Goal: Task Accomplishment & Management: Complete application form

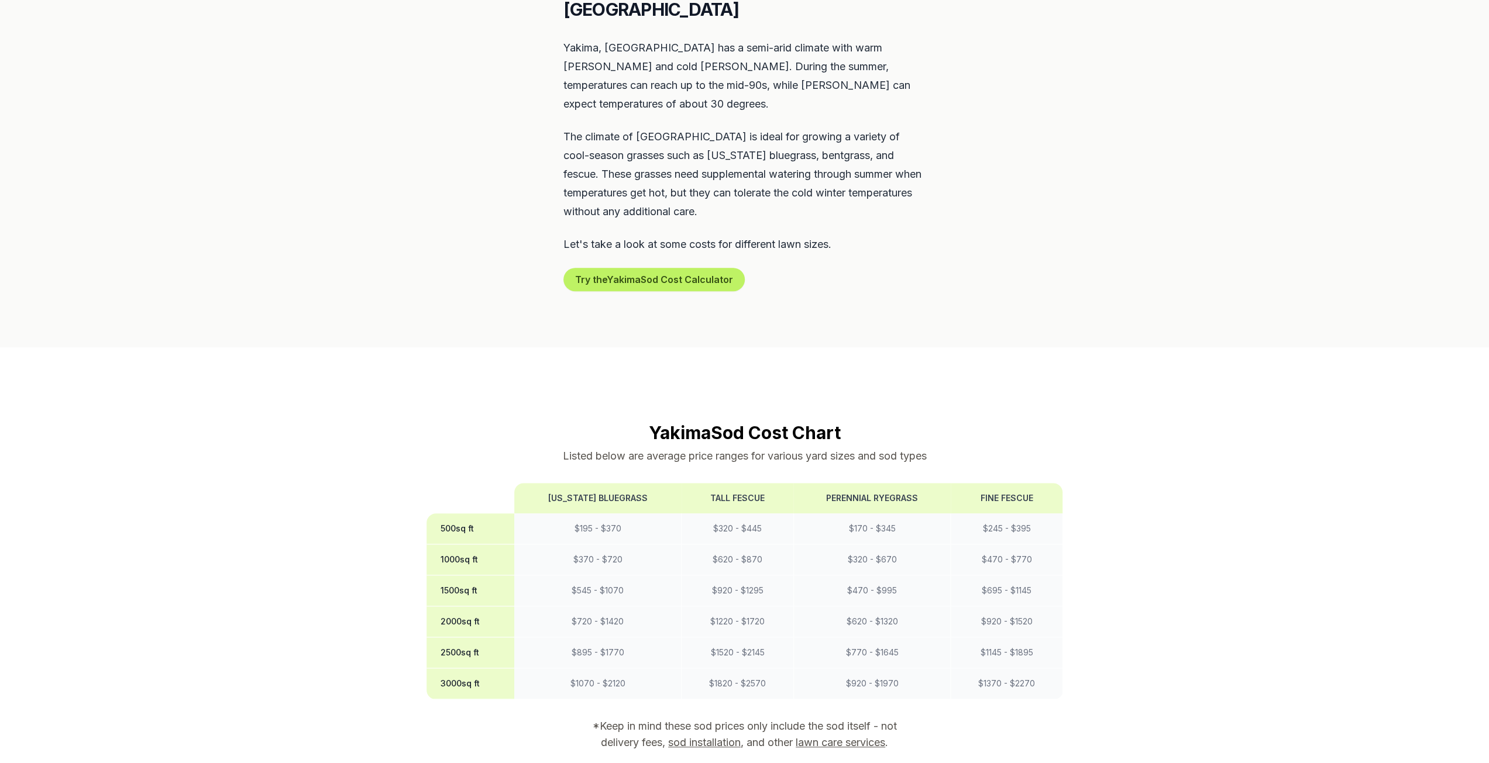
scroll to position [644, 0]
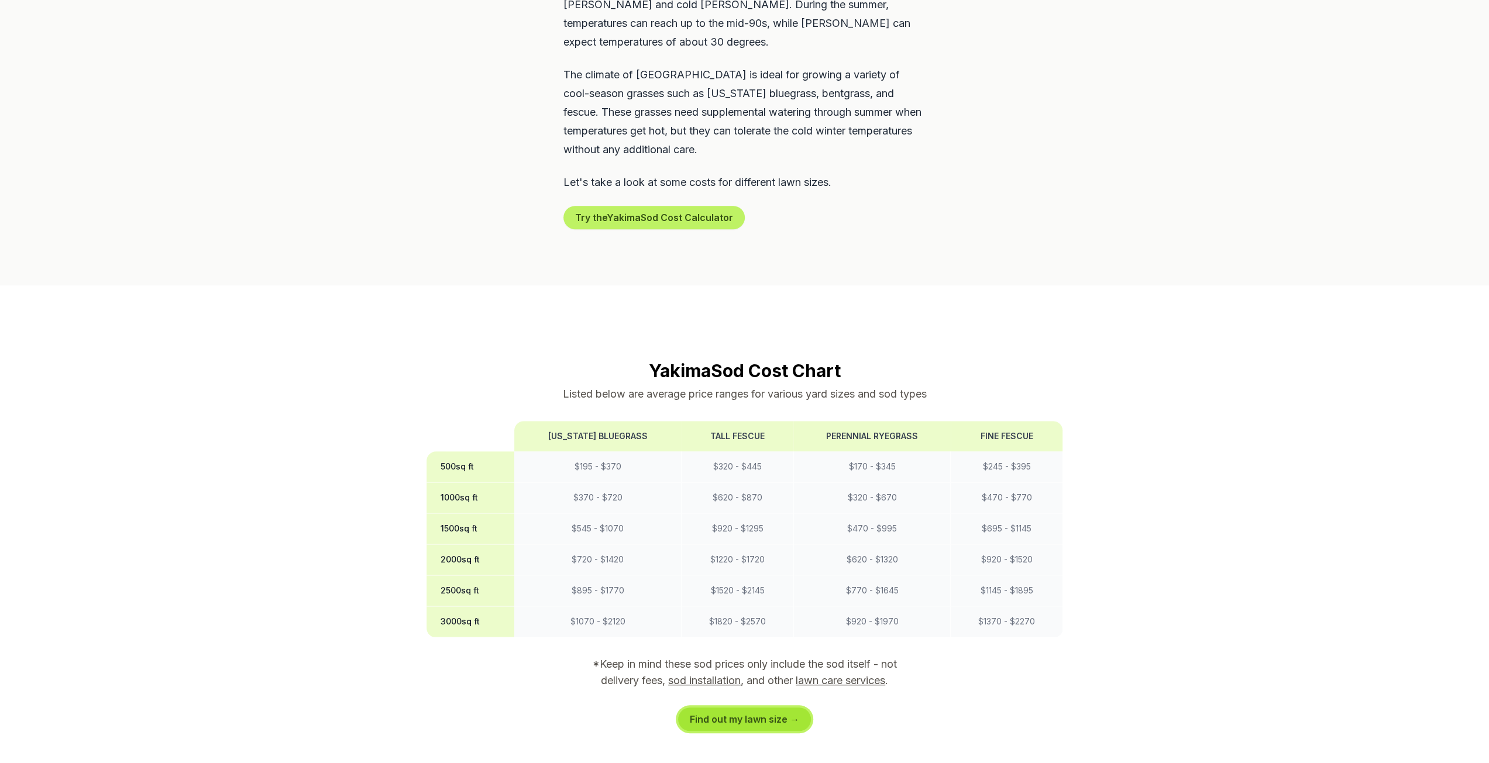
click at [766, 708] on link "Find out my lawn size →" at bounding box center [744, 719] width 133 height 23
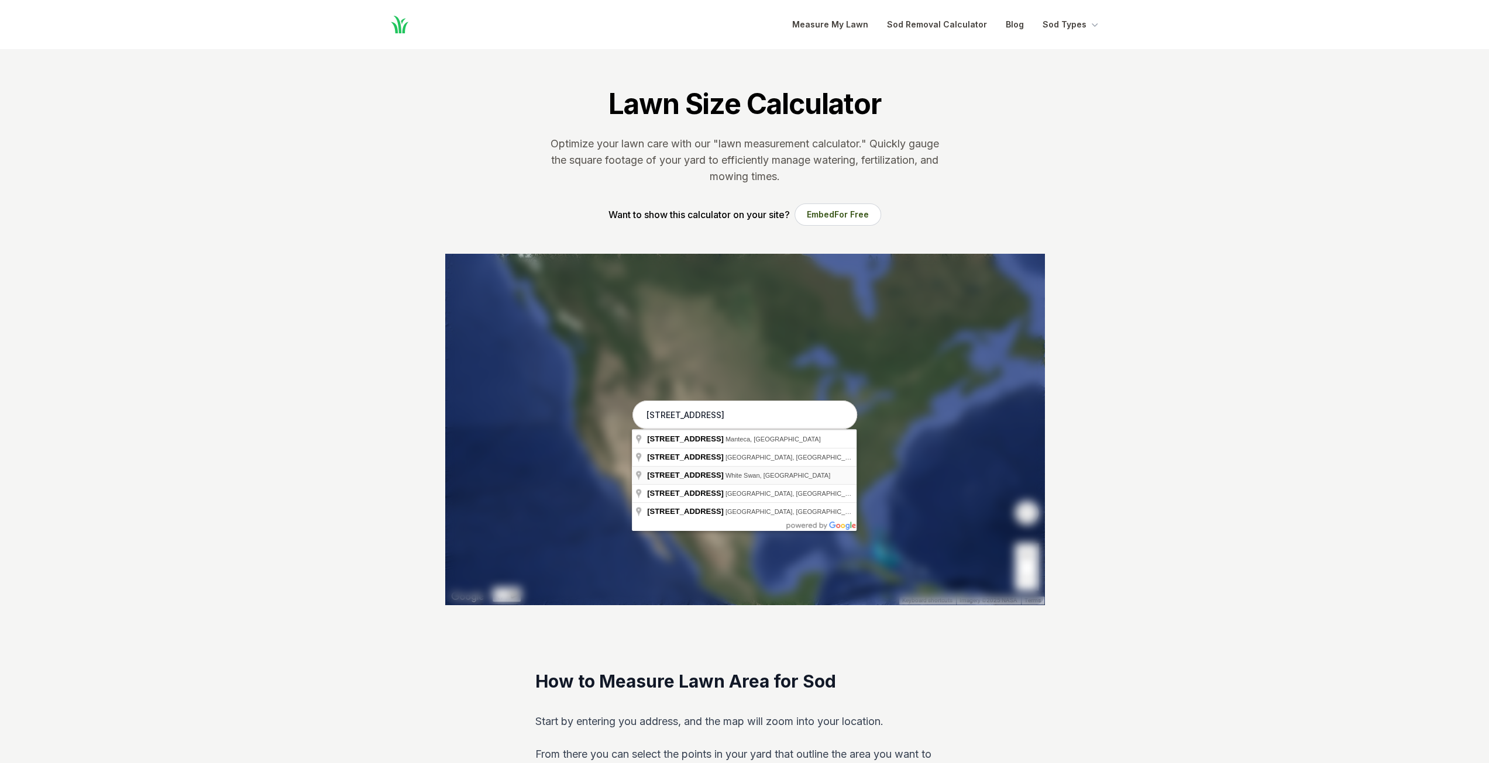
type input "[STREET_ADDRESS]"
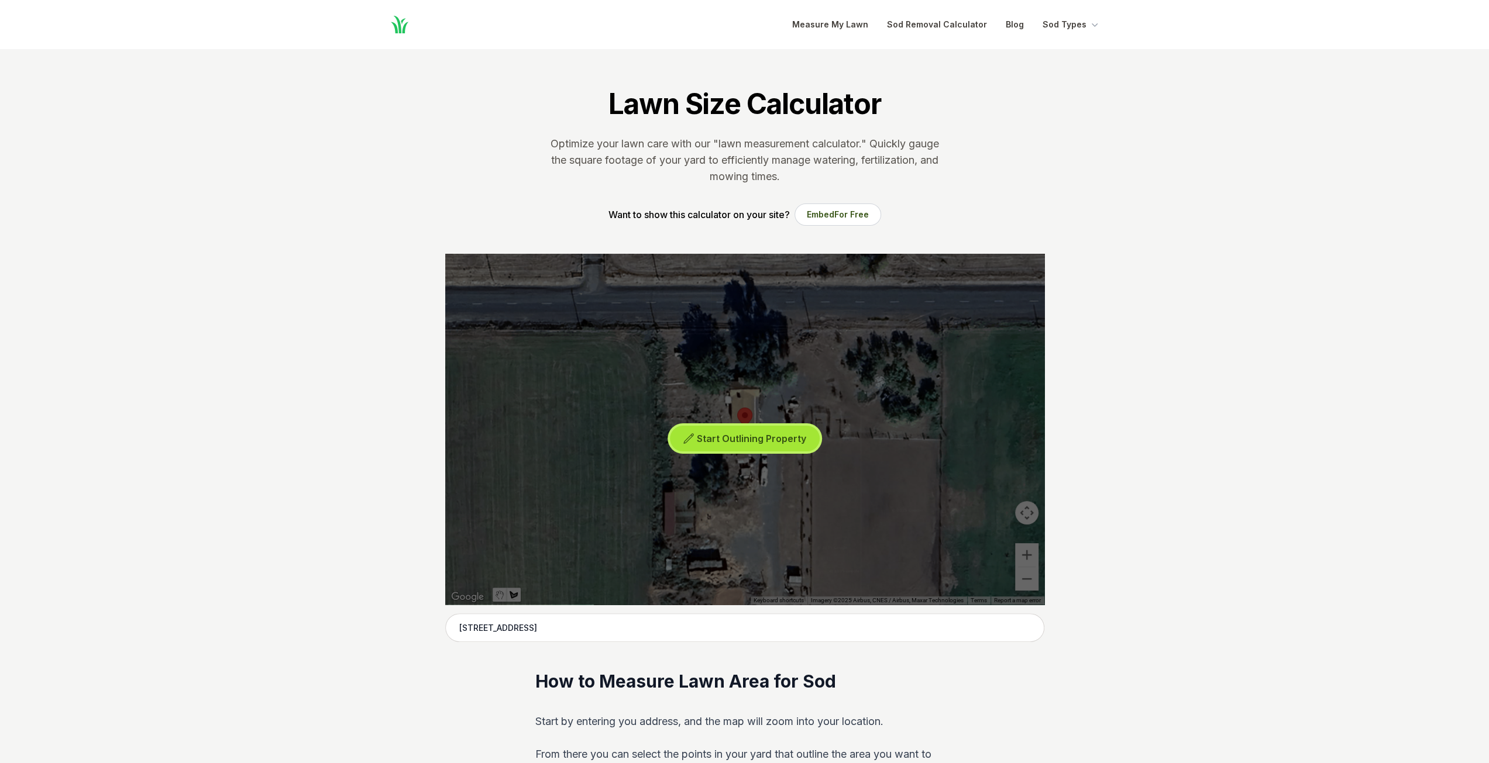
click at [741, 434] on span "Start Outlining Property" at bounding box center [751, 439] width 109 height 12
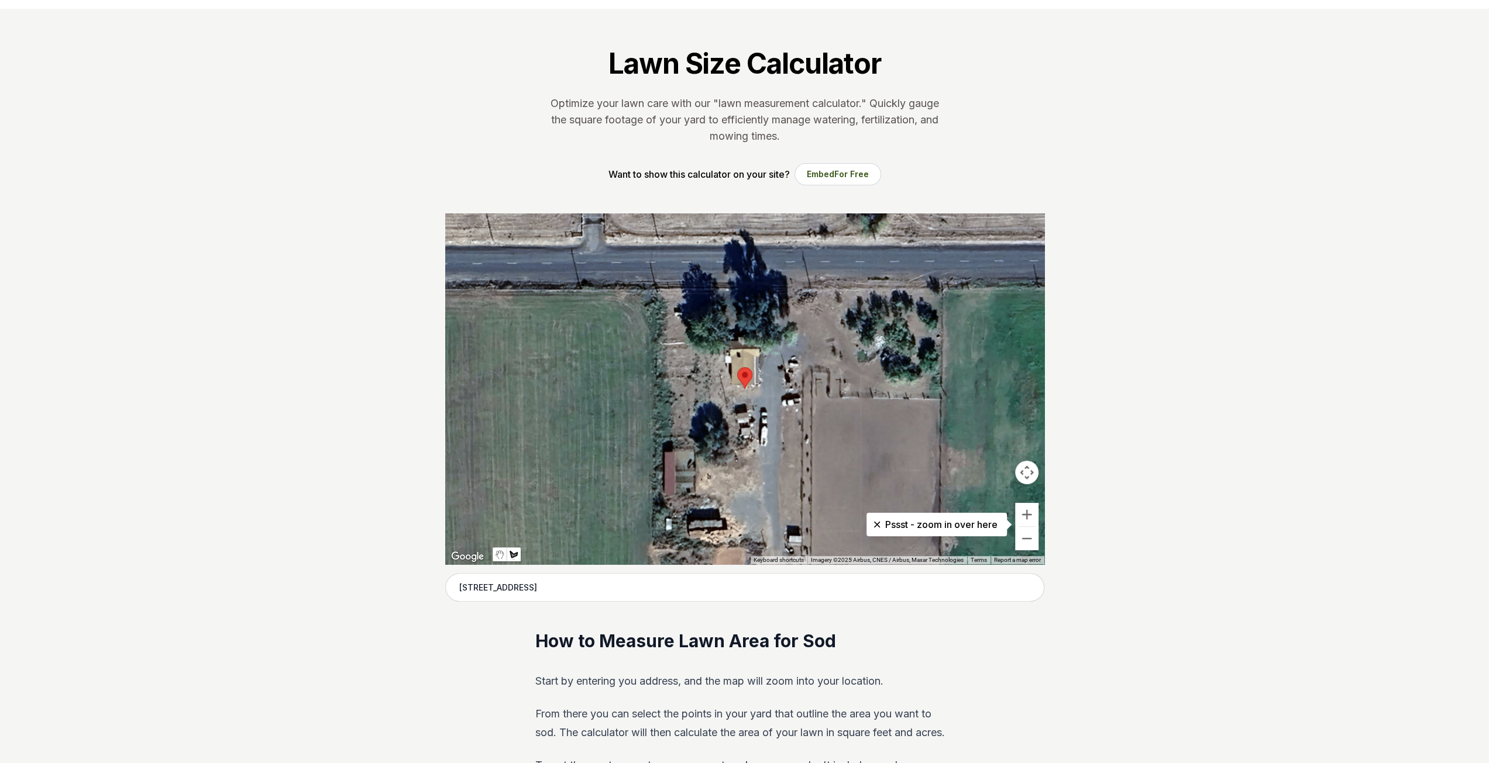
scroll to position [59, 0]
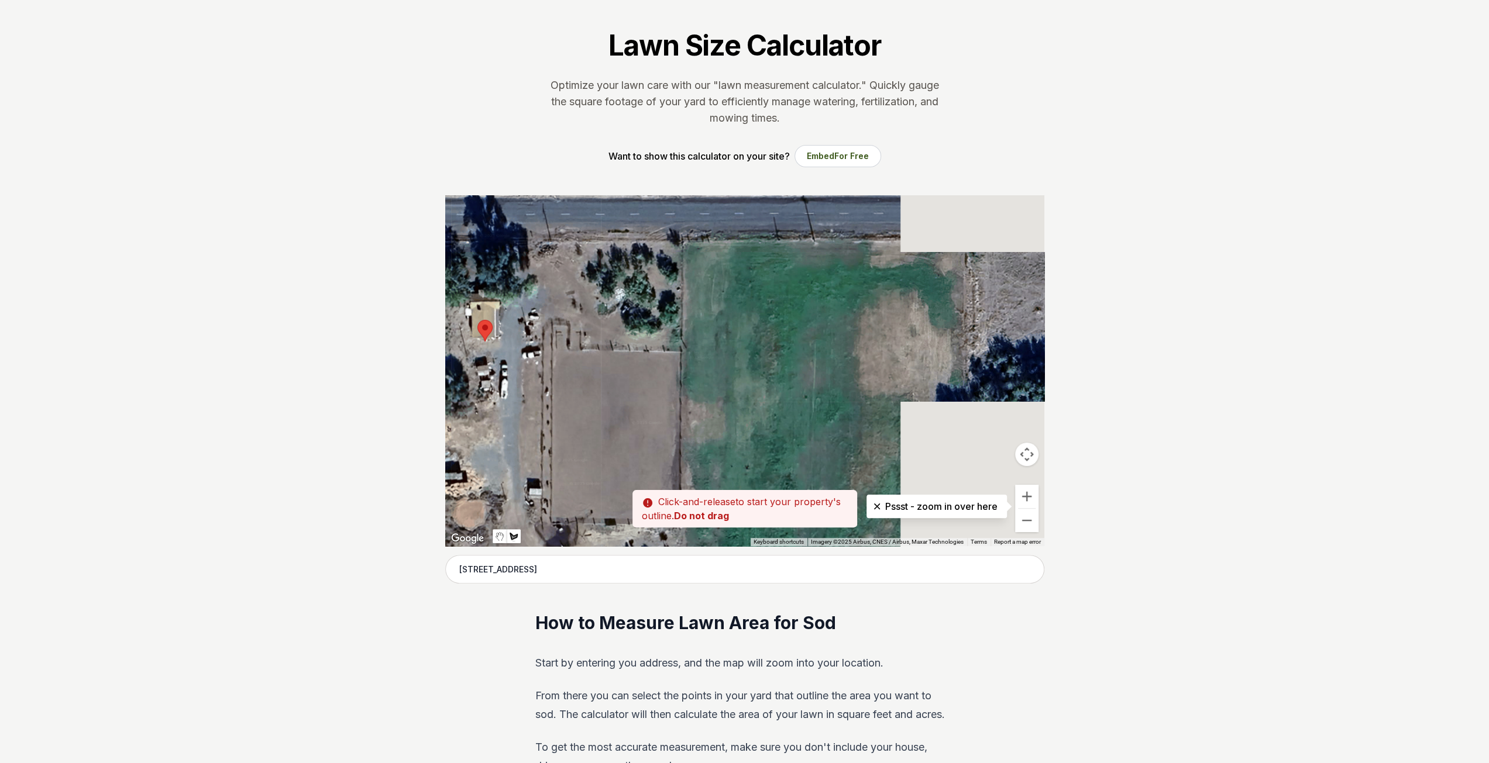
drag, startPoint x: 934, startPoint y: 450, endPoint x: 673, endPoint y: 419, distance: 262.7
click at [673, 419] on div at bounding box center [744, 370] width 599 height 351
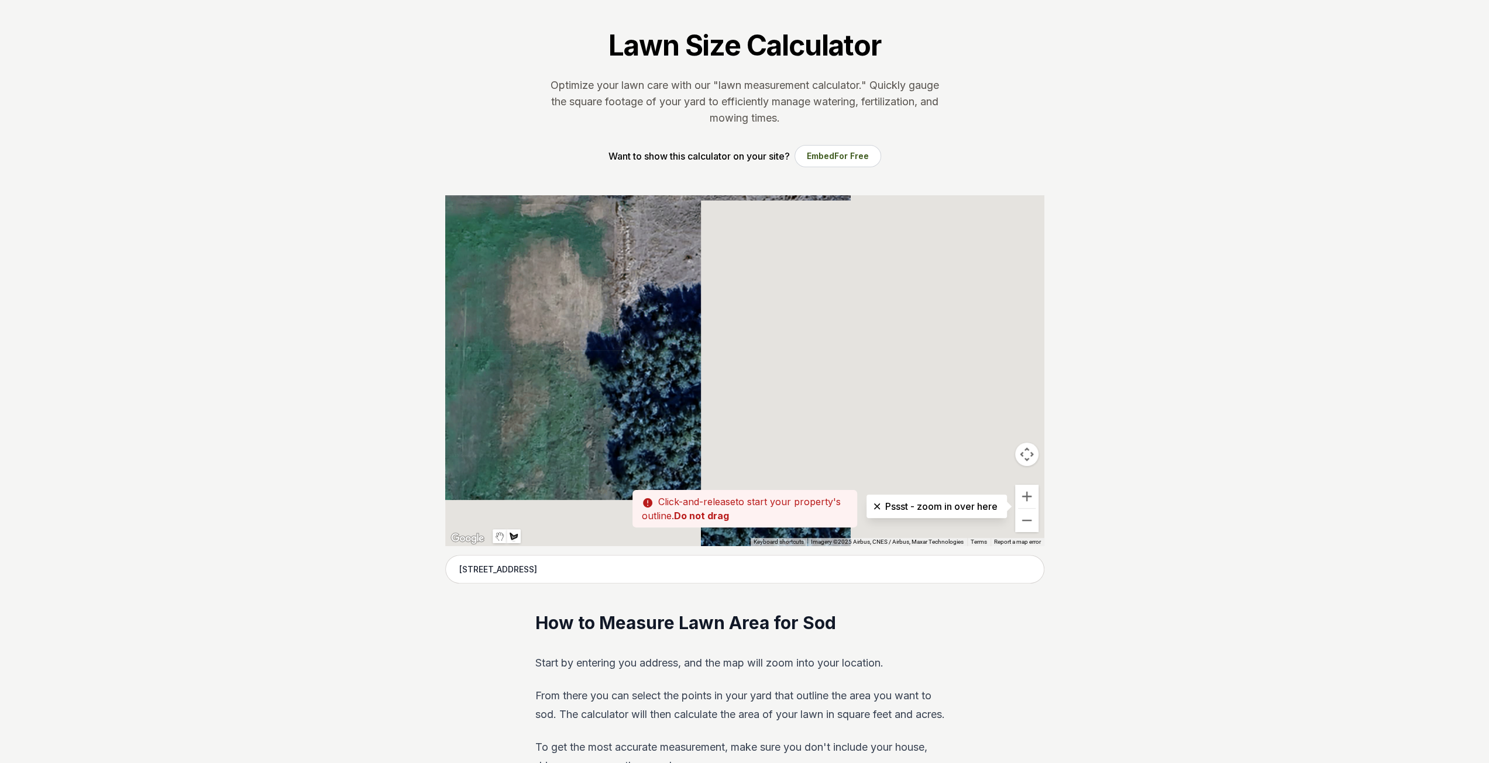
drag, startPoint x: 887, startPoint y: 396, endPoint x: 531, endPoint y: 343, distance: 360.1
click at [530, 345] on div at bounding box center [744, 370] width 599 height 351
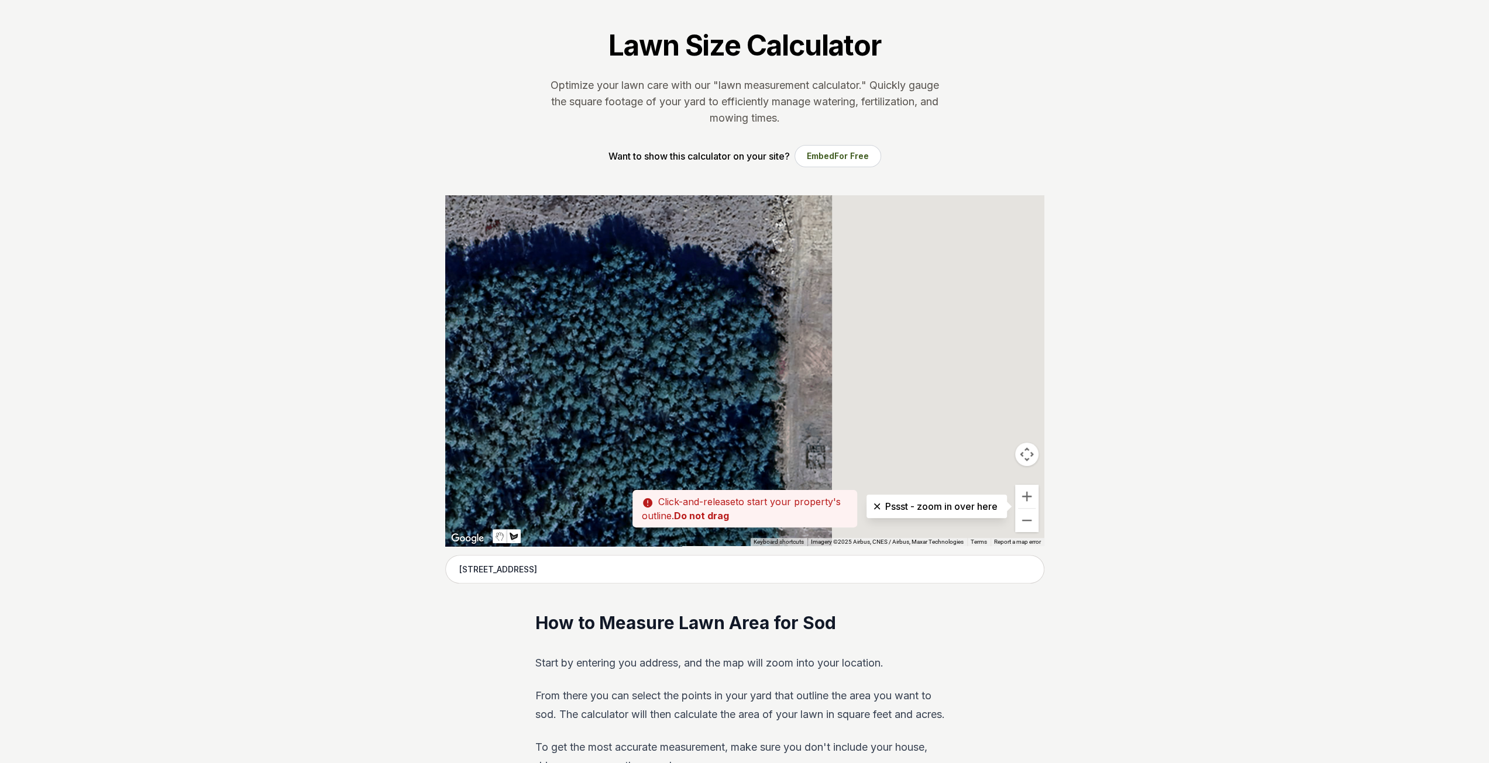
drag, startPoint x: 818, startPoint y: 340, endPoint x: 493, endPoint y: 307, distance: 327.6
click at [489, 308] on div at bounding box center [744, 370] width 599 height 351
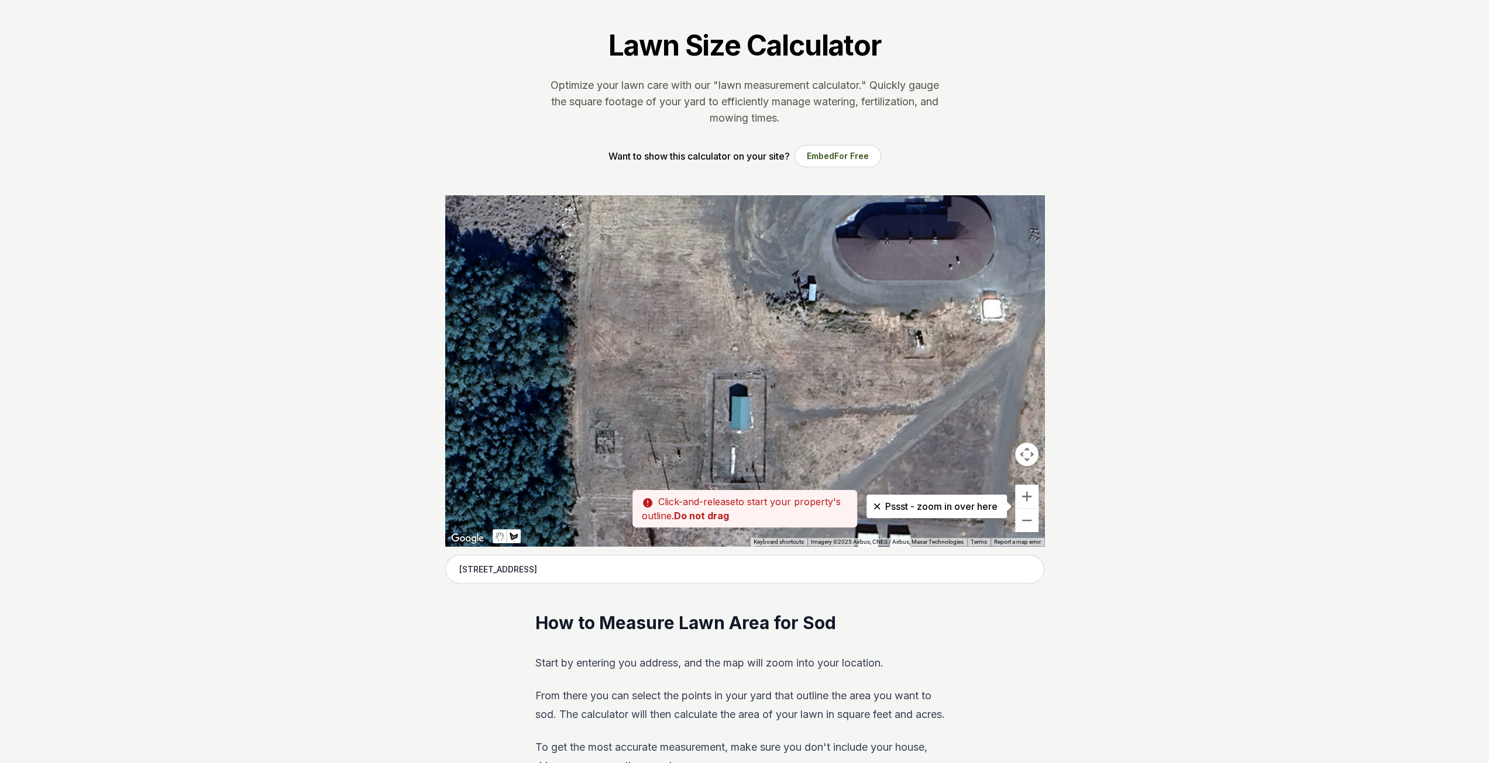
drag, startPoint x: 797, startPoint y: 325, endPoint x: 613, endPoint y: 312, distance: 184.2
click at [611, 313] on div at bounding box center [744, 370] width 599 height 351
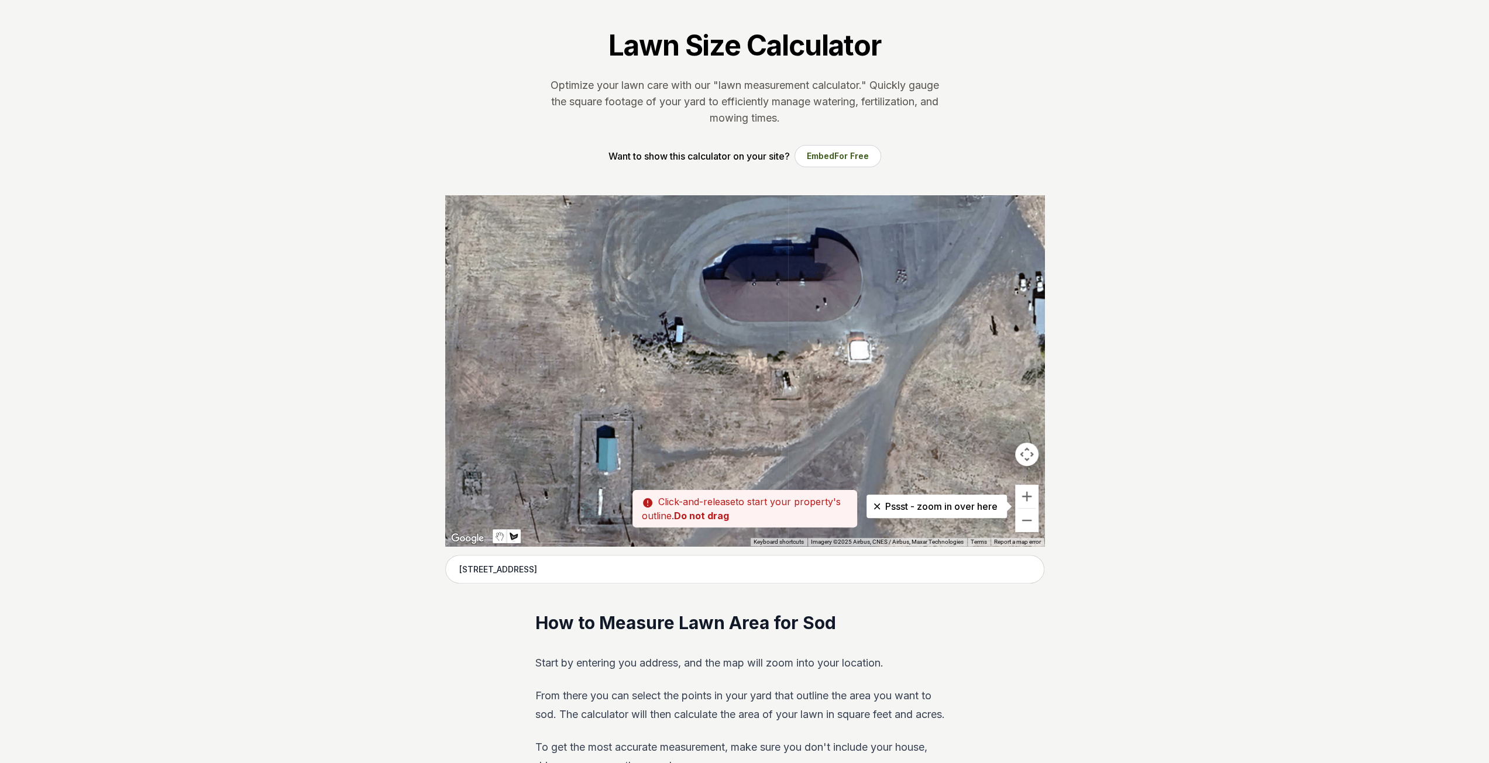
drag, startPoint x: 759, startPoint y: 324, endPoint x: 710, endPoint y: 383, distance: 76.0
click at [710, 383] on div at bounding box center [744, 370] width 599 height 351
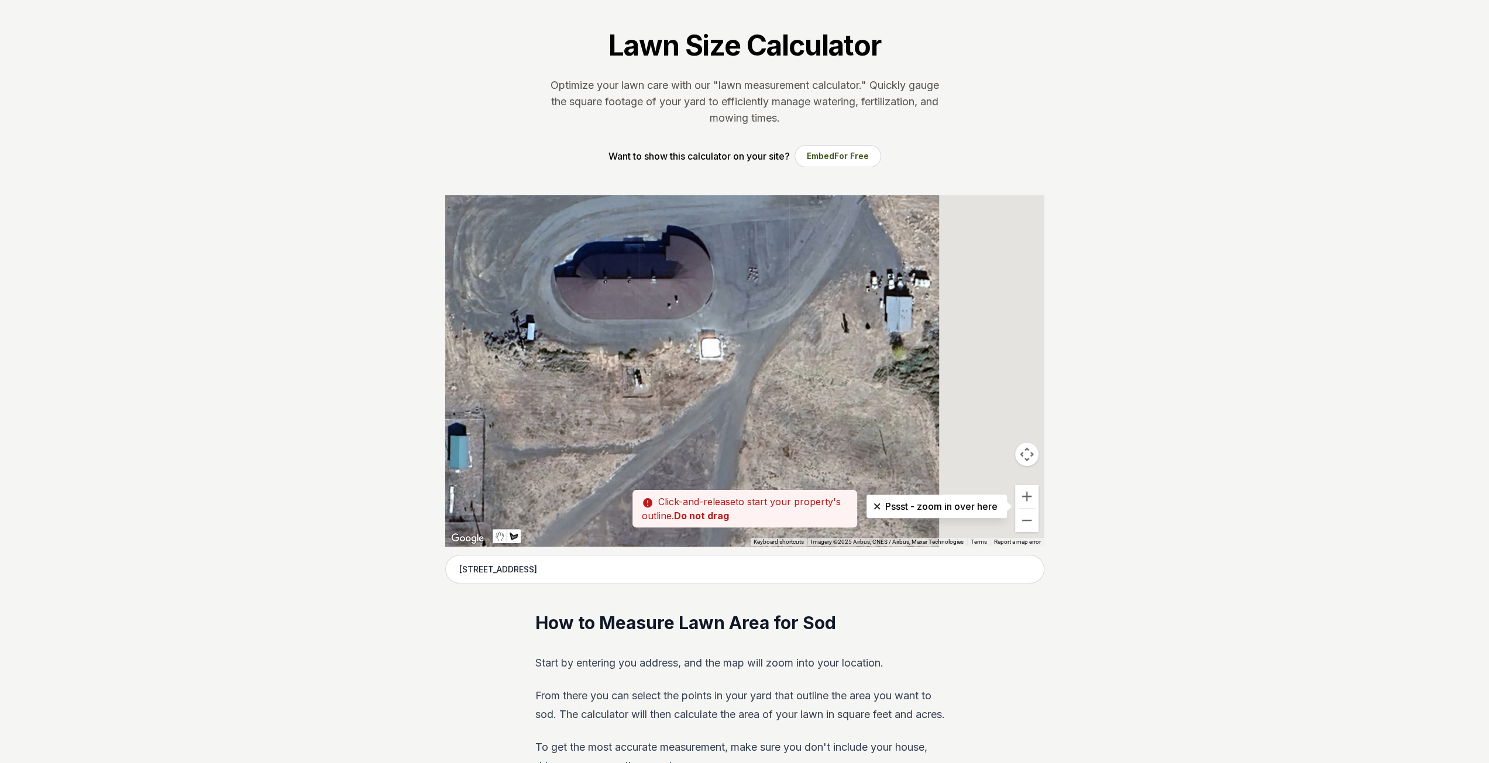
drag, startPoint x: 807, startPoint y: 359, endPoint x: 661, endPoint y: 332, distance: 148.1
click at [649, 342] on div at bounding box center [744, 370] width 599 height 351
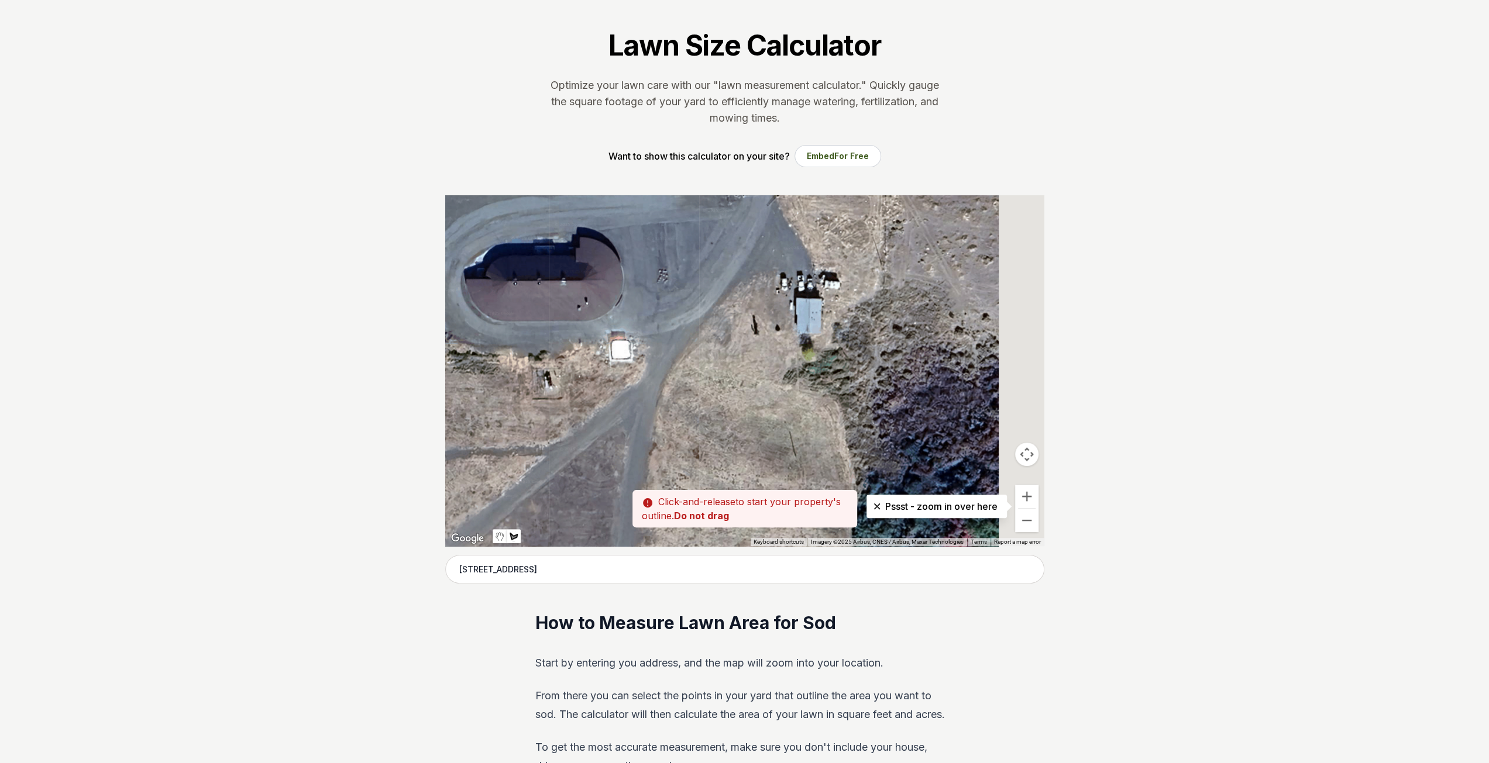
drag, startPoint x: 833, startPoint y: 356, endPoint x: 735, endPoint y: 359, distance: 97.7
click at [735, 359] on div at bounding box center [744, 370] width 599 height 351
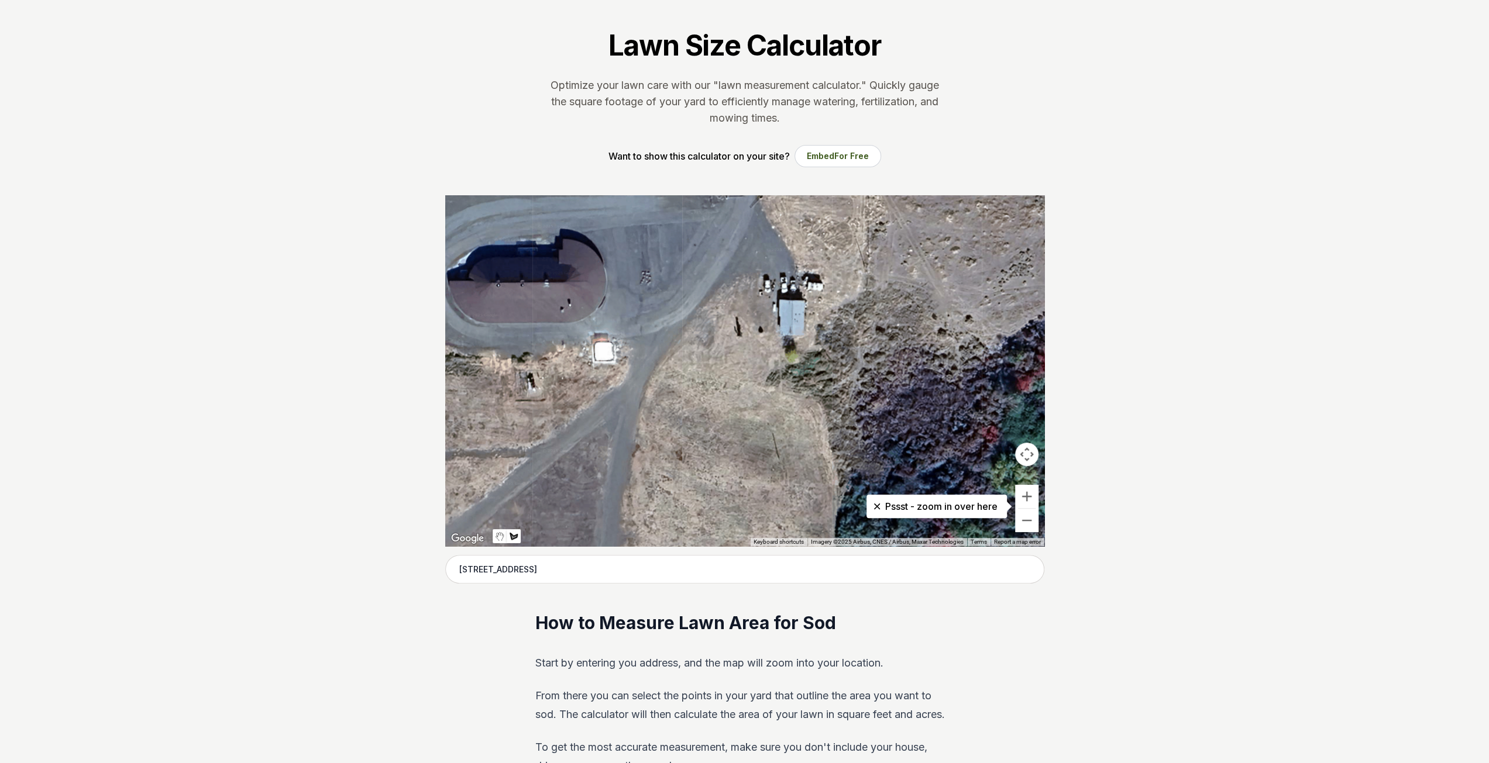
click at [771, 318] on div at bounding box center [744, 370] width 599 height 351
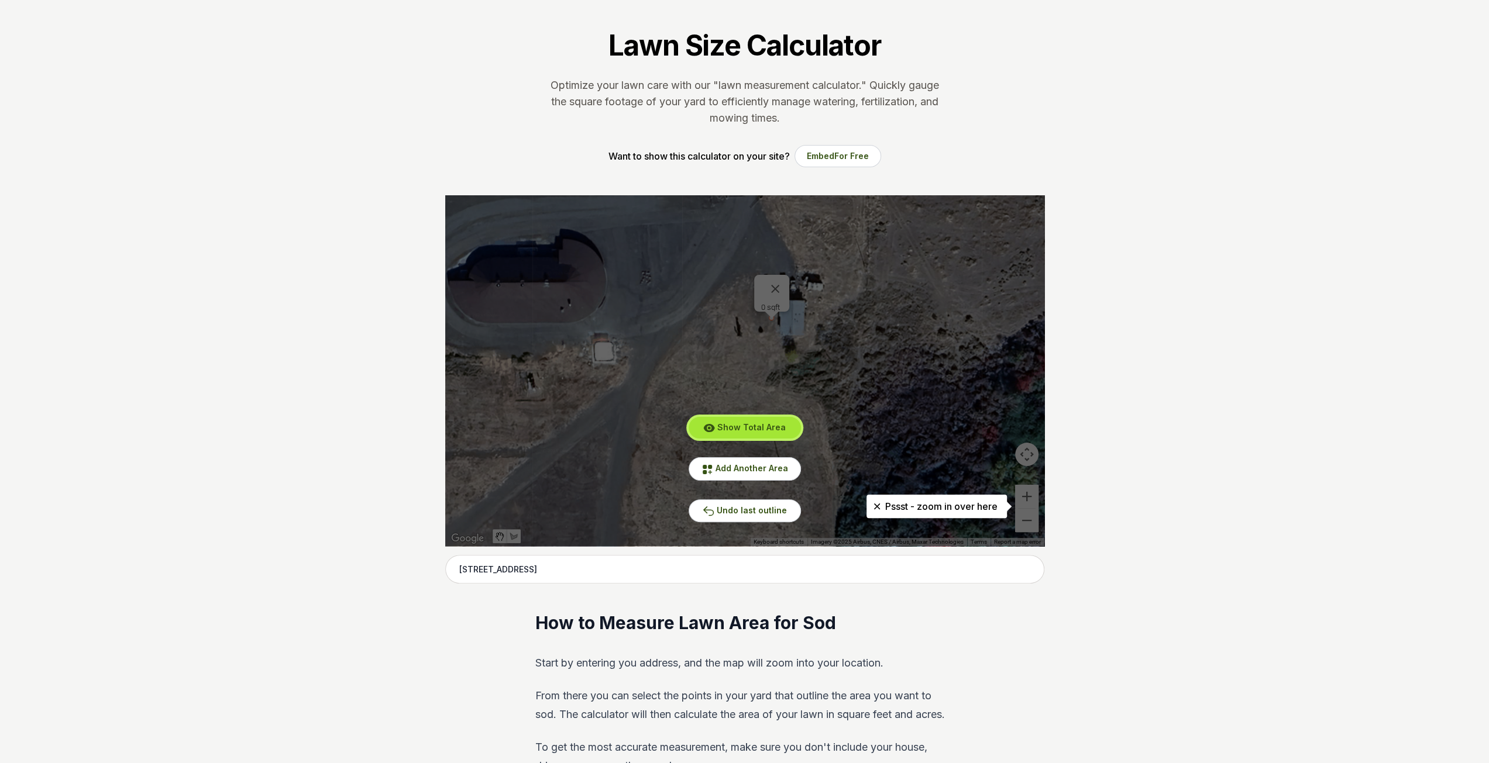
click at [766, 425] on span "Show Total Area" at bounding box center [751, 427] width 68 height 10
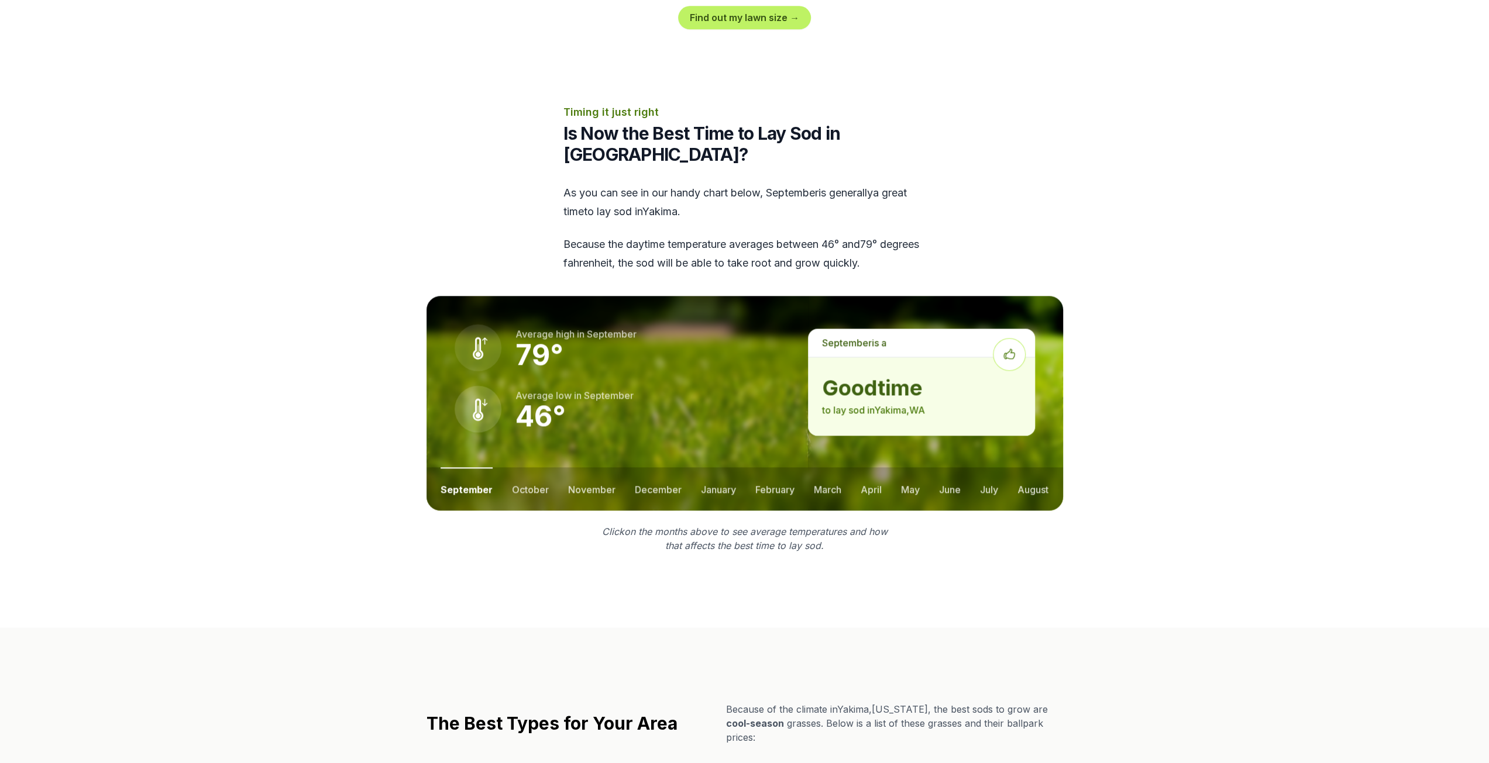
scroll to position [1053, 0]
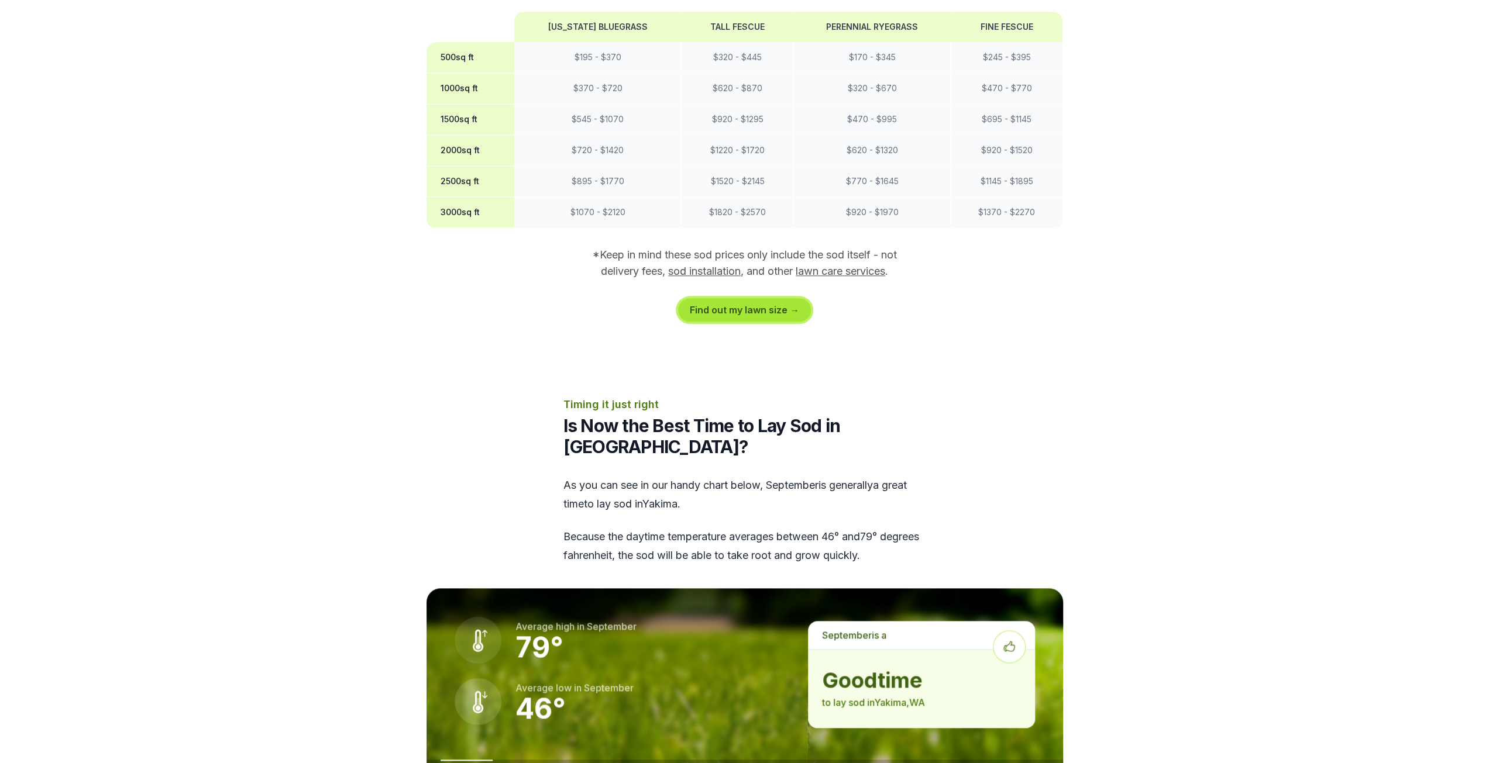
click at [766, 298] on link "Find out my lawn size →" at bounding box center [744, 309] width 133 height 23
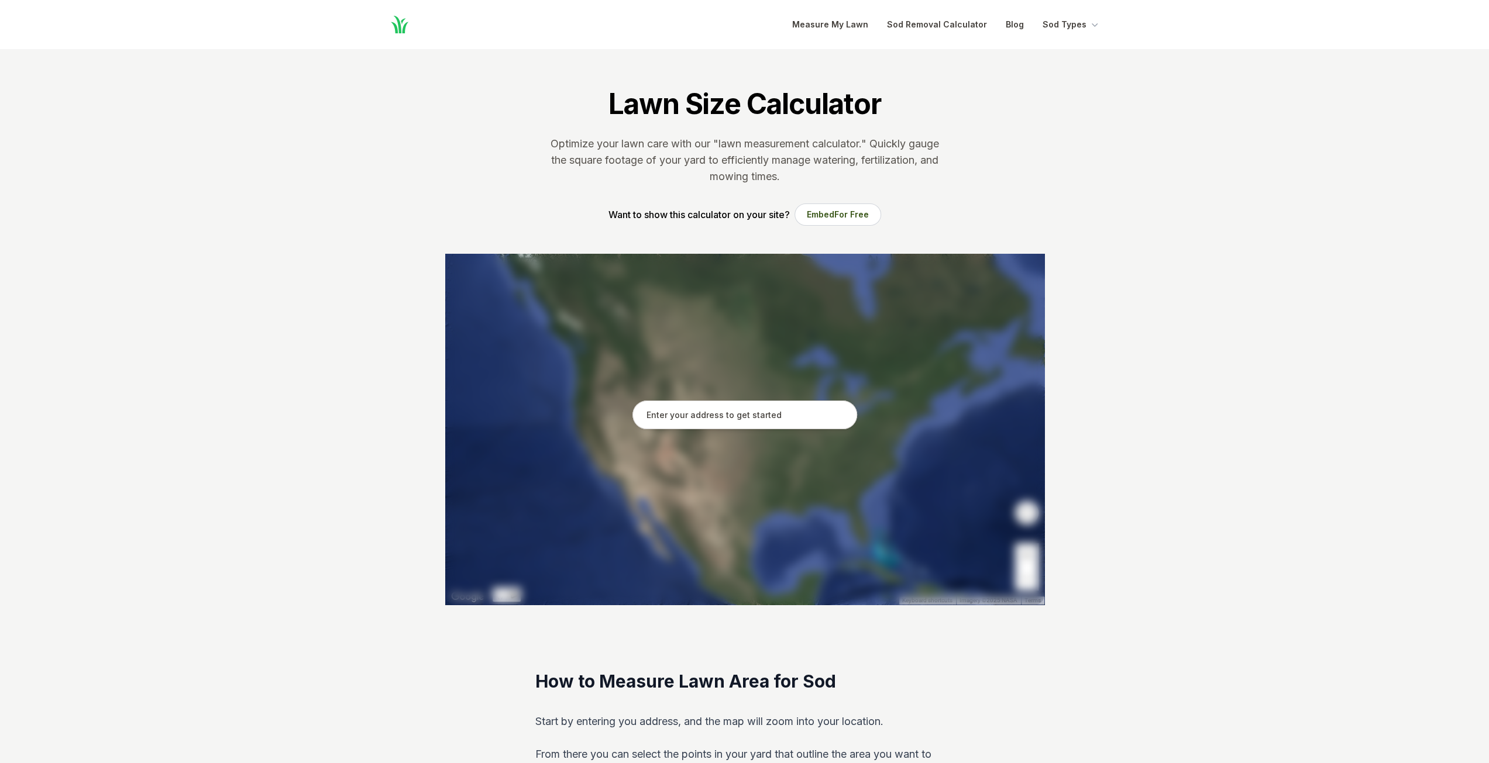
click at [790, 415] on input "text" at bounding box center [744, 415] width 225 height 29
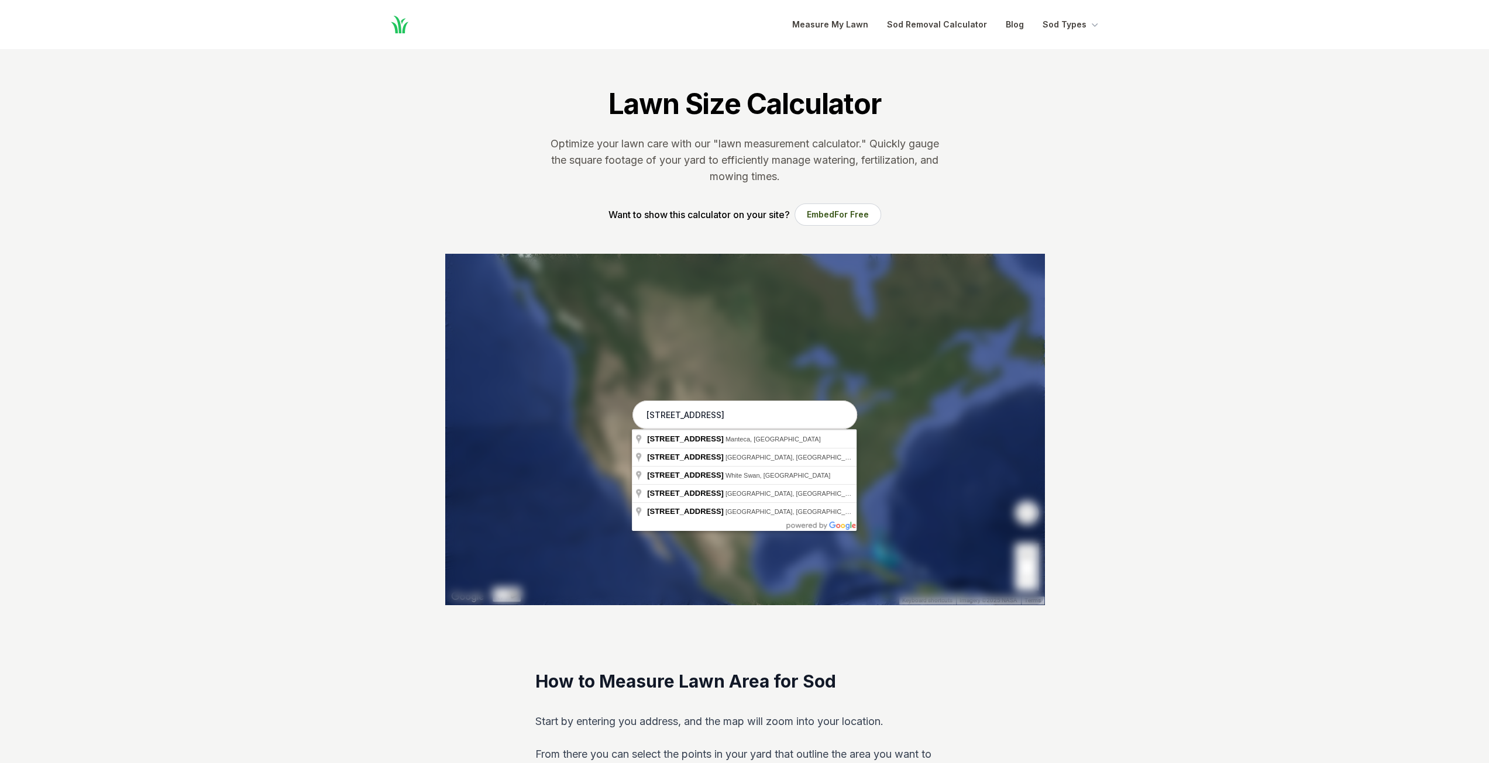
type input "[STREET_ADDRESS]"
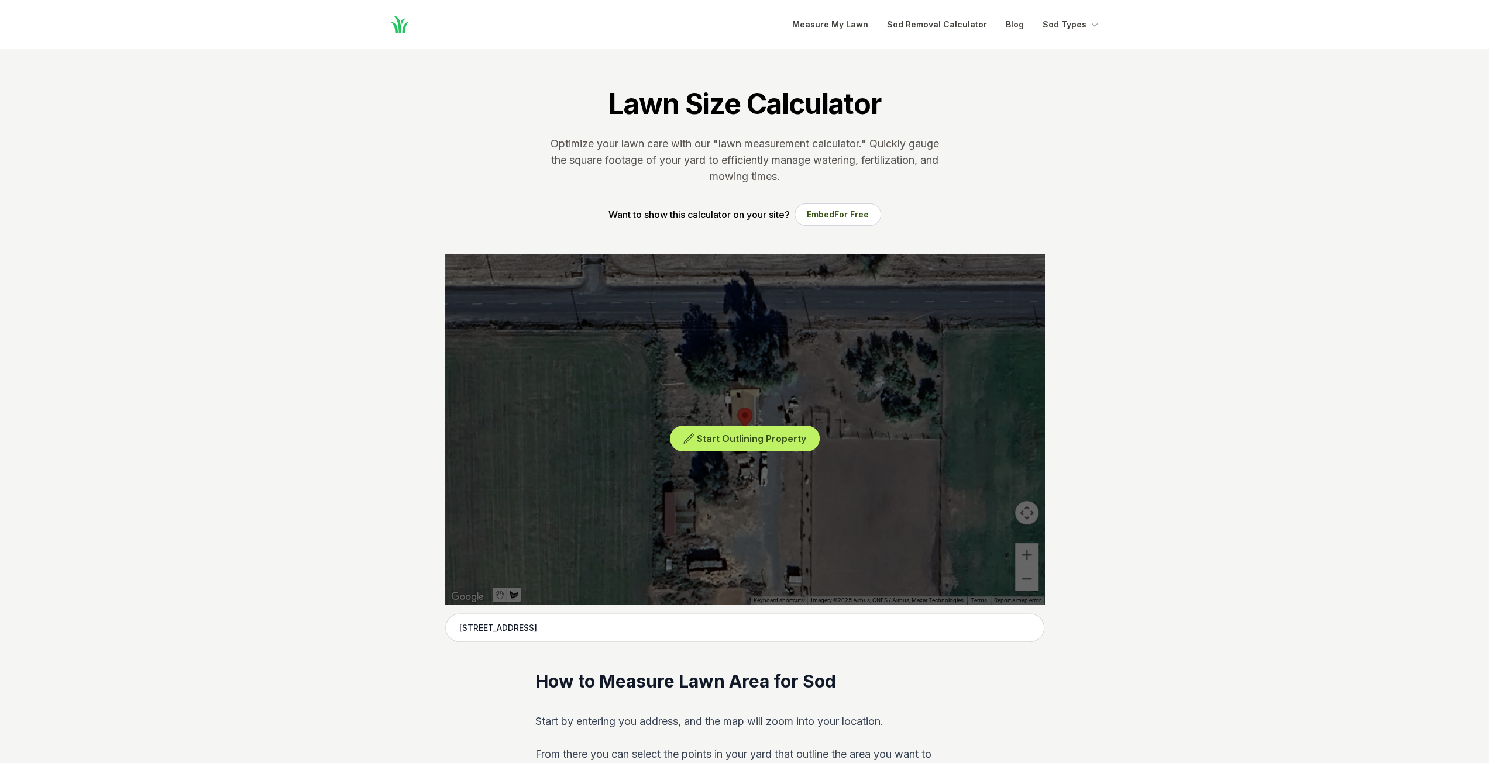
drag, startPoint x: 861, startPoint y: 500, endPoint x: 683, endPoint y: 502, distance: 177.3
click at [683, 502] on div "Start Outlining Property" at bounding box center [744, 429] width 599 height 351
click at [751, 436] on span "Start Outlining Property" at bounding box center [751, 439] width 109 height 12
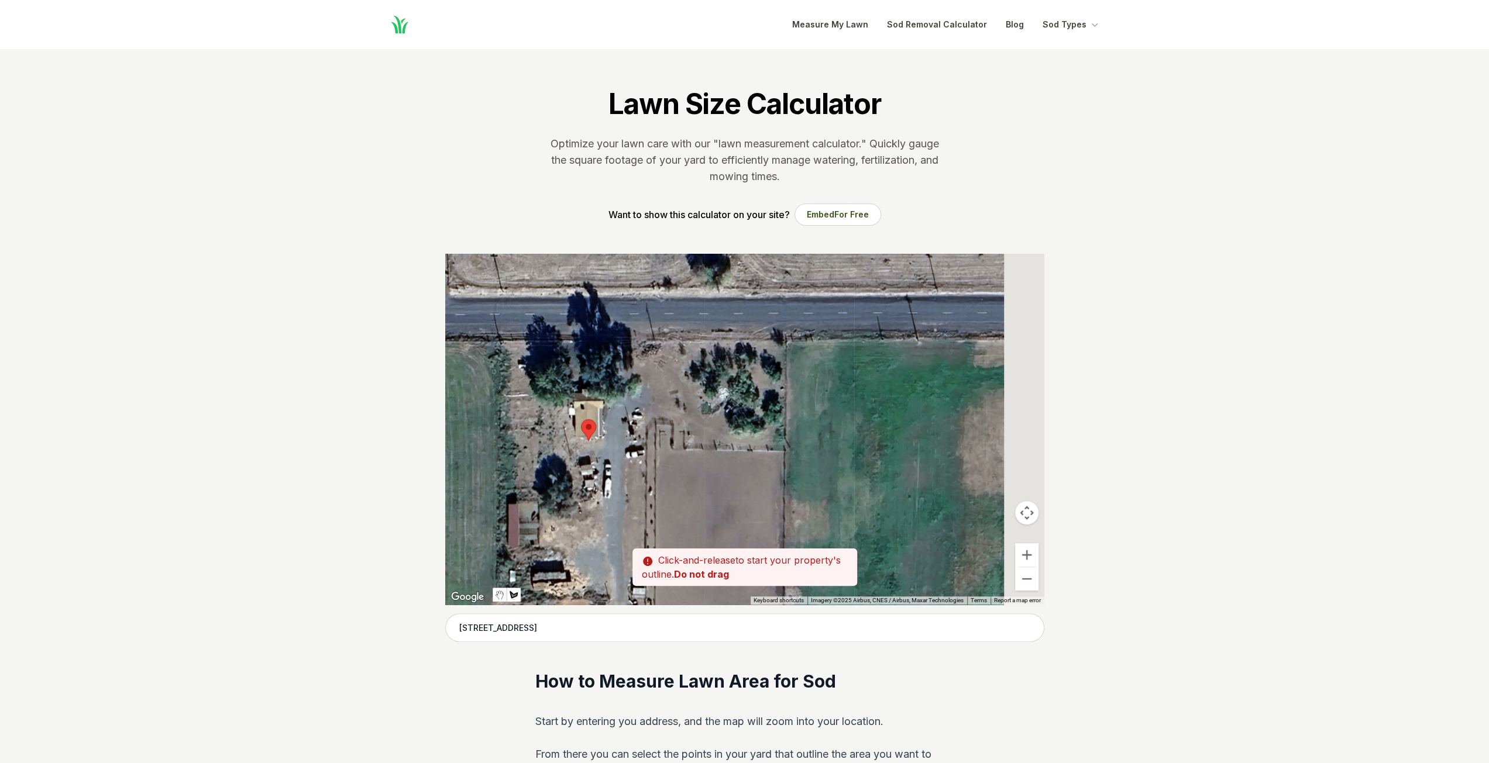
drag, startPoint x: 859, startPoint y: 486, endPoint x: 666, endPoint y: 480, distance: 192.6
click at [649, 488] on div at bounding box center [744, 429] width 599 height 351
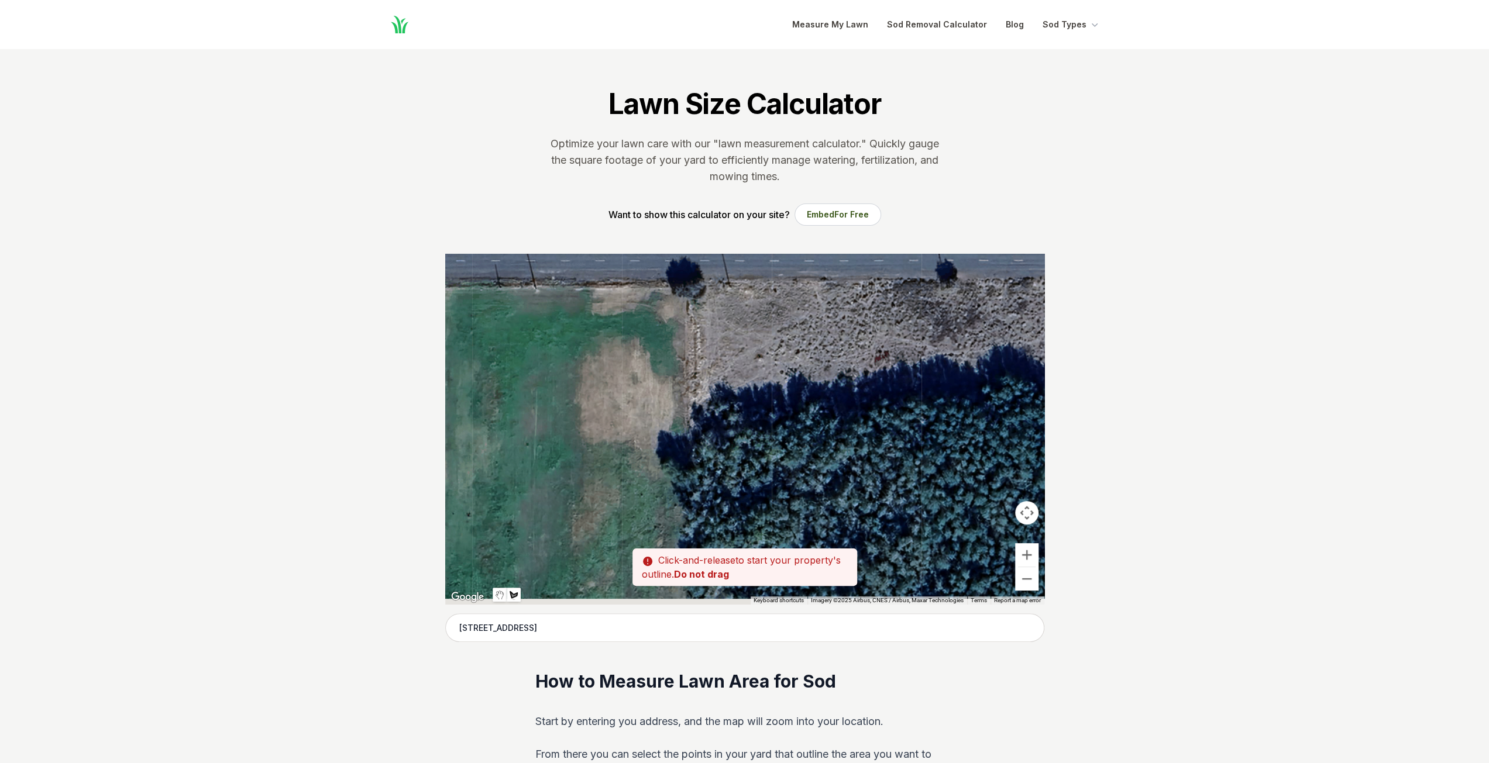
drag, startPoint x: 906, startPoint y: 478, endPoint x: 669, endPoint y: 438, distance: 239.7
click at [672, 438] on div at bounding box center [744, 429] width 599 height 351
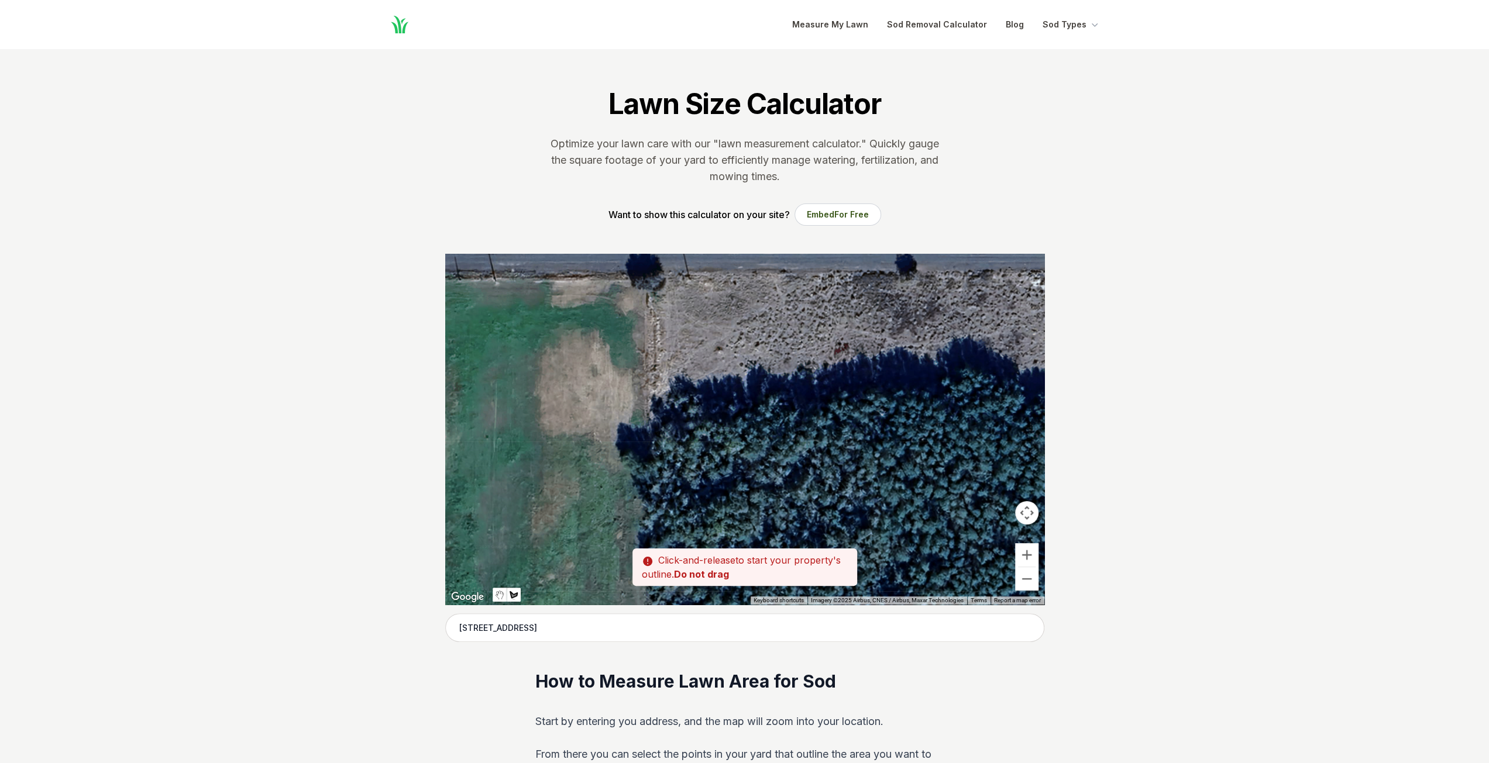
drag, startPoint x: 824, startPoint y: 436, endPoint x: 466, endPoint y: 411, distance: 358.3
click at [461, 411] on div at bounding box center [744, 429] width 599 height 351
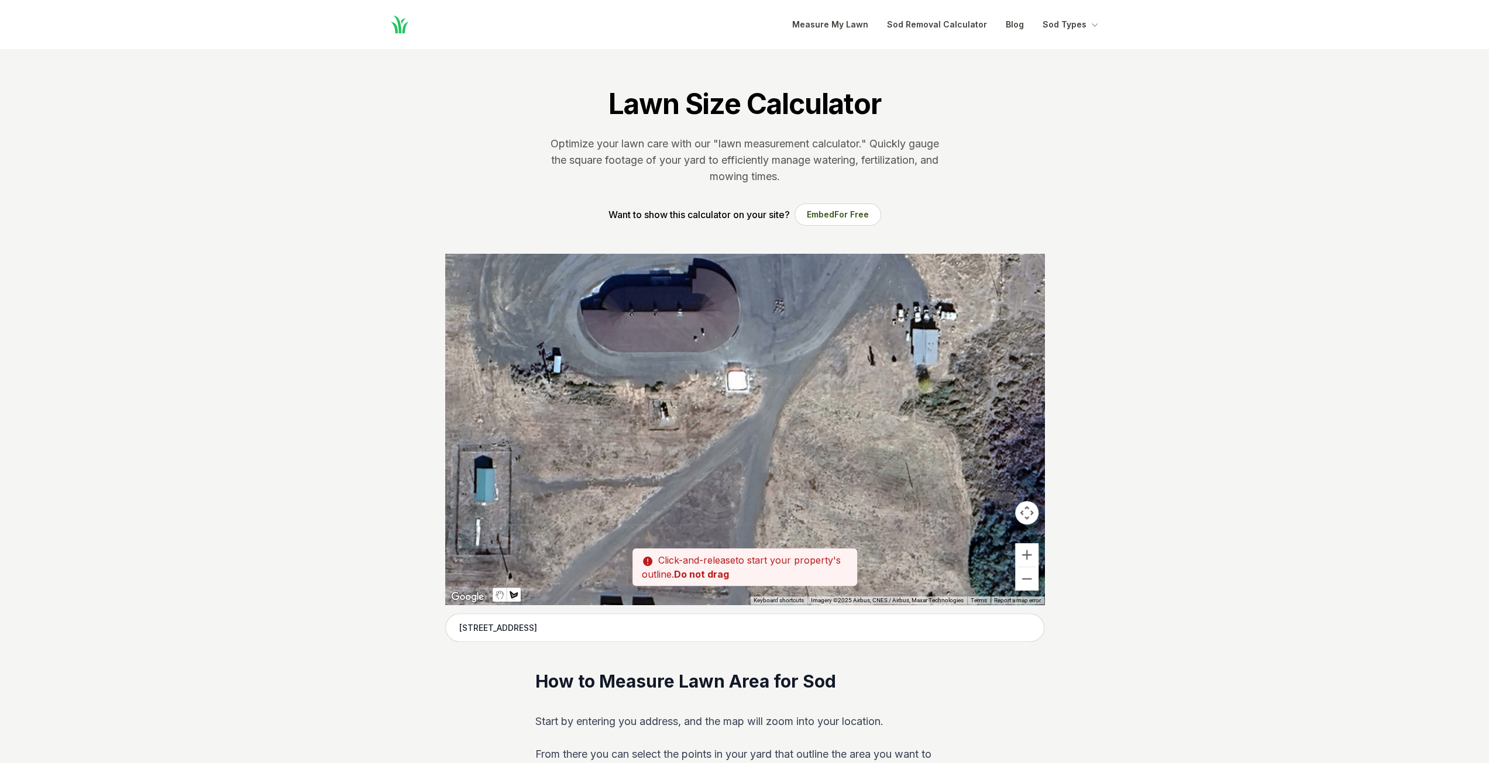
drag, startPoint x: 527, startPoint y: 406, endPoint x: 460, endPoint y: 401, distance: 66.9
click at [460, 401] on div at bounding box center [744, 429] width 599 height 351
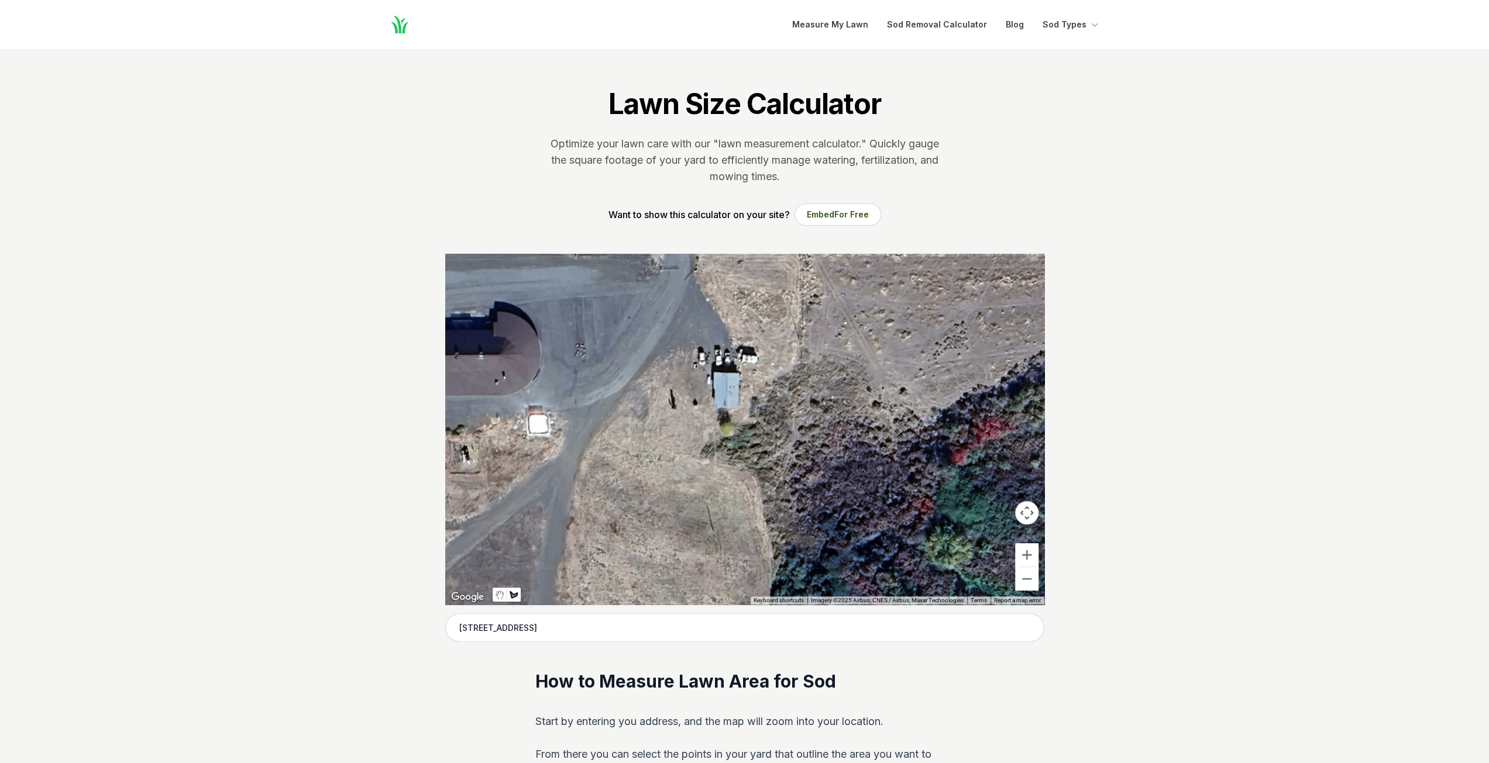
drag, startPoint x: 949, startPoint y: 335, endPoint x: 755, endPoint y: 380, distance: 198.8
click at [755, 380] on div at bounding box center [744, 429] width 599 height 351
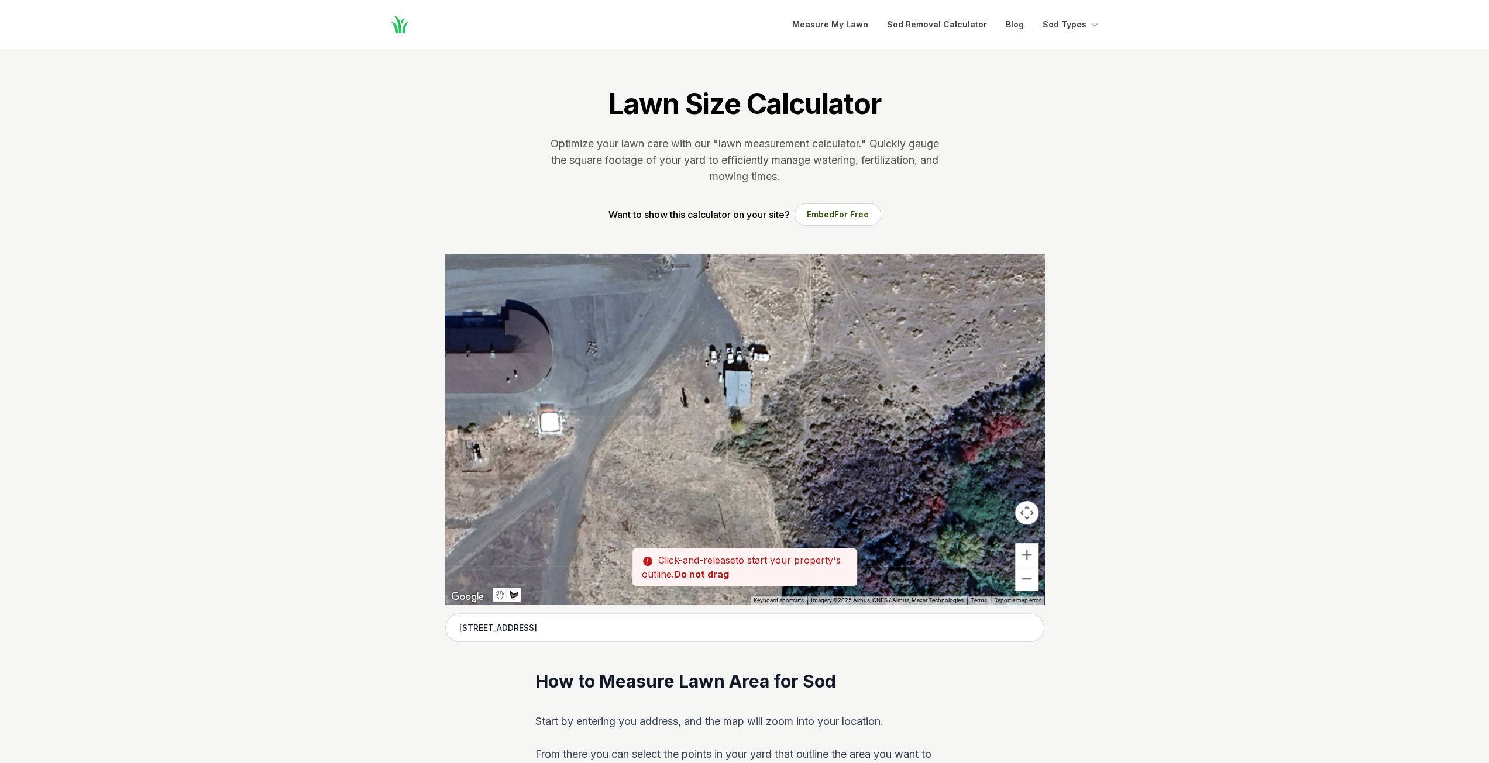
drag, startPoint x: 744, startPoint y: 374, endPoint x: 757, endPoint y: 375, distance: 12.9
click at [757, 375] on div at bounding box center [744, 429] width 599 height 351
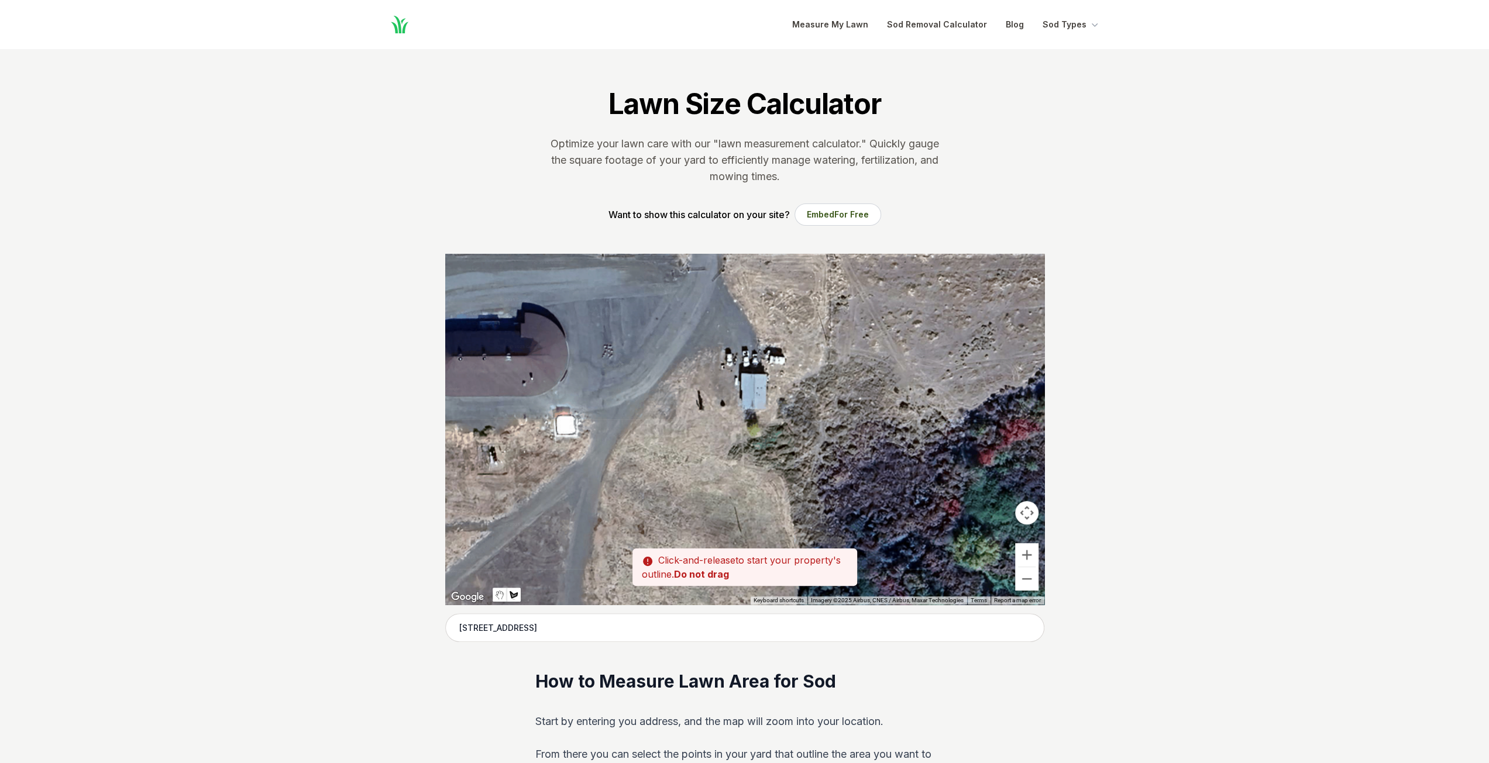
drag, startPoint x: 756, startPoint y: 374, endPoint x: 770, endPoint y: 376, distance: 14.1
click at [771, 377] on div at bounding box center [744, 429] width 599 height 351
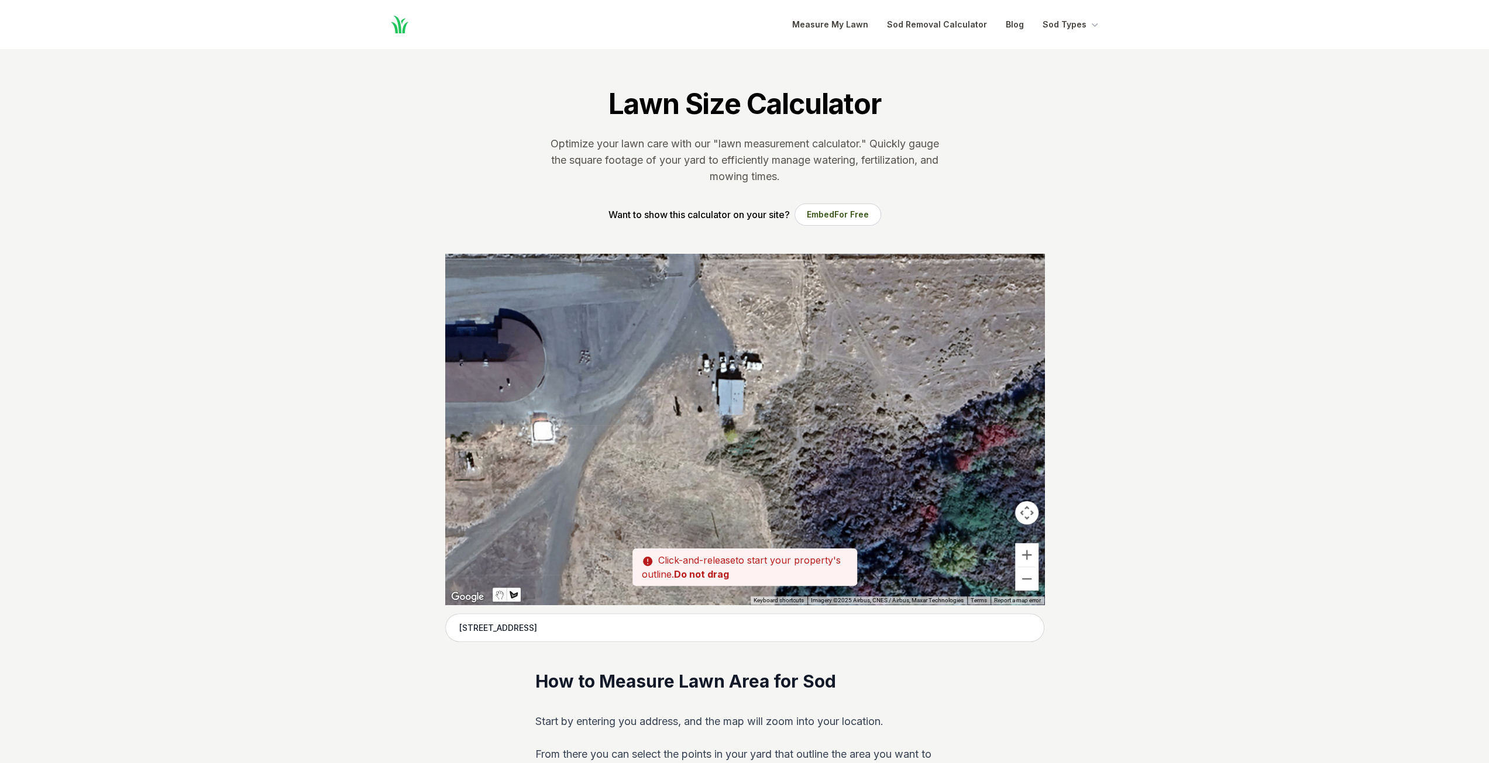
drag, startPoint x: 727, startPoint y: 380, endPoint x: 704, endPoint y: 386, distance: 23.1
click at [753, 381] on div at bounding box center [744, 429] width 599 height 351
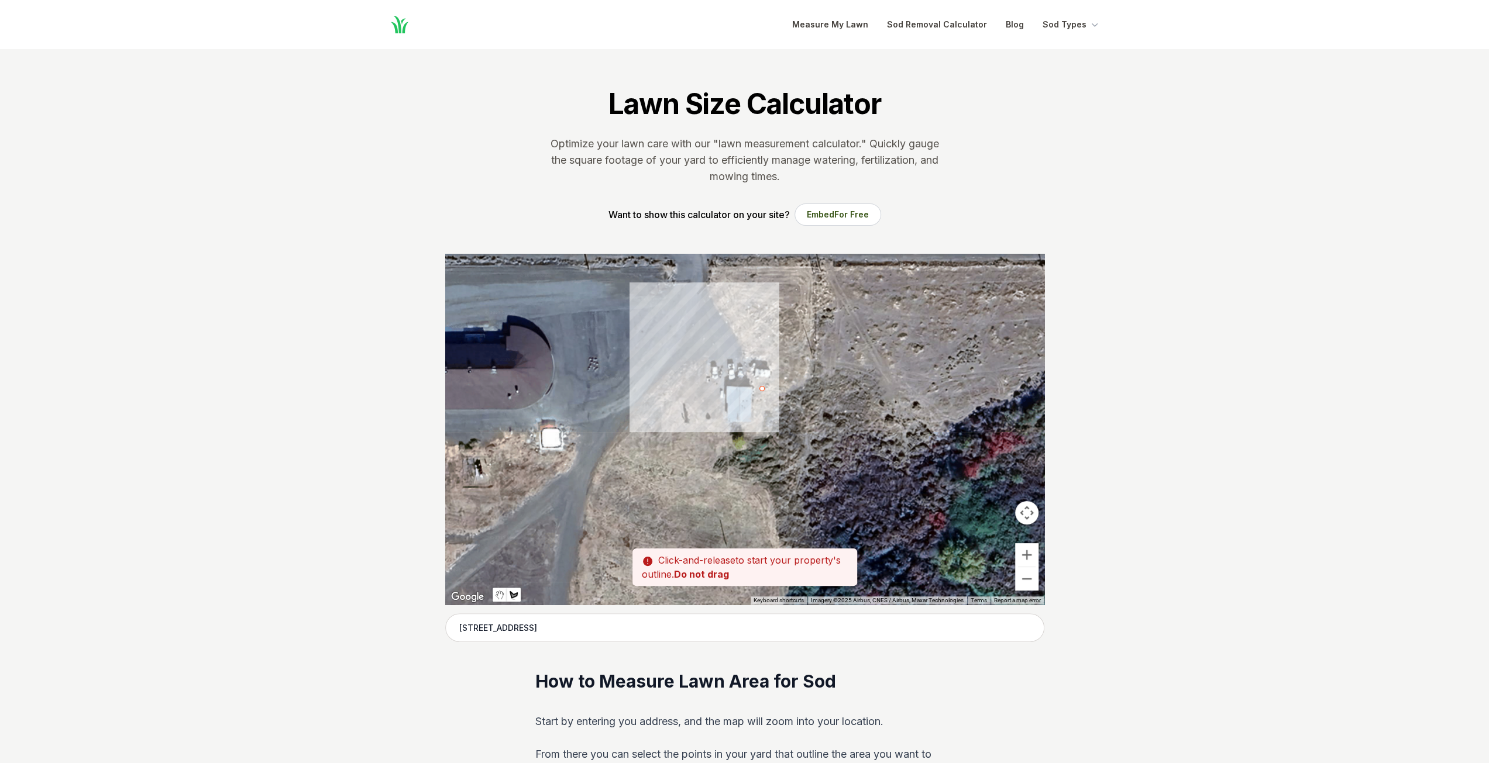
drag, startPoint x: 753, startPoint y: 383, endPoint x: 763, endPoint y: 391, distance: 12.1
click at [763, 391] on div at bounding box center [744, 429] width 599 height 351
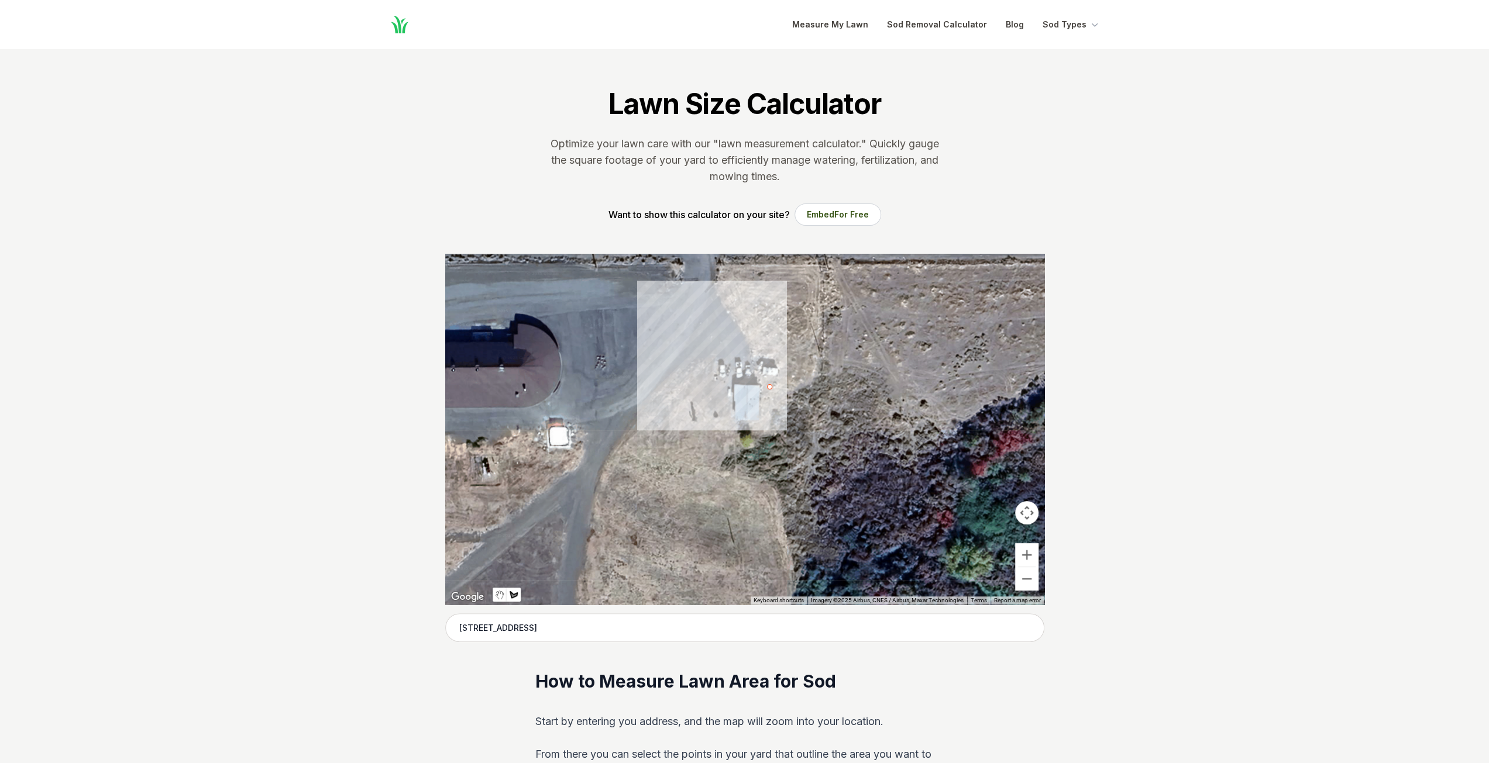
drag, startPoint x: 763, startPoint y: 391, endPoint x: 771, endPoint y: 390, distance: 8.2
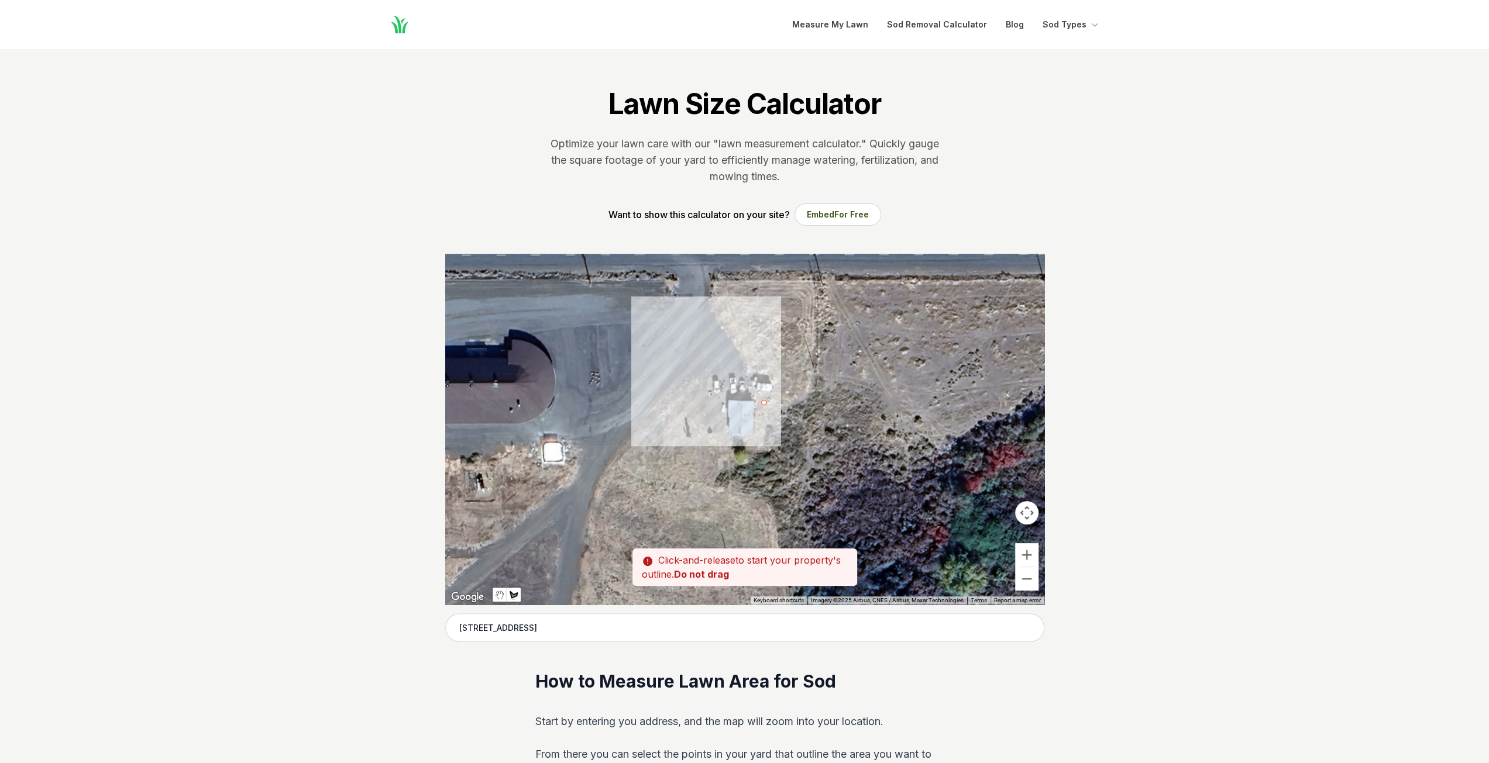
drag, startPoint x: 774, startPoint y: 389, endPoint x: 768, endPoint y: 403, distance: 15.2
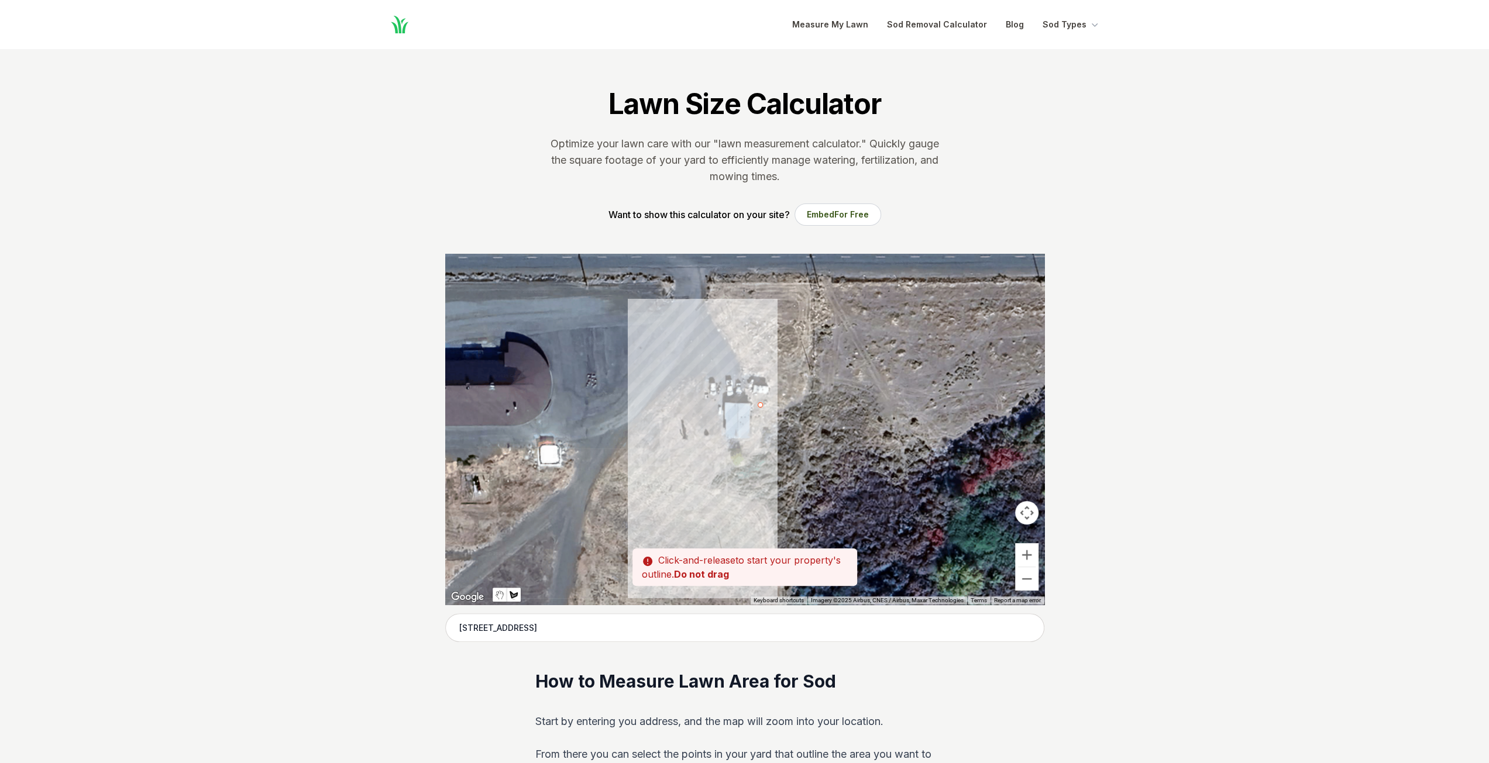
drag, startPoint x: 762, startPoint y: 455, endPoint x: 755, endPoint y: 452, distance: 7.4
click at [755, 452] on div at bounding box center [744, 429] width 599 height 351
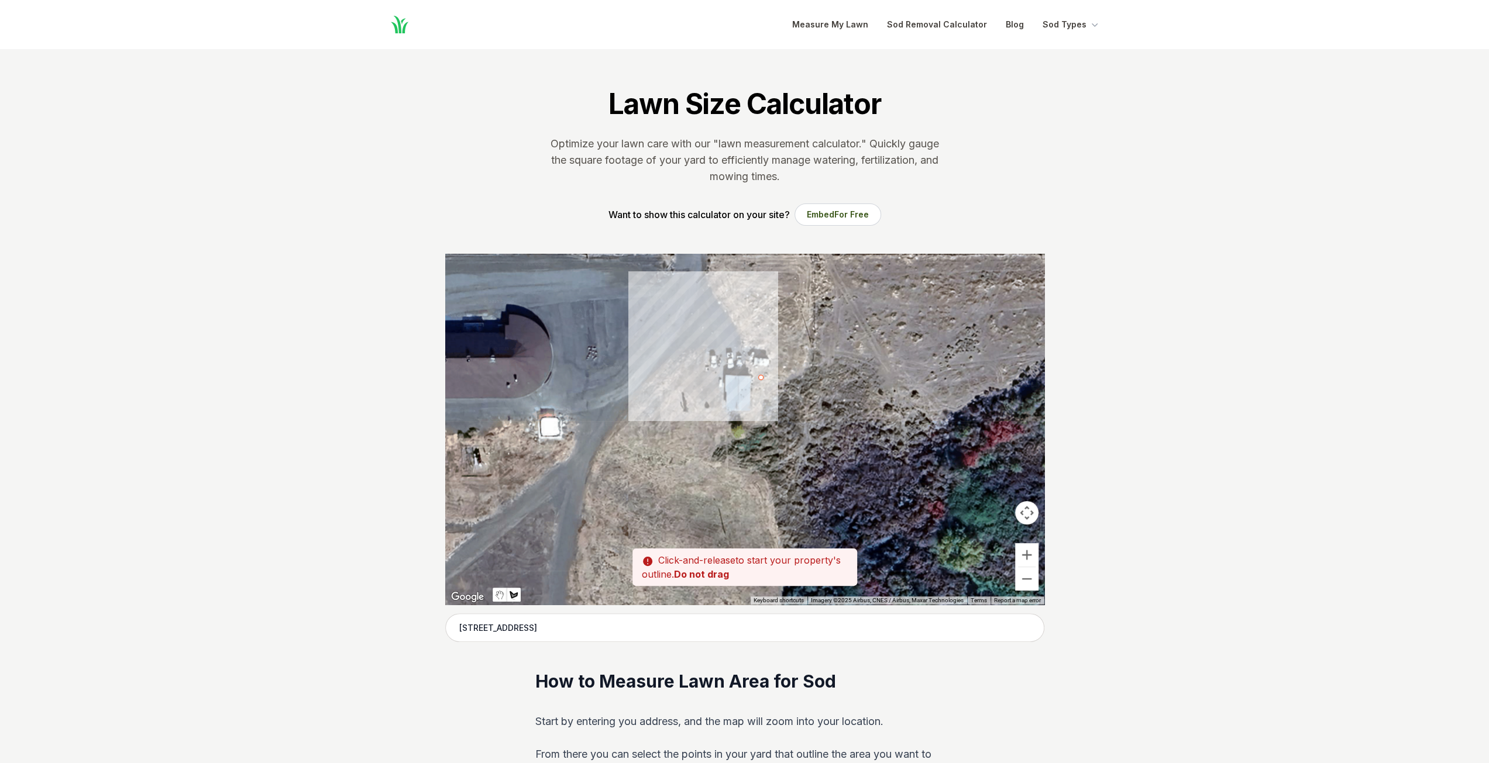
drag, startPoint x: 696, startPoint y: 430, endPoint x: 696, endPoint y: 402, distance: 27.5
click at [696, 402] on div at bounding box center [744, 429] width 599 height 351
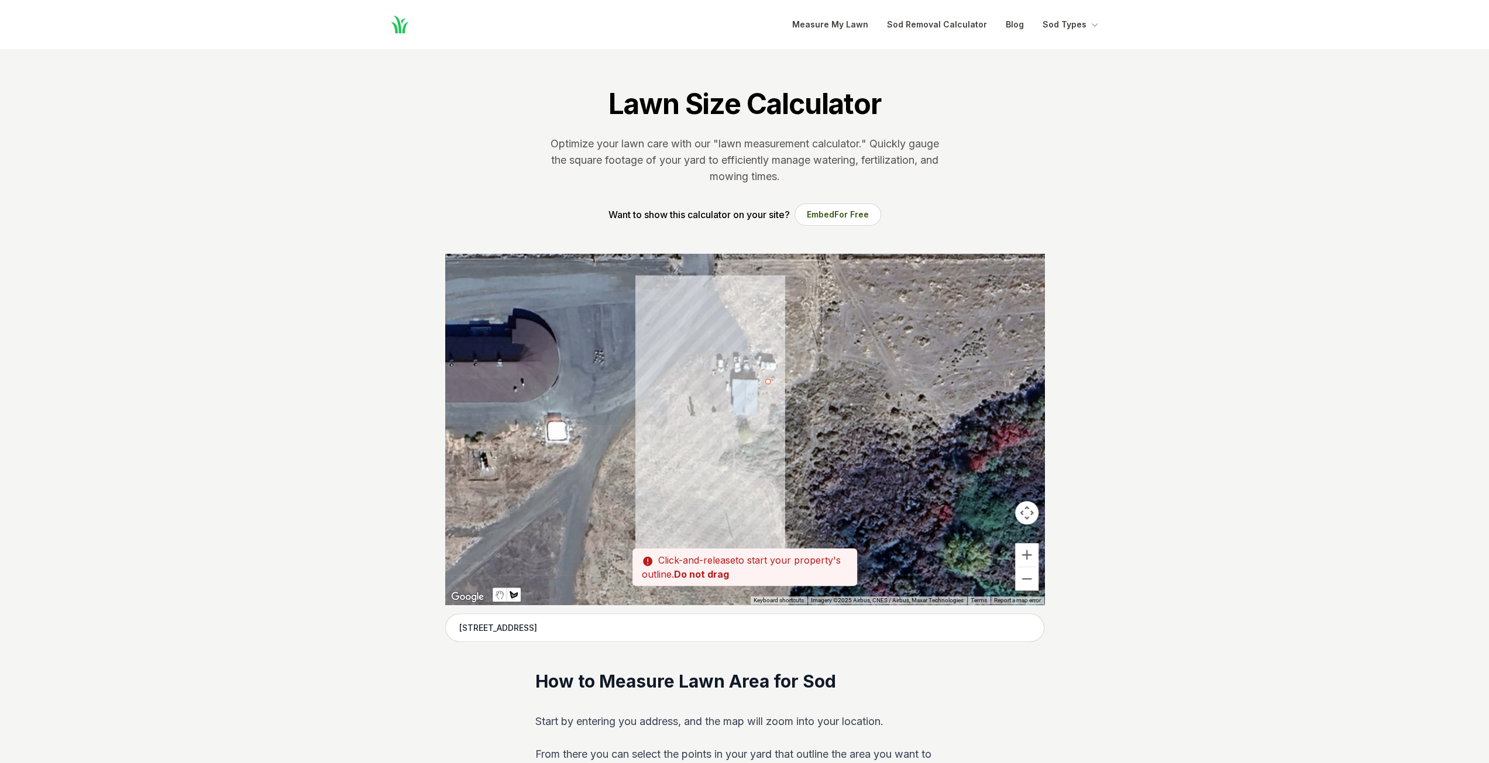
drag, startPoint x: 686, startPoint y: 527, endPoint x: 701, endPoint y: 535, distance: 17.8
click at [697, 534] on div at bounding box center [744, 429] width 599 height 351
drag, startPoint x: 707, startPoint y: 538, endPoint x: 691, endPoint y: 523, distance: 21.5
click at [692, 525] on div at bounding box center [744, 429] width 599 height 351
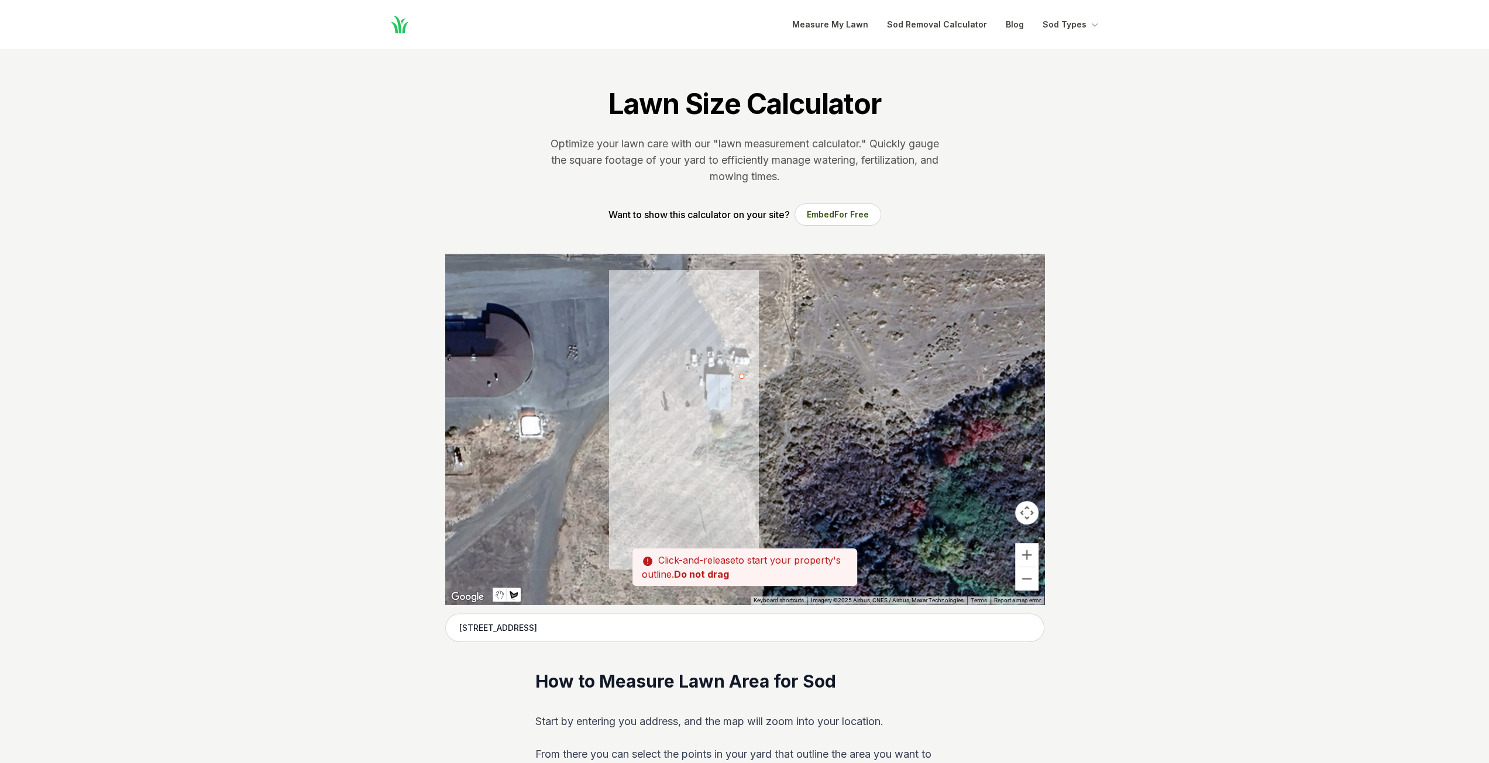
drag, startPoint x: 717, startPoint y: 429, endPoint x: 691, endPoint y: 429, distance: 25.2
click at [691, 429] on div at bounding box center [744, 429] width 599 height 351
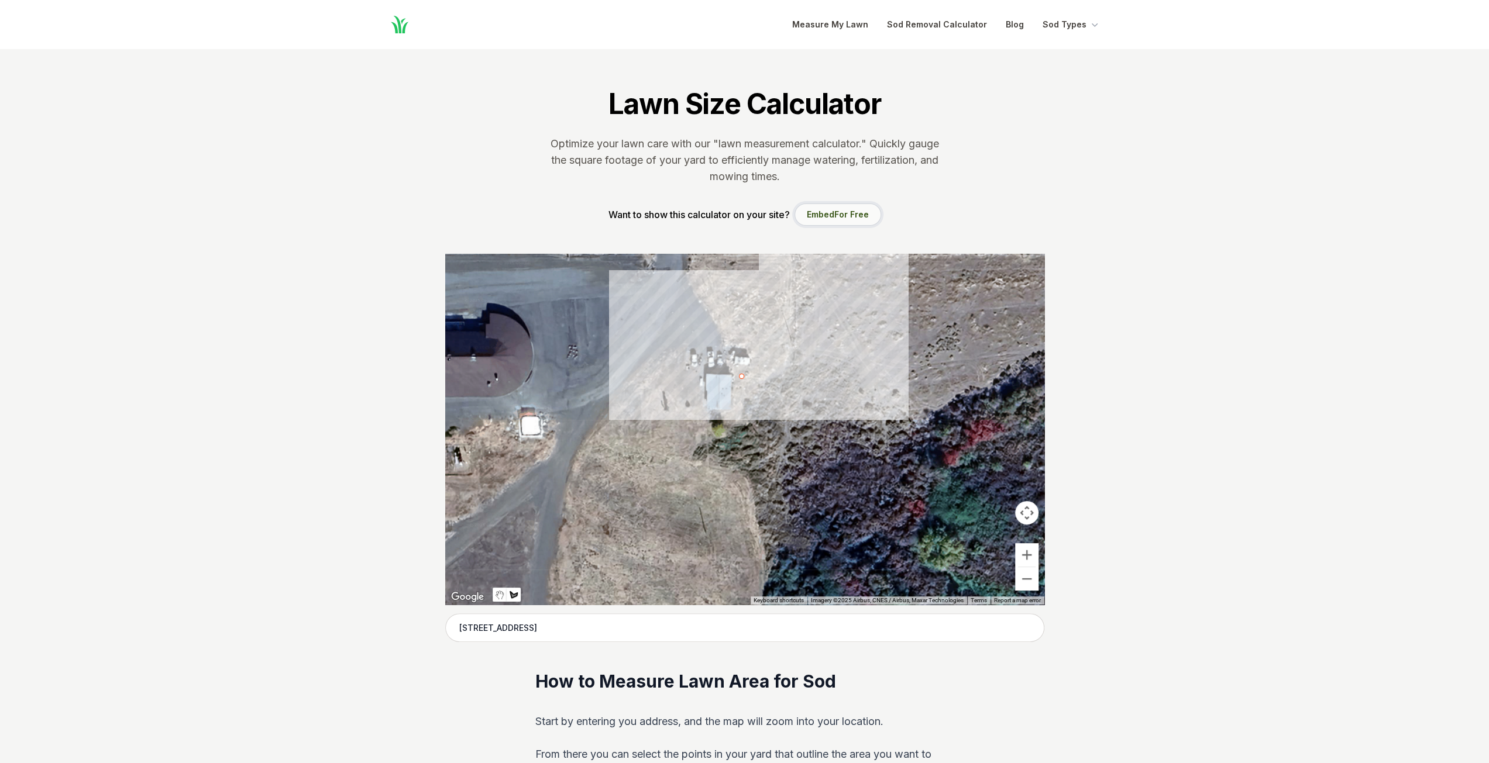
click at [849, 214] on span "For Free" at bounding box center [851, 214] width 35 height 10
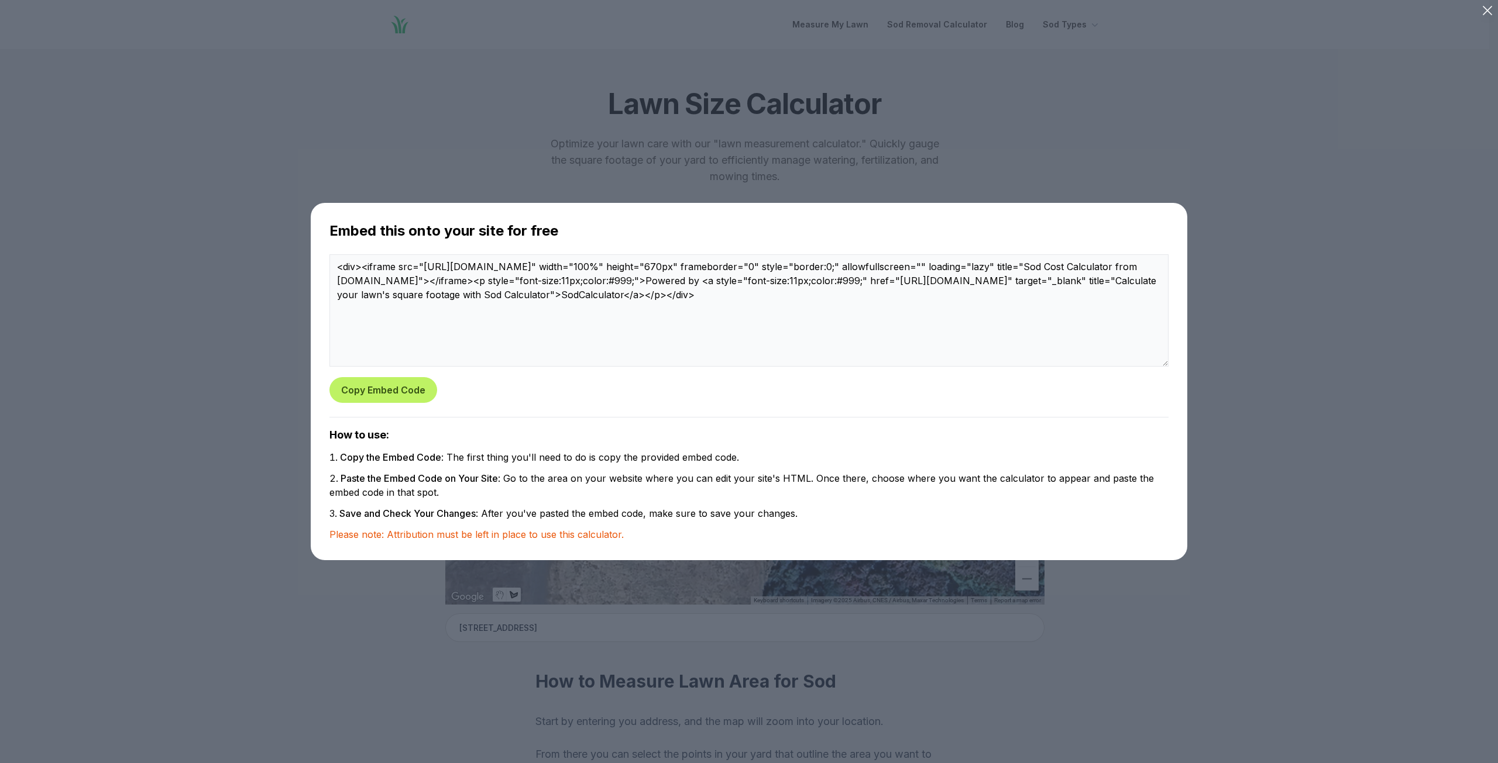
click at [1484, 4] on icon at bounding box center [1487, 10] width 16 height 16
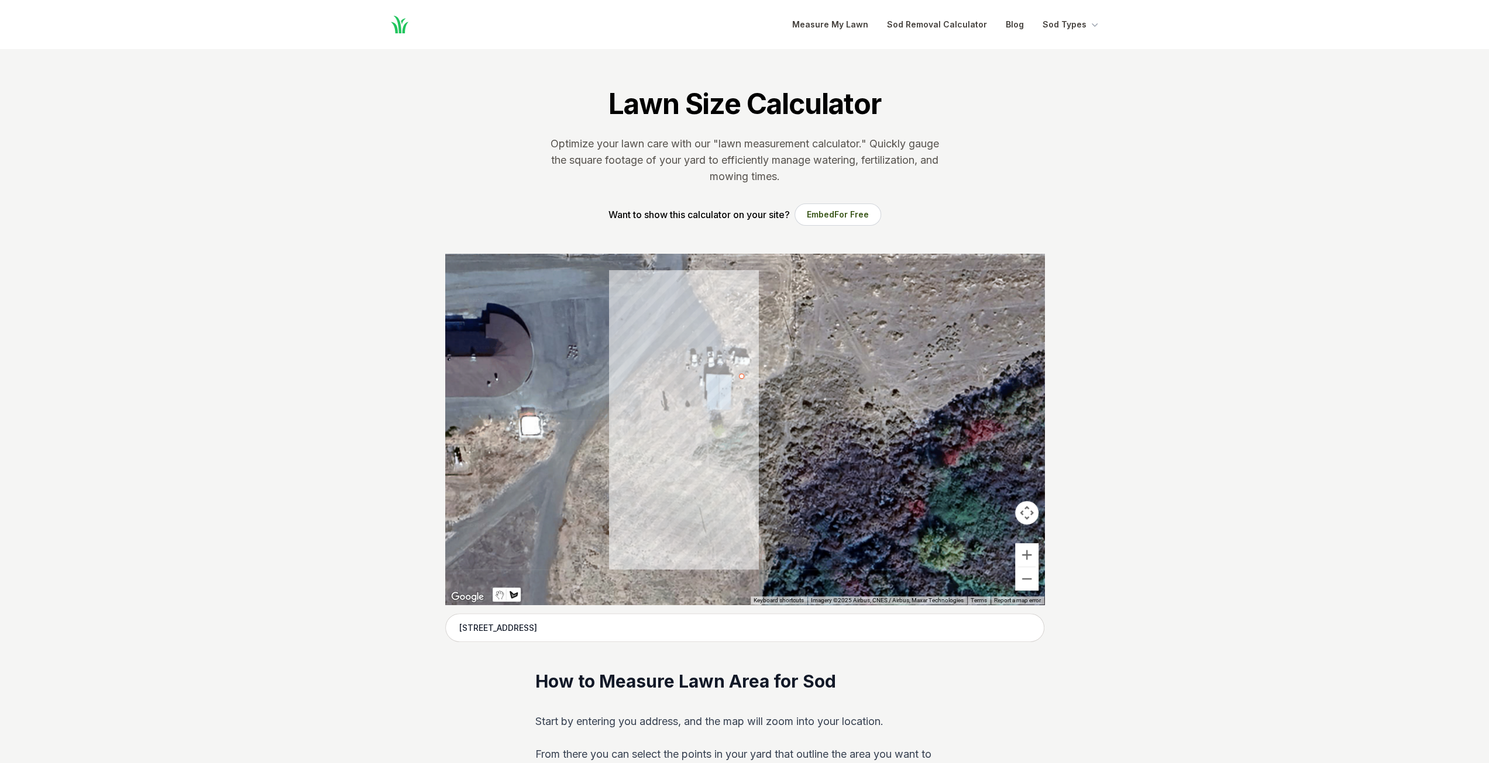
click at [741, 425] on div at bounding box center [744, 429] width 599 height 351
click at [742, 425] on div at bounding box center [744, 429] width 599 height 351
drag, startPoint x: 742, startPoint y: 425, endPoint x: 713, endPoint y: 427, distance: 29.3
click at [713, 427] on div at bounding box center [744, 429] width 599 height 351
click at [695, 425] on div at bounding box center [744, 429] width 599 height 351
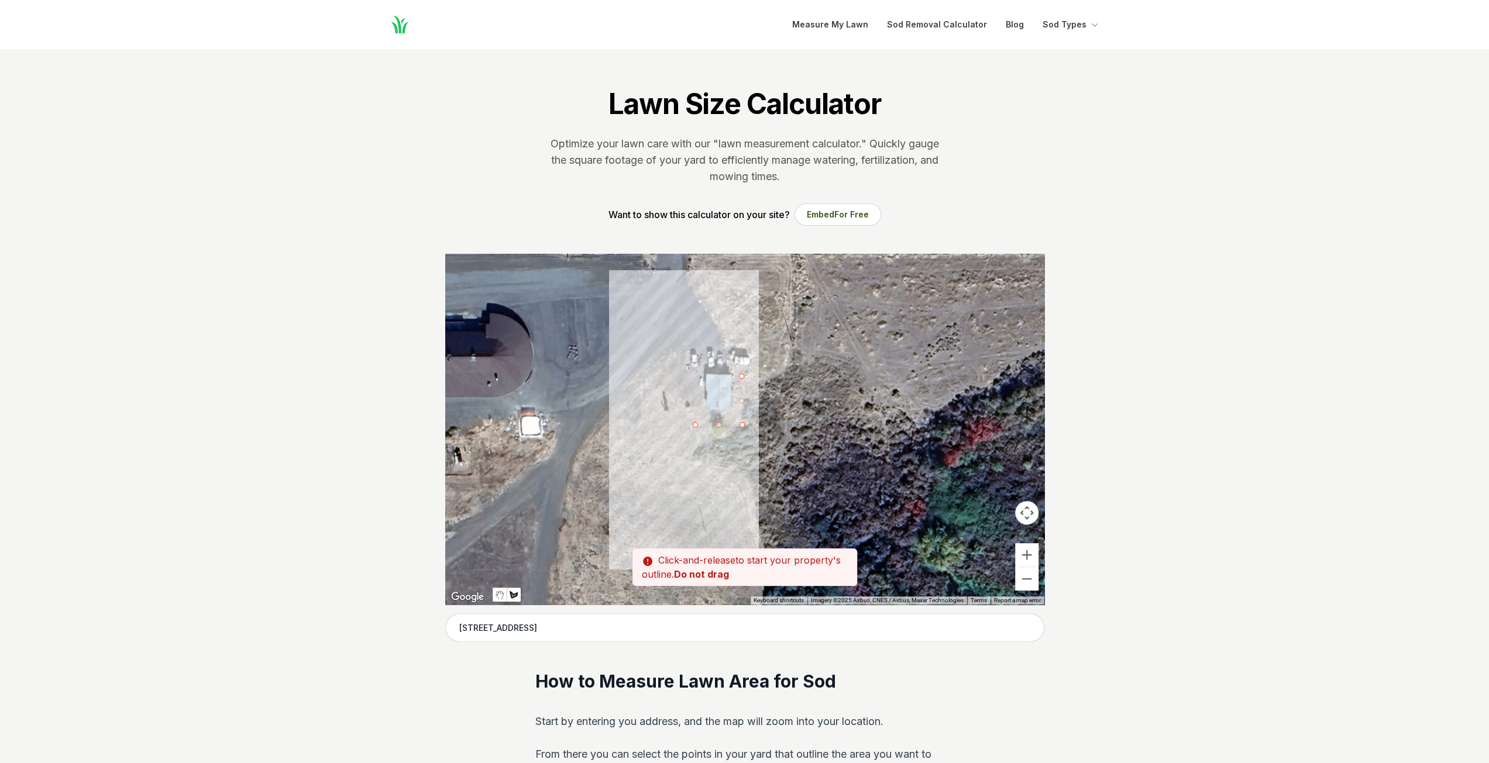
click at [693, 424] on div at bounding box center [744, 429] width 599 height 351
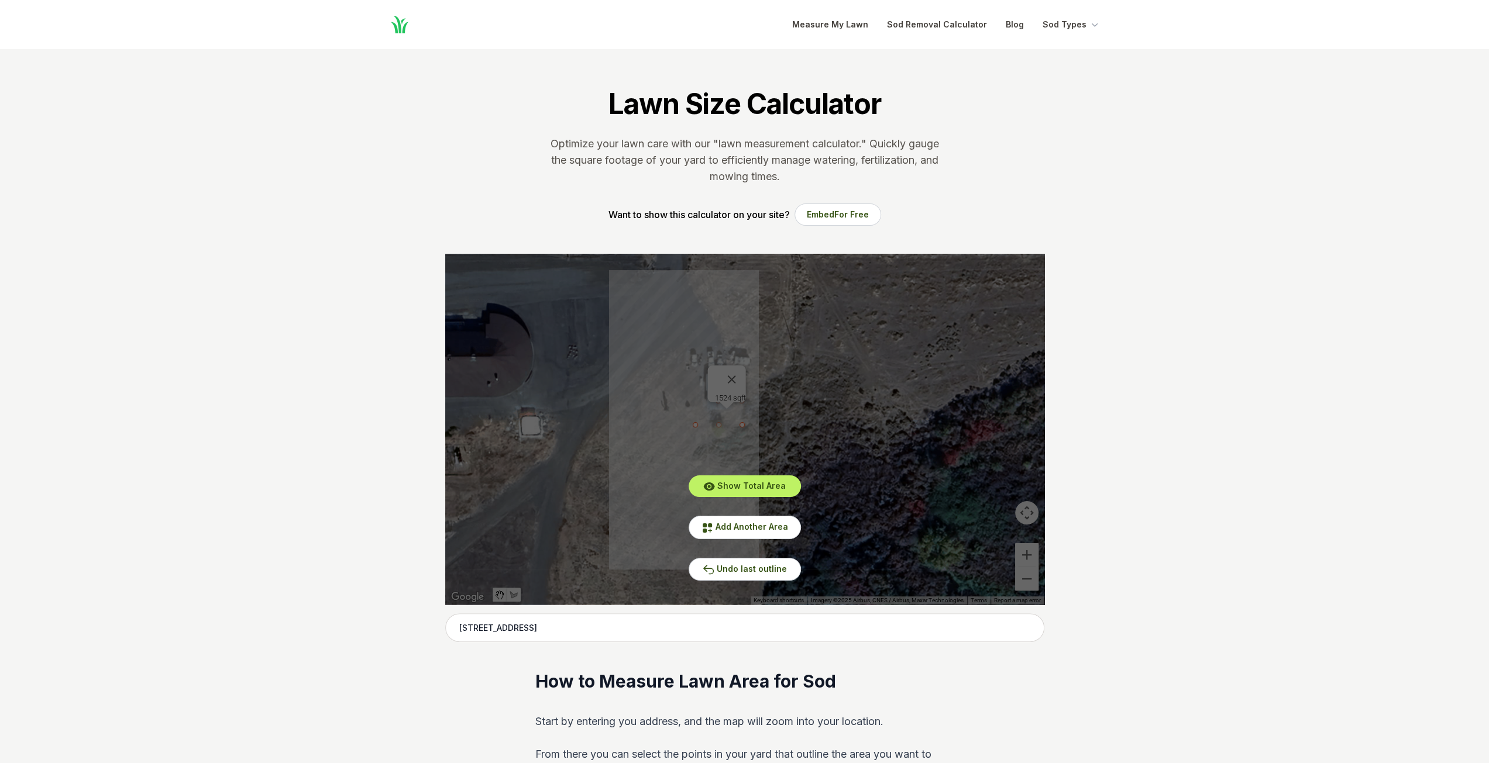
click at [675, 418] on div "Show Total Area Add Another Area Undo last outline" at bounding box center [744, 429] width 599 height 351
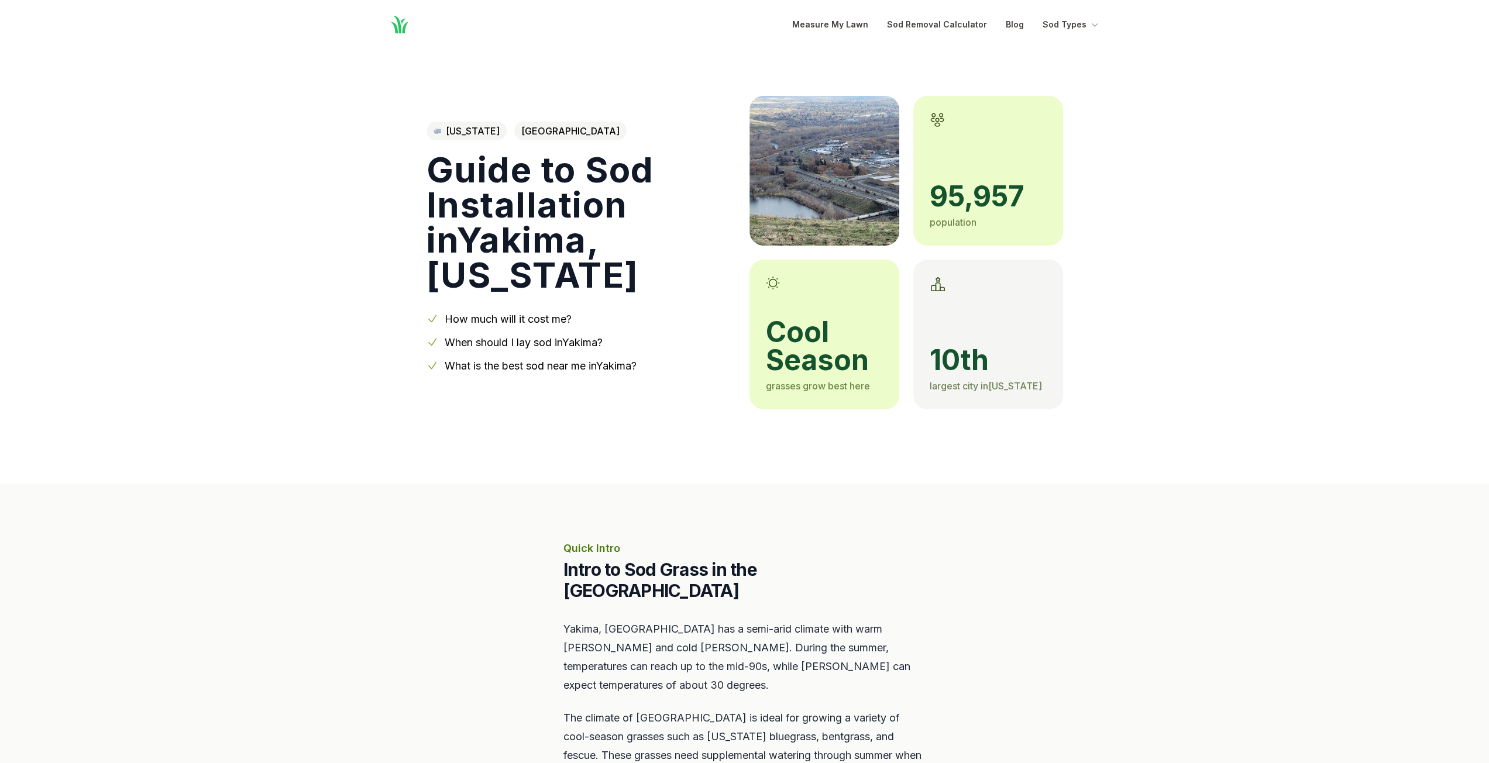
scroll to position [1053, 0]
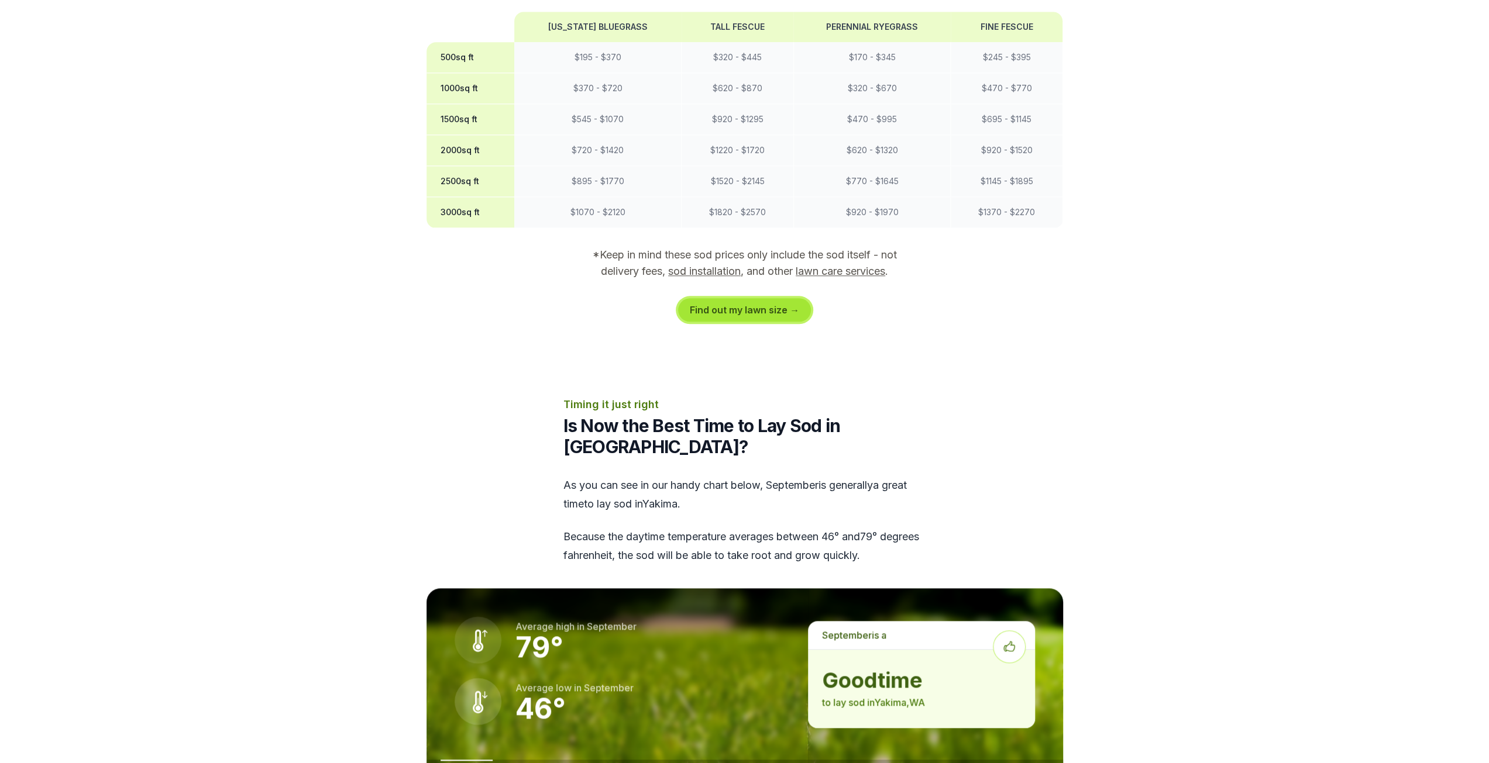
click at [744, 298] on link "Find out my lawn size →" at bounding box center [744, 309] width 133 height 23
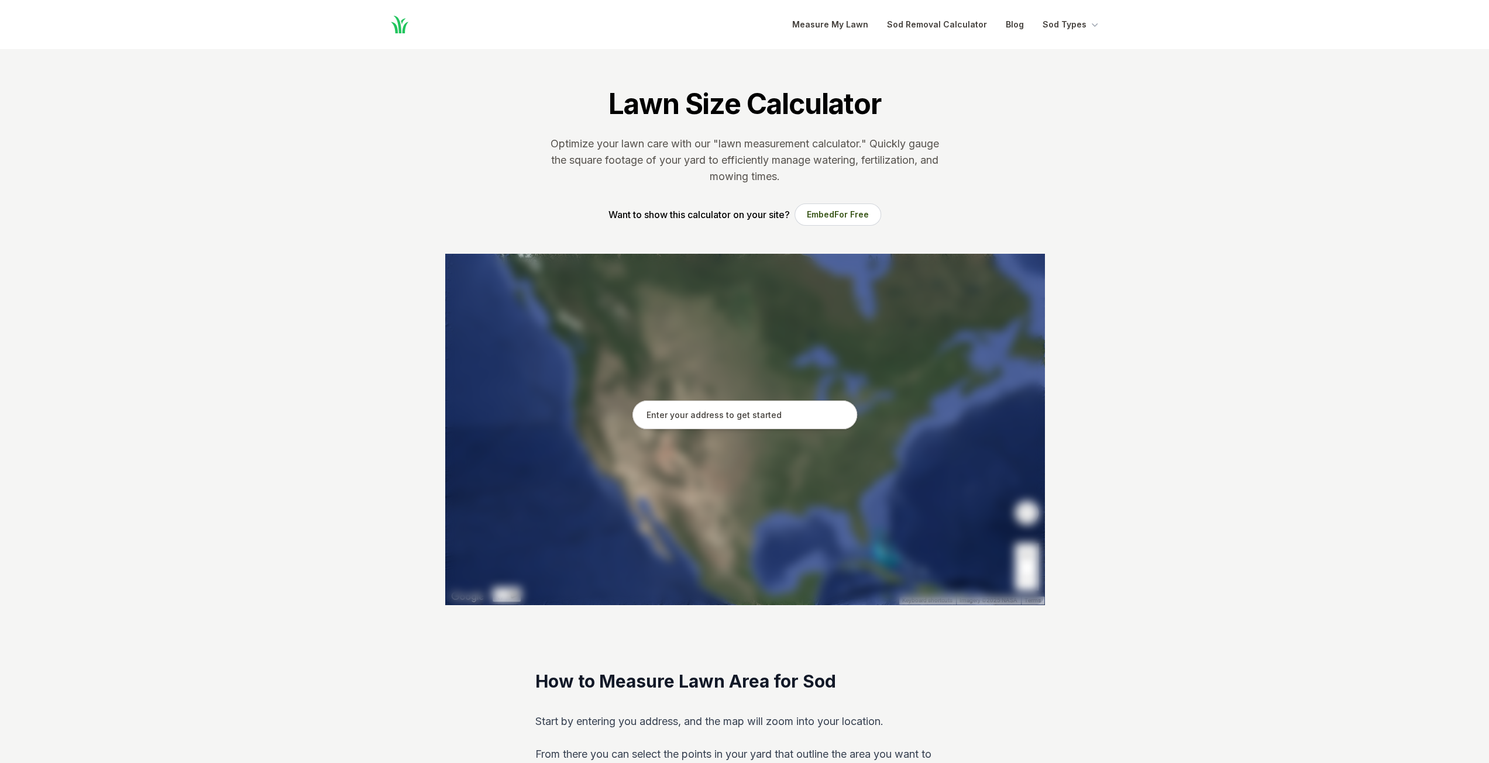
click at [733, 417] on input "text" at bounding box center [744, 415] width 225 height 29
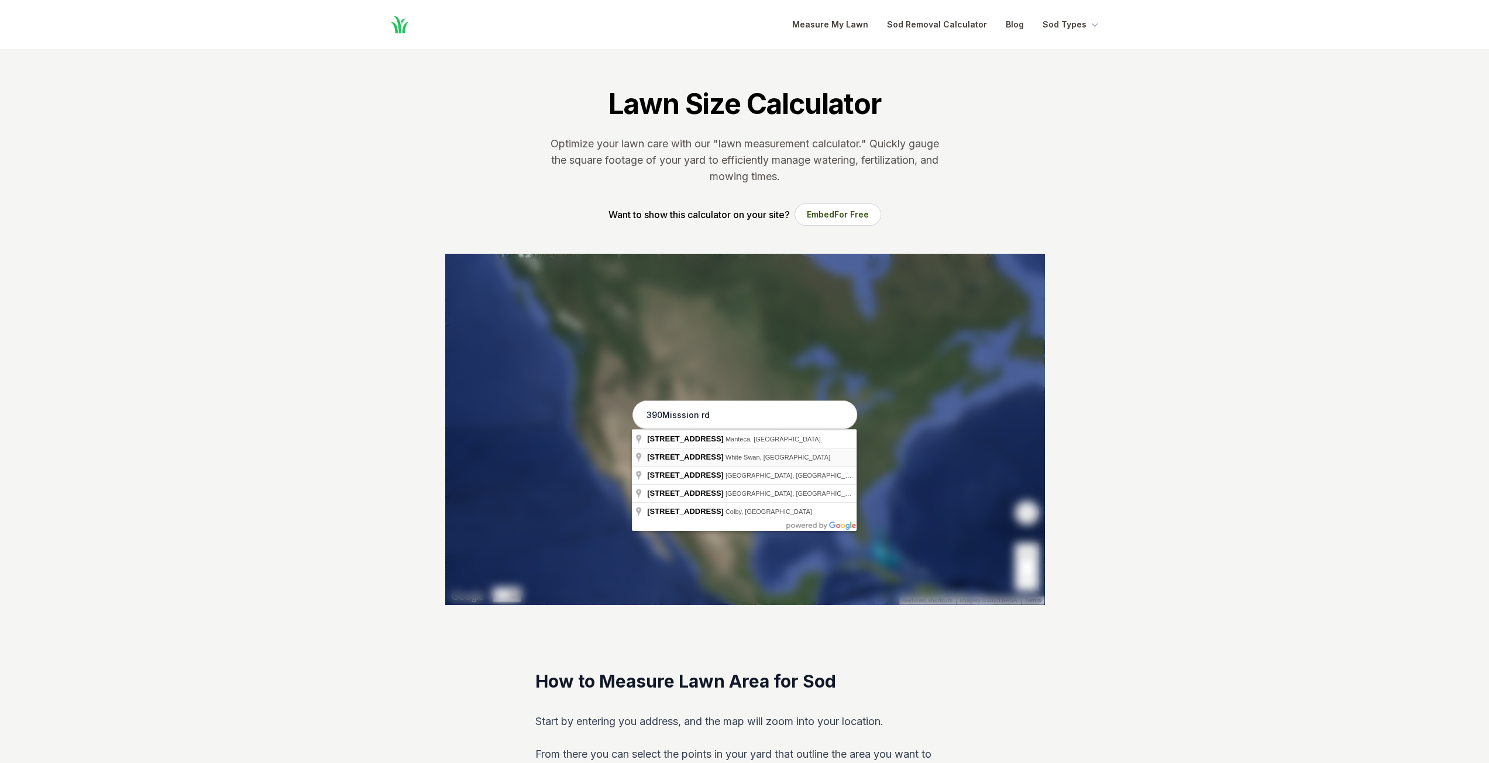
type input "[STREET_ADDRESS]"
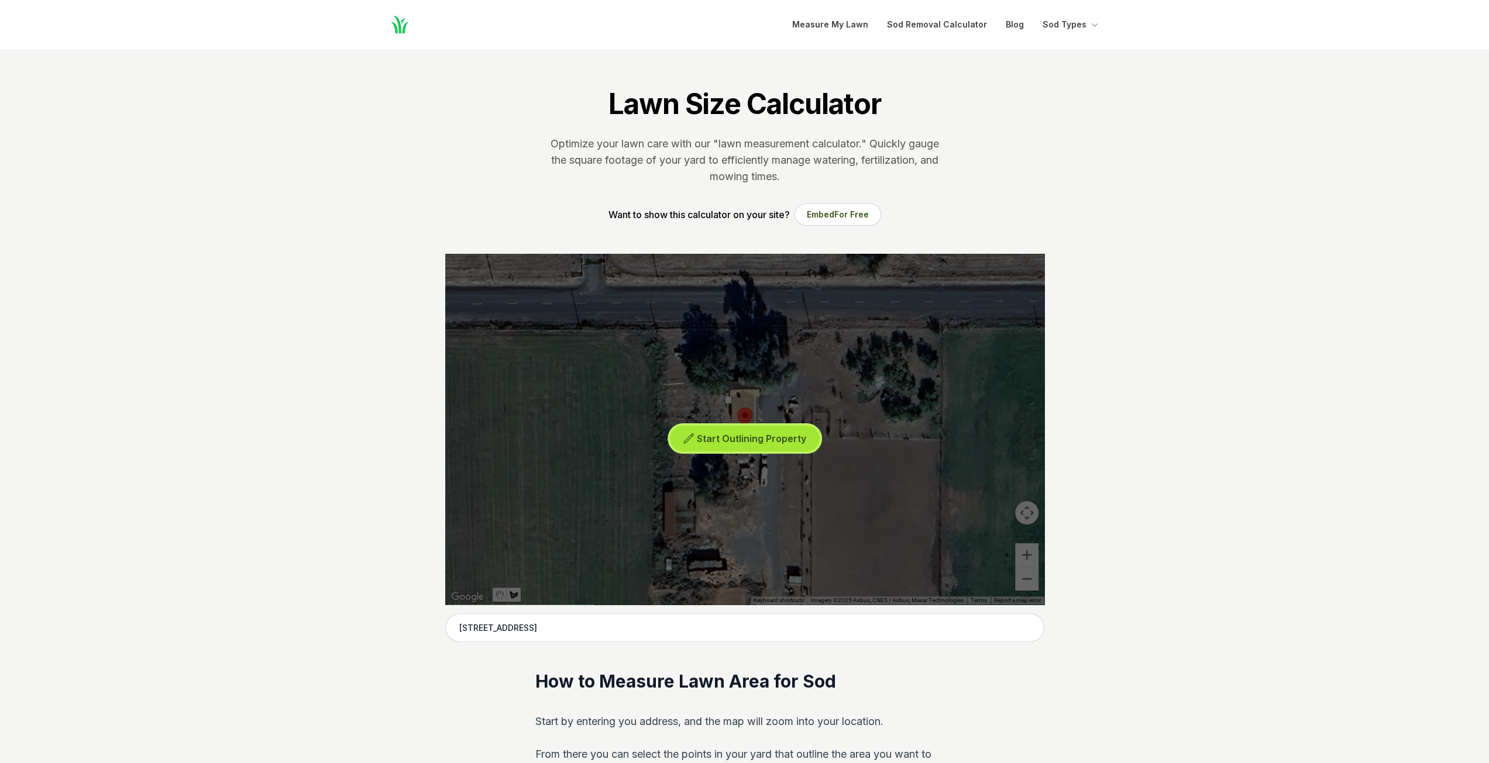
click at [718, 439] on span "Start Outlining Property" at bounding box center [751, 439] width 109 height 12
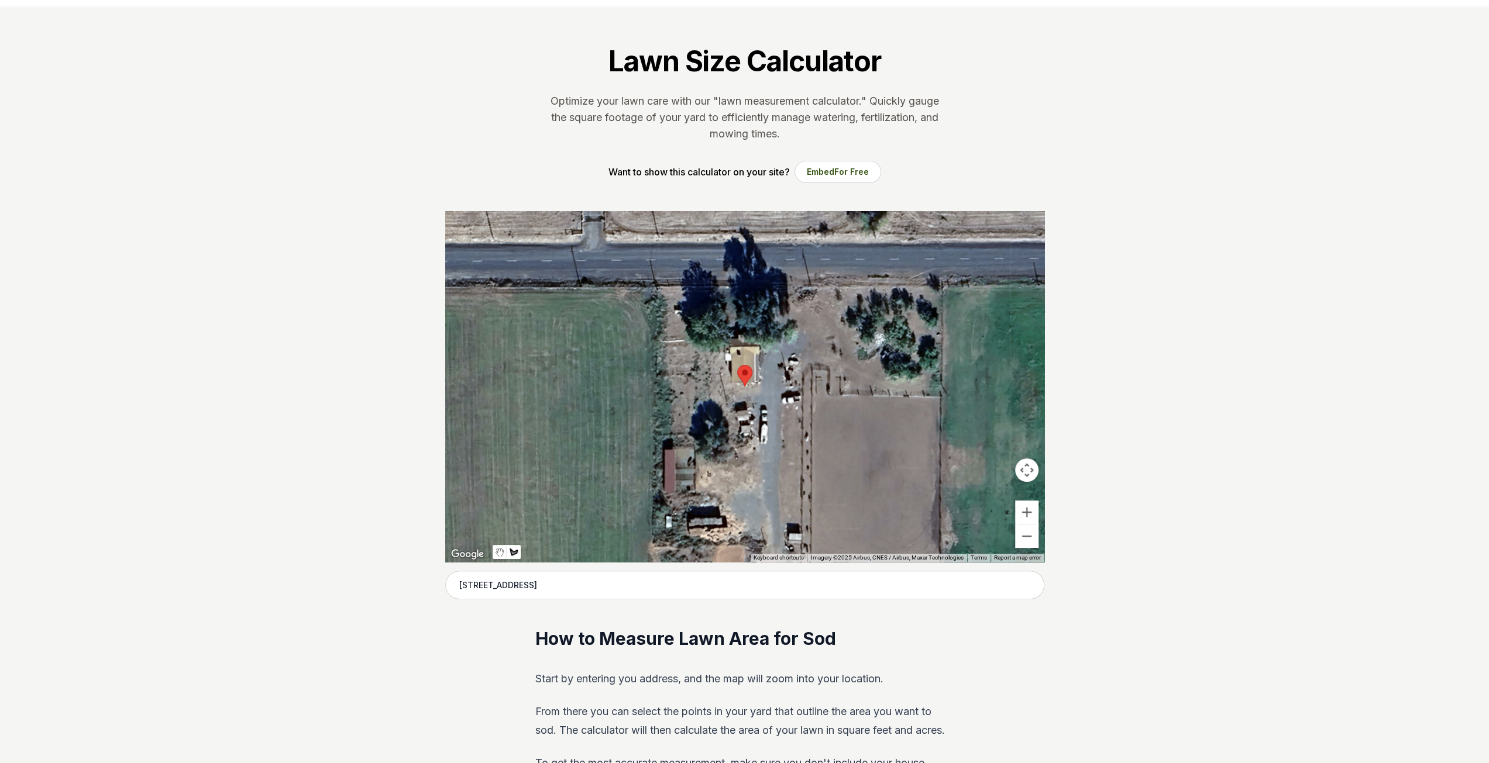
scroll to position [59, 0]
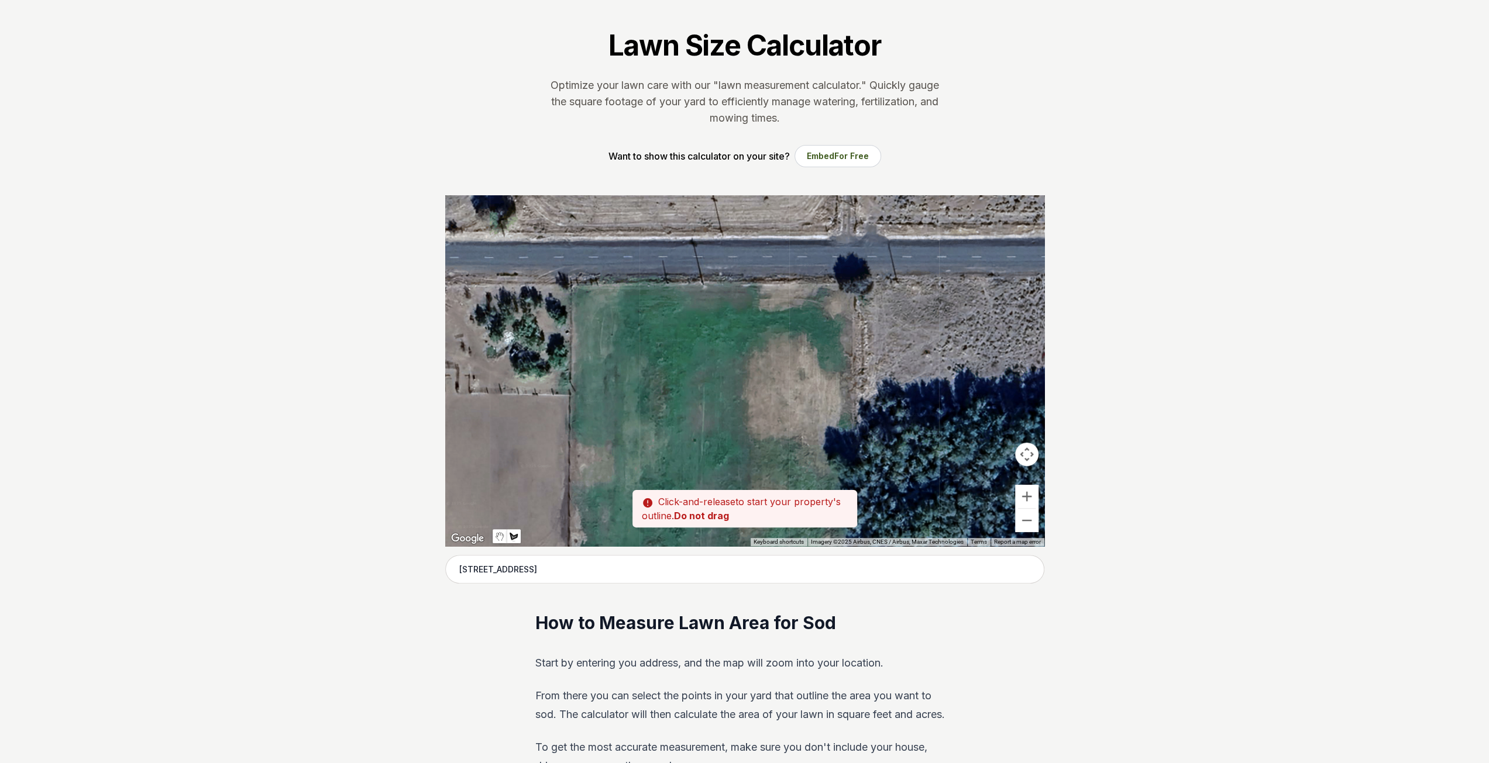
drag, startPoint x: 896, startPoint y: 419, endPoint x: 562, endPoint y: 429, distance: 334.8
click at [533, 431] on div at bounding box center [744, 370] width 599 height 351
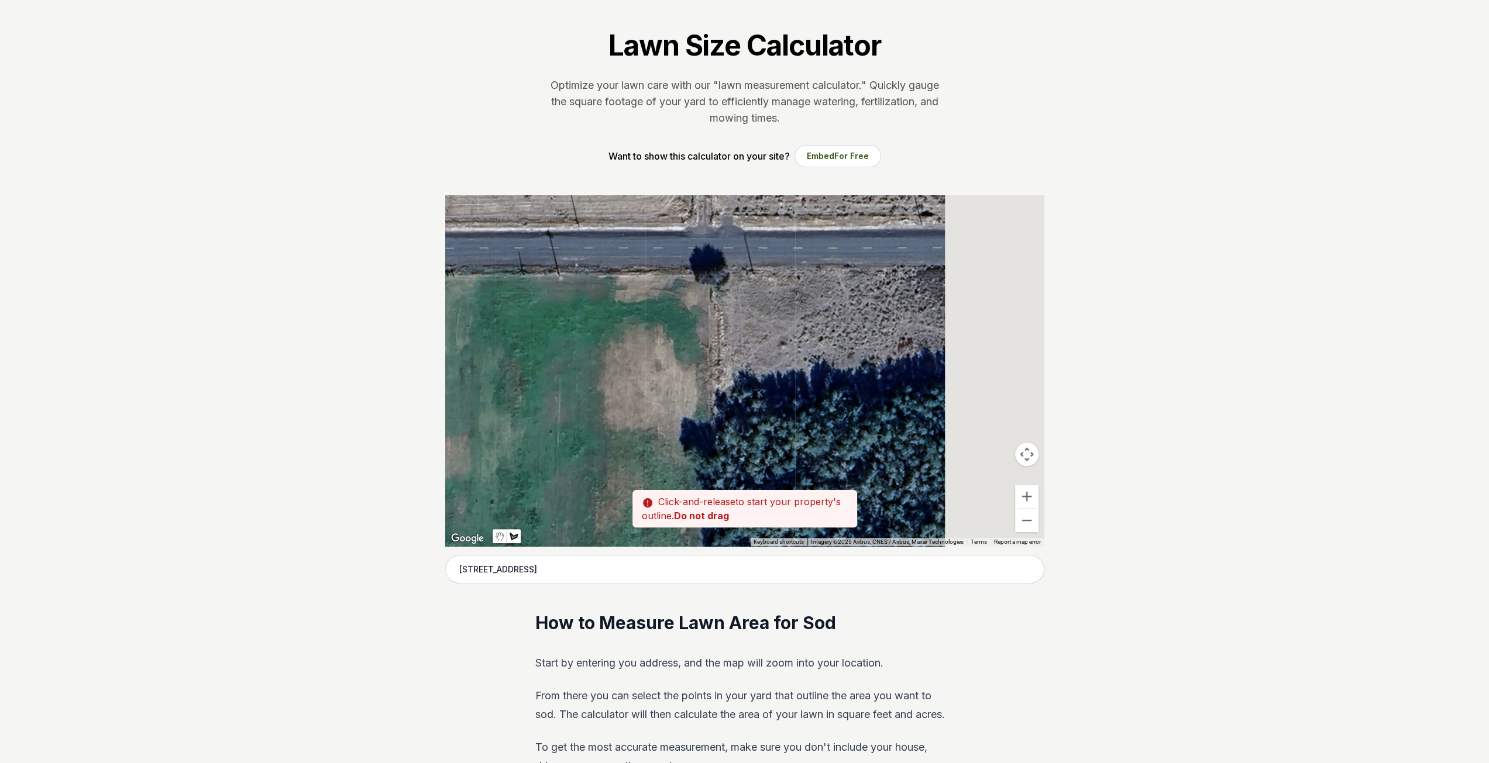
drag, startPoint x: 701, startPoint y: 426, endPoint x: 414, endPoint y: 408, distance: 287.8
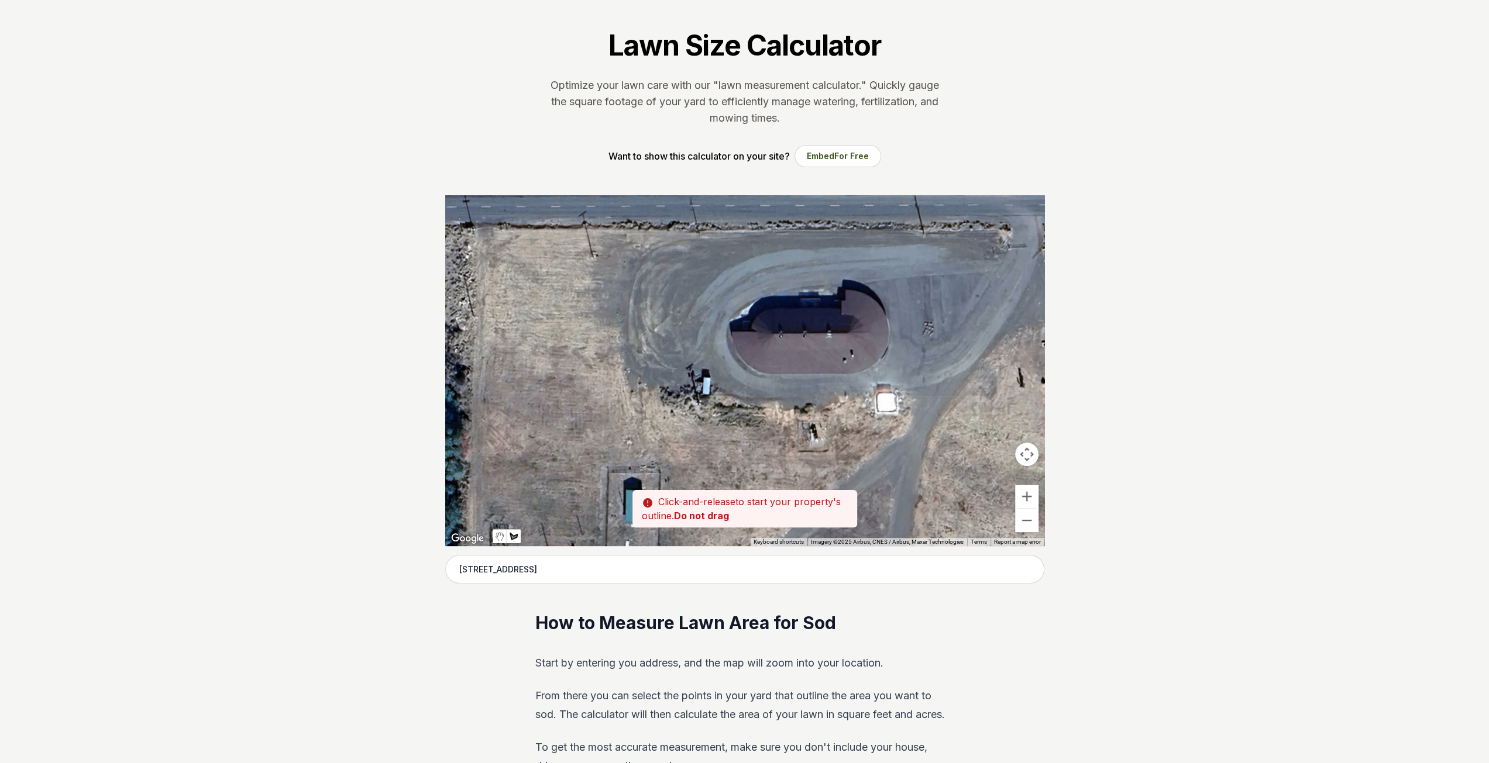
drag, startPoint x: 630, startPoint y: 395, endPoint x: 528, endPoint y: 395, distance: 101.8
click at [528, 395] on div at bounding box center [744, 370] width 599 height 351
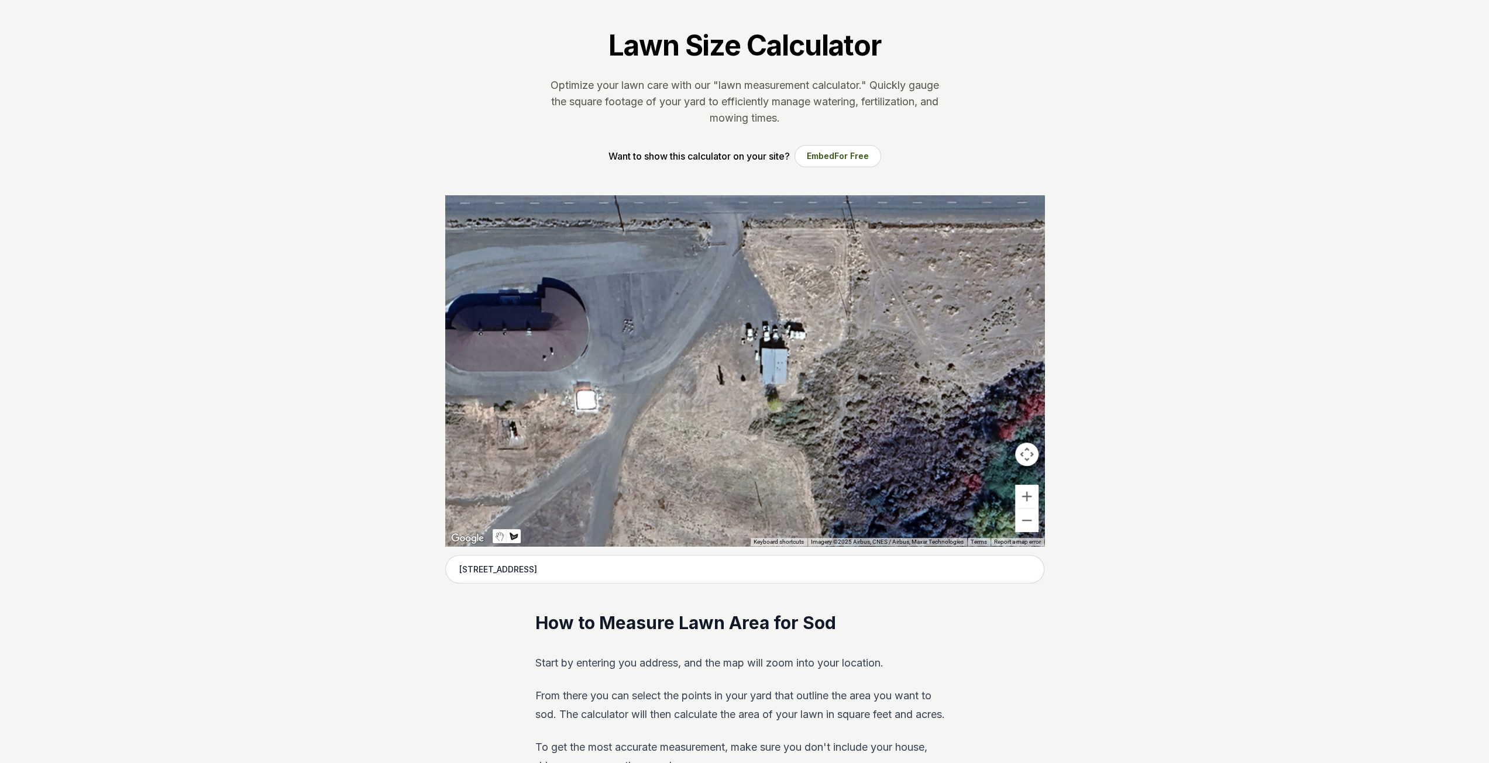
drag, startPoint x: 694, startPoint y: 388, endPoint x: 558, endPoint y: 386, distance: 136.3
click at [558, 386] on div at bounding box center [744, 370] width 599 height 351
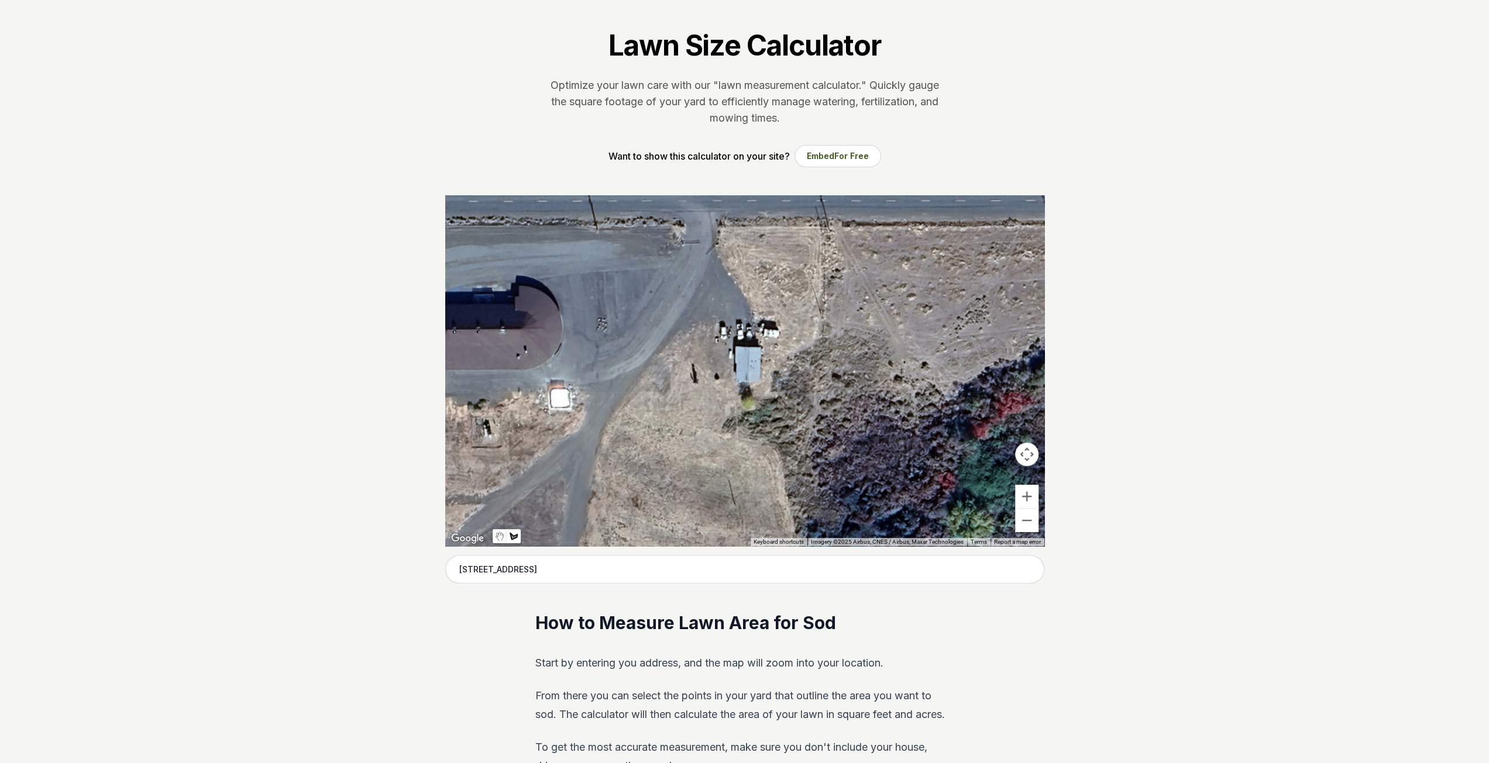
drag, startPoint x: 599, startPoint y: 380, endPoint x: 581, endPoint y: 370, distance: 19.9
click at [599, 380] on div at bounding box center [744, 370] width 599 height 351
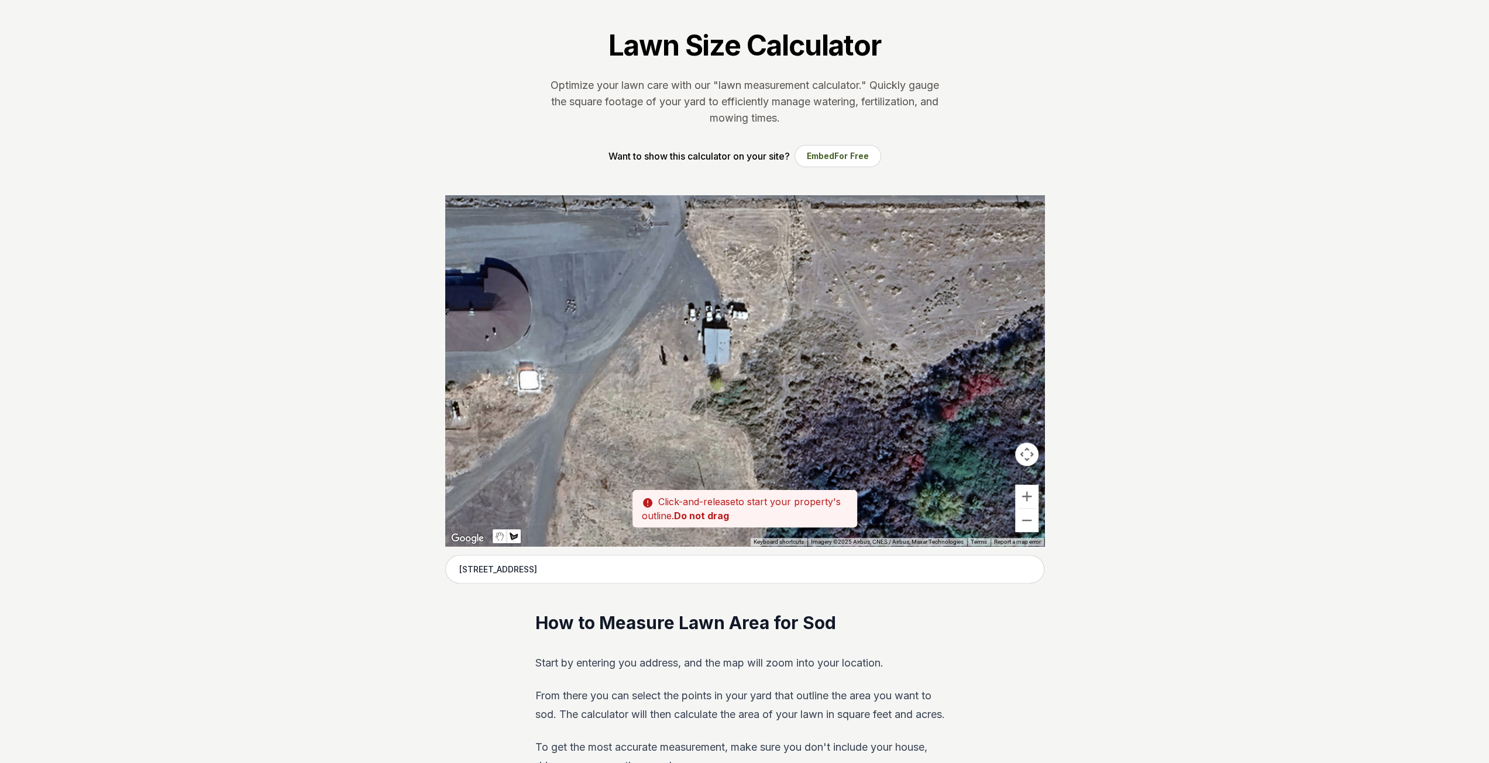
drag, startPoint x: 661, startPoint y: 391, endPoint x: 631, endPoint y: 370, distance: 36.2
click at [631, 370] on div at bounding box center [744, 370] width 599 height 351
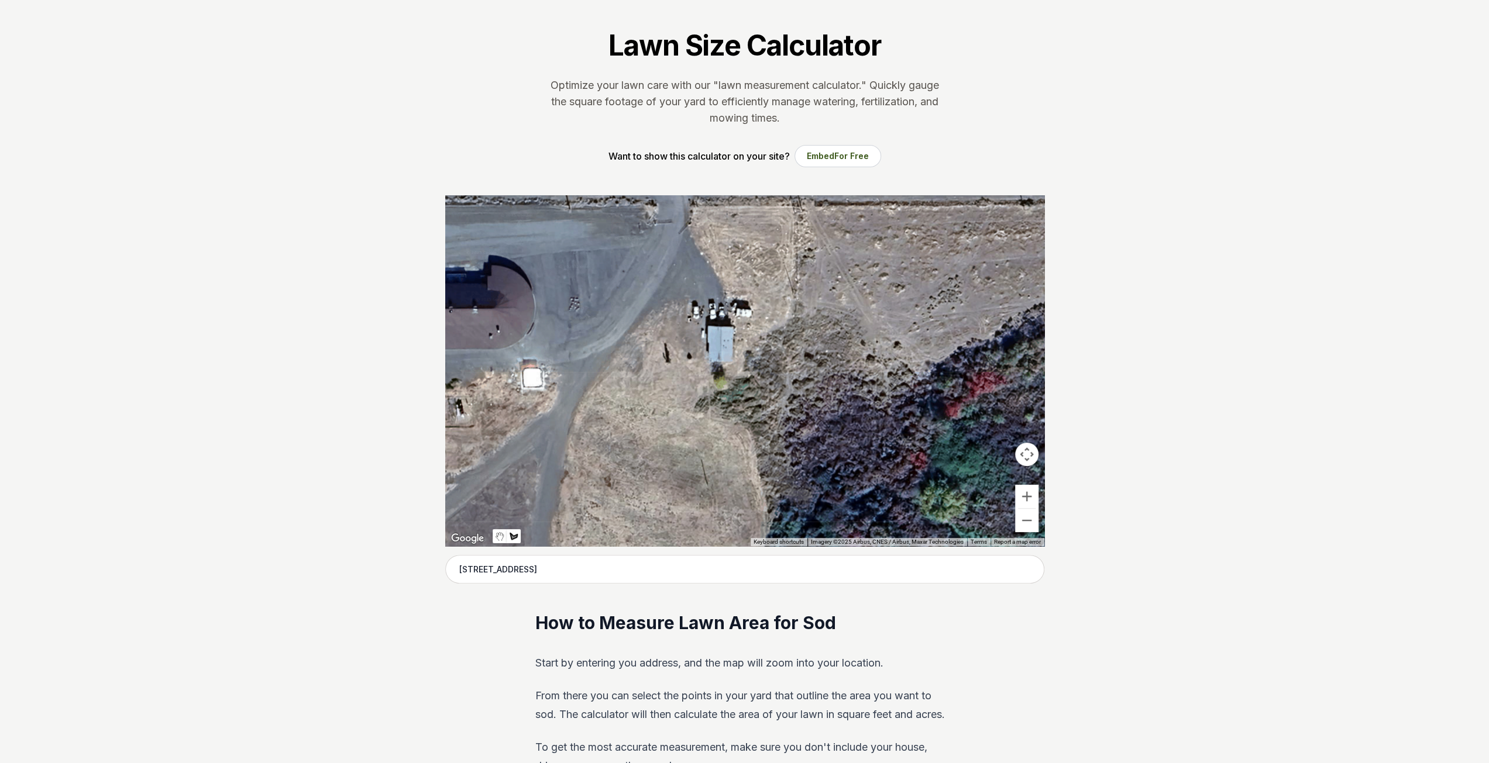
click at [737, 328] on div at bounding box center [744, 370] width 599 height 351
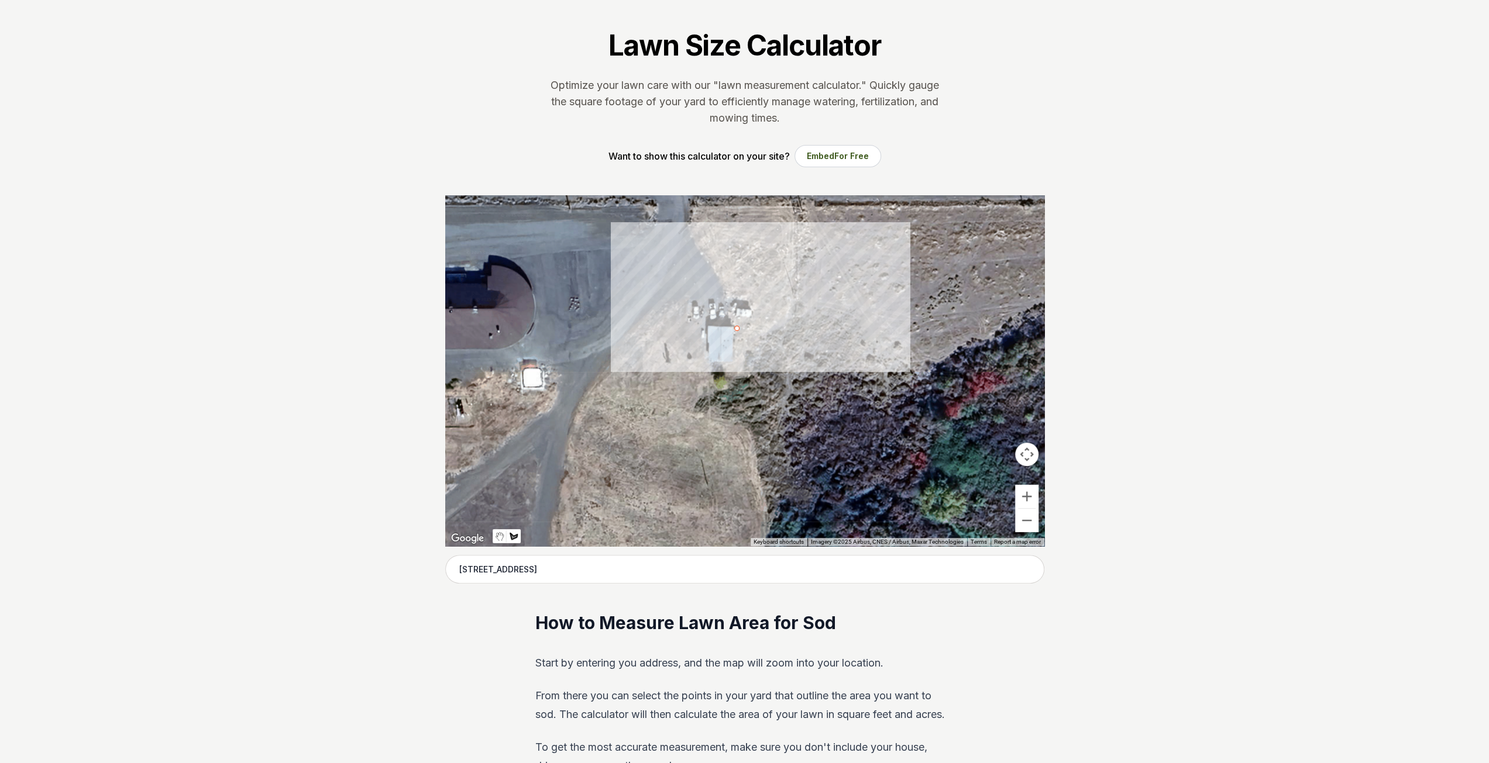
click at [753, 331] on div at bounding box center [744, 370] width 599 height 351
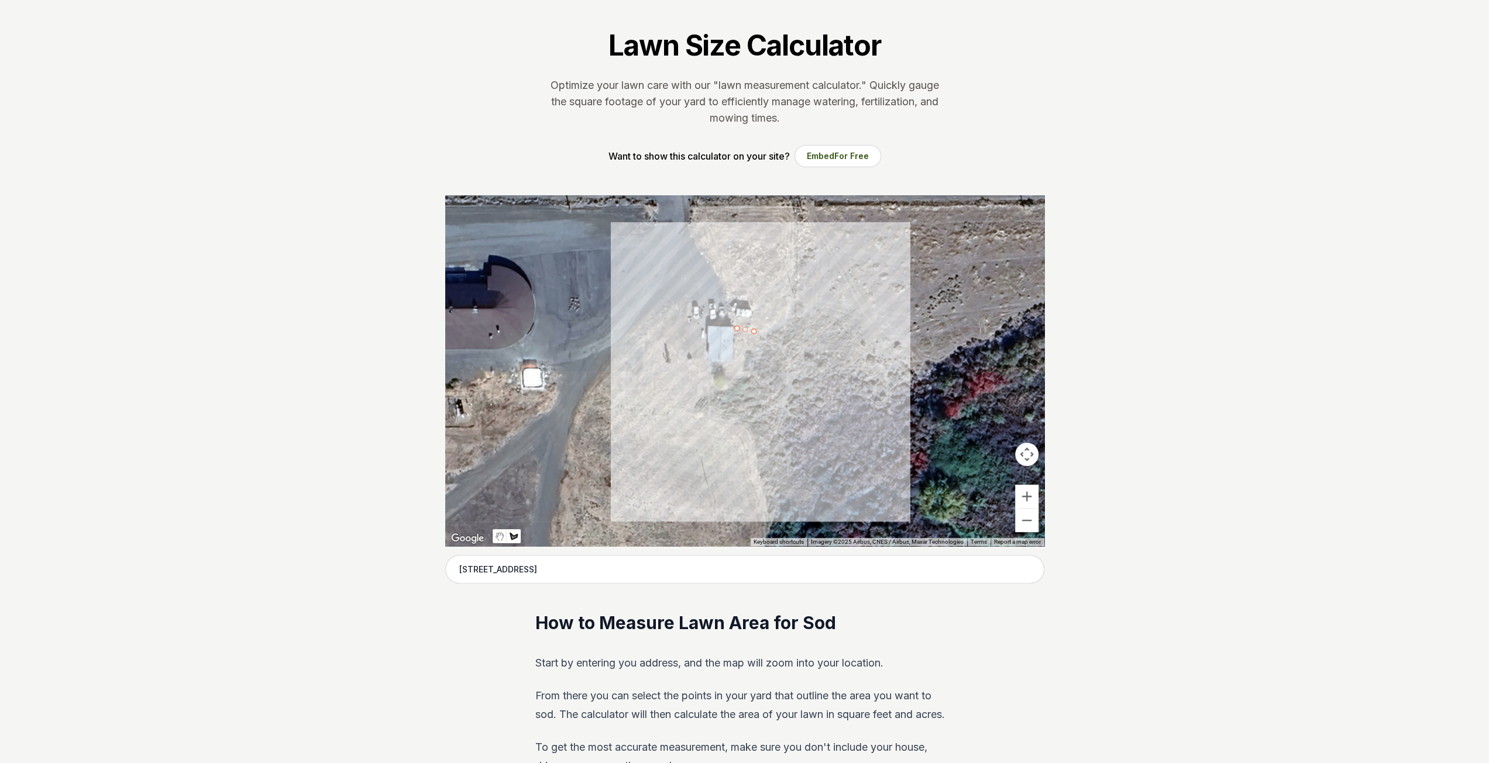
click at [753, 373] on div at bounding box center [744, 370] width 599 height 351
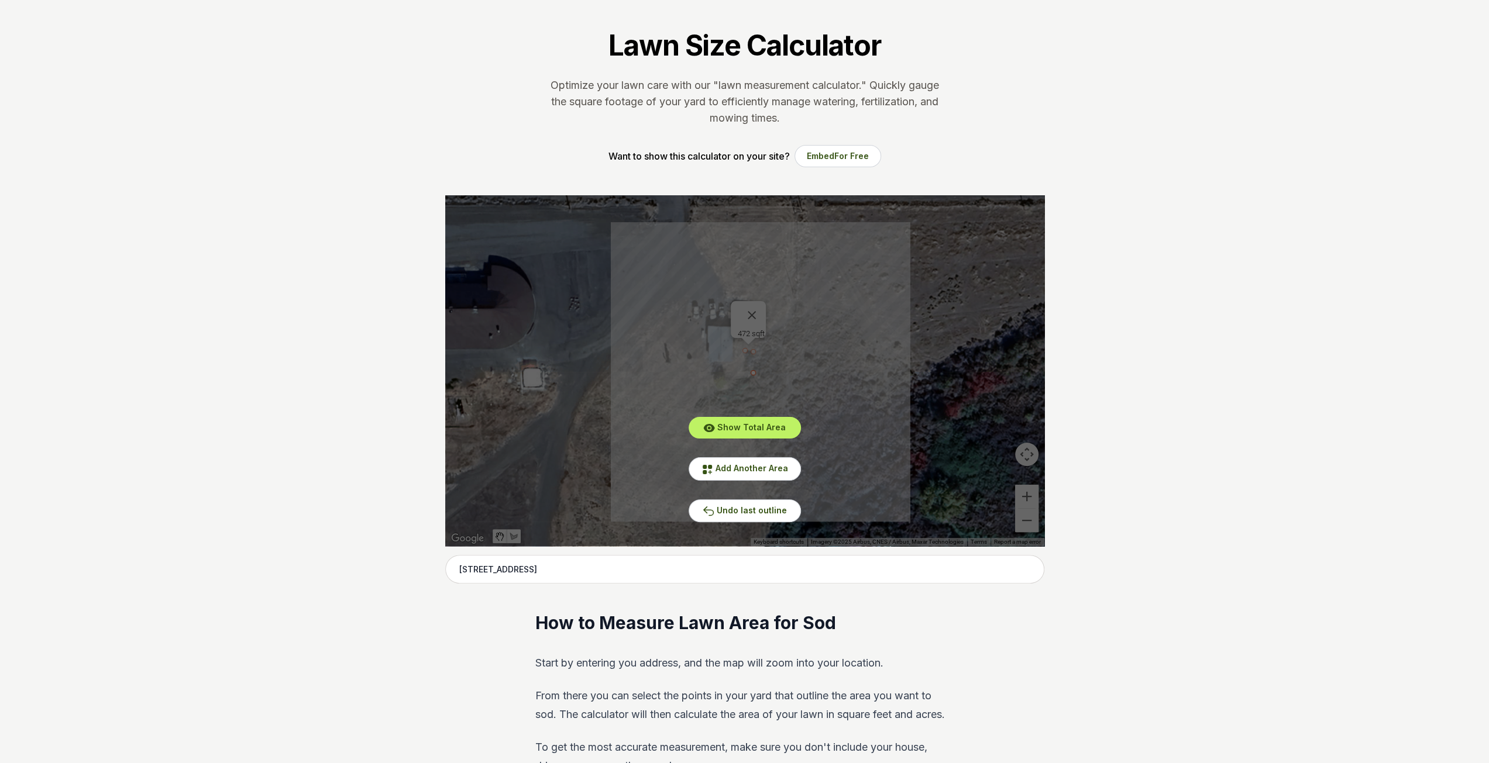
click at [701, 370] on div "Show Total Area Add Another Area Undo last outline" at bounding box center [744, 370] width 599 height 351
click at [739, 468] on span "Add Another Area" at bounding box center [751, 468] width 73 height 10
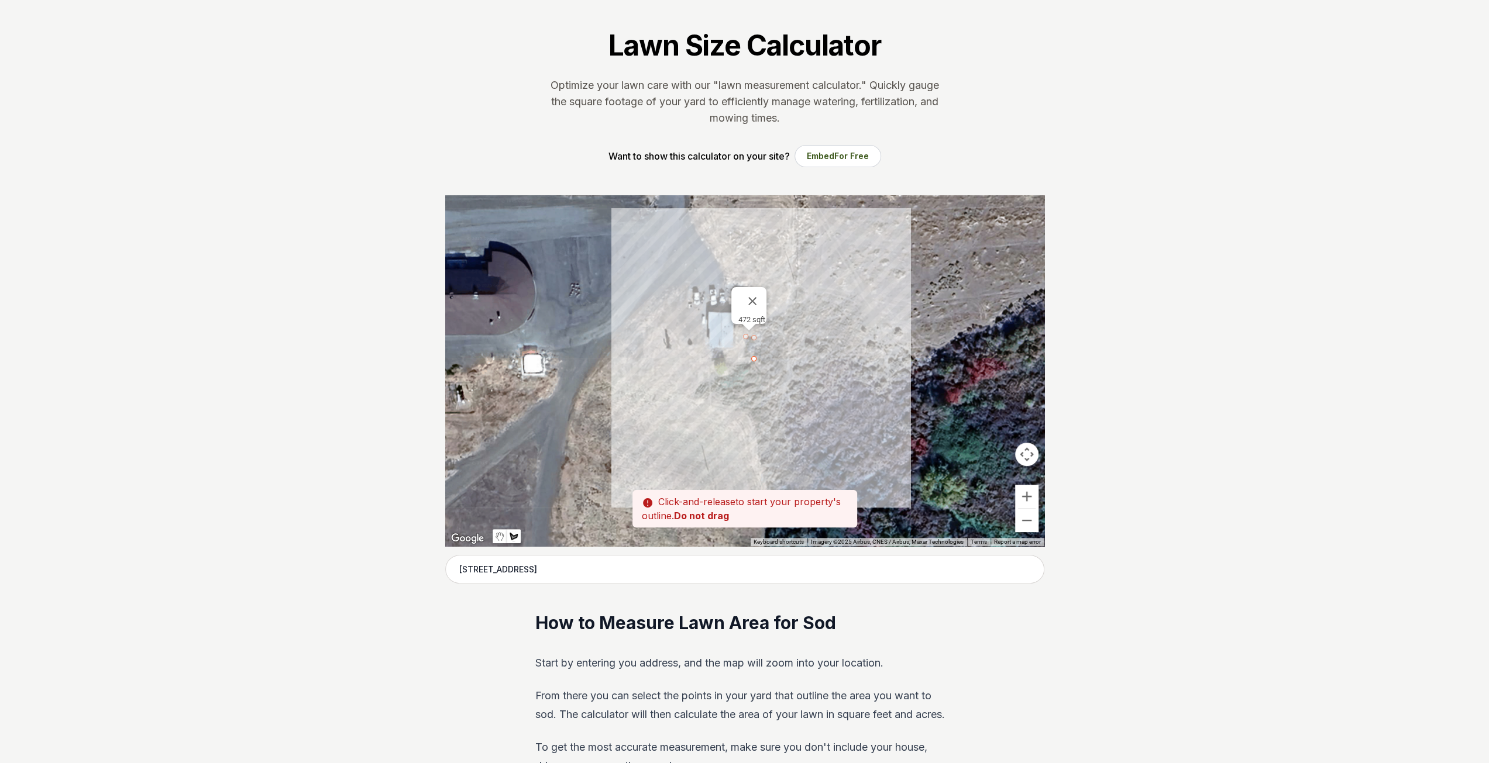
drag, startPoint x: 753, startPoint y: 374, endPoint x: 754, endPoint y: 359, distance: 15.2
click at [754, 359] on div at bounding box center [744, 370] width 599 height 351
click at [691, 362] on div at bounding box center [744, 370] width 599 height 351
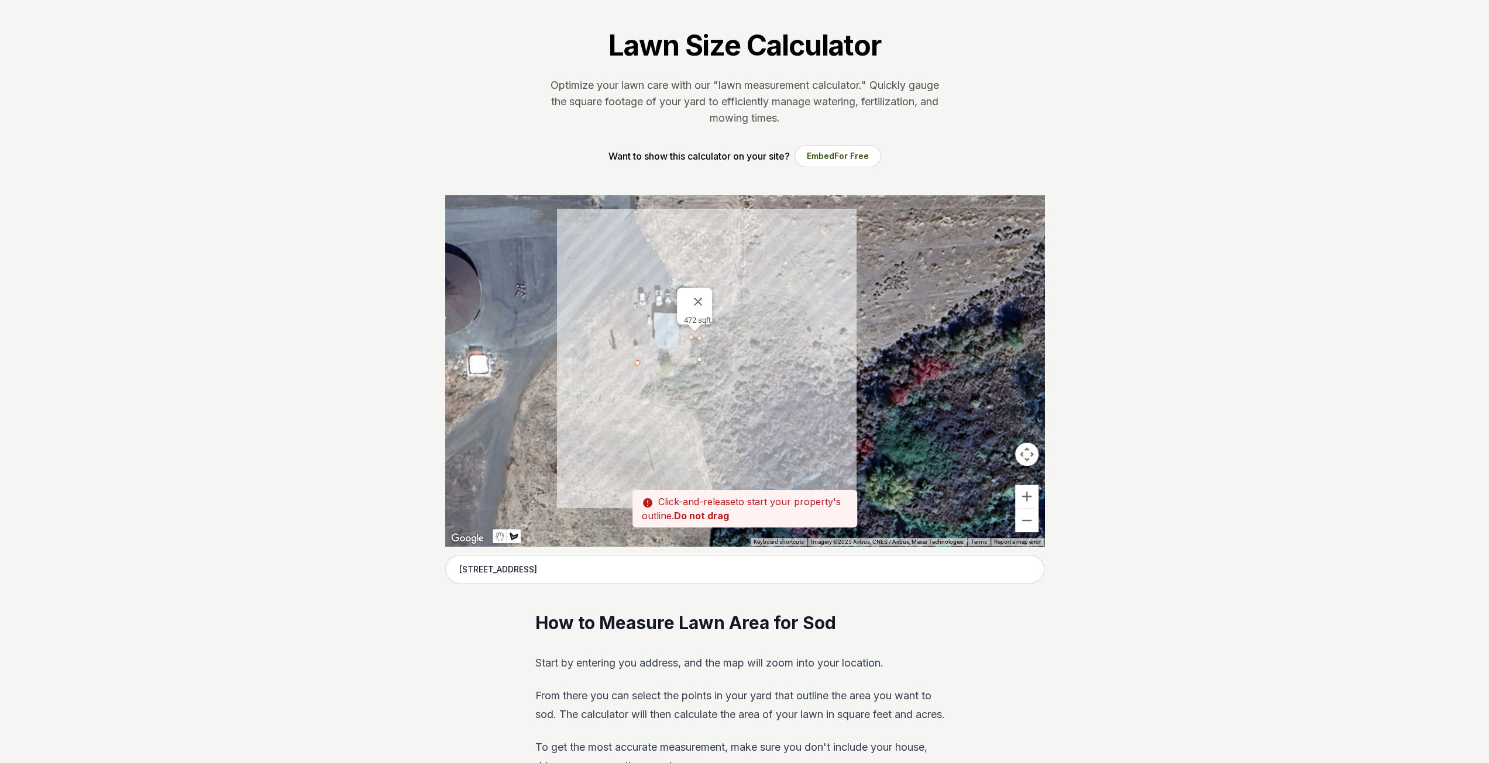
drag, startPoint x: 689, startPoint y: 361, endPoint x: 622, endPoint y: 362, distance: 66.1
click at [622, 362] on div at bounding box center [744, 370] width 599 height 351
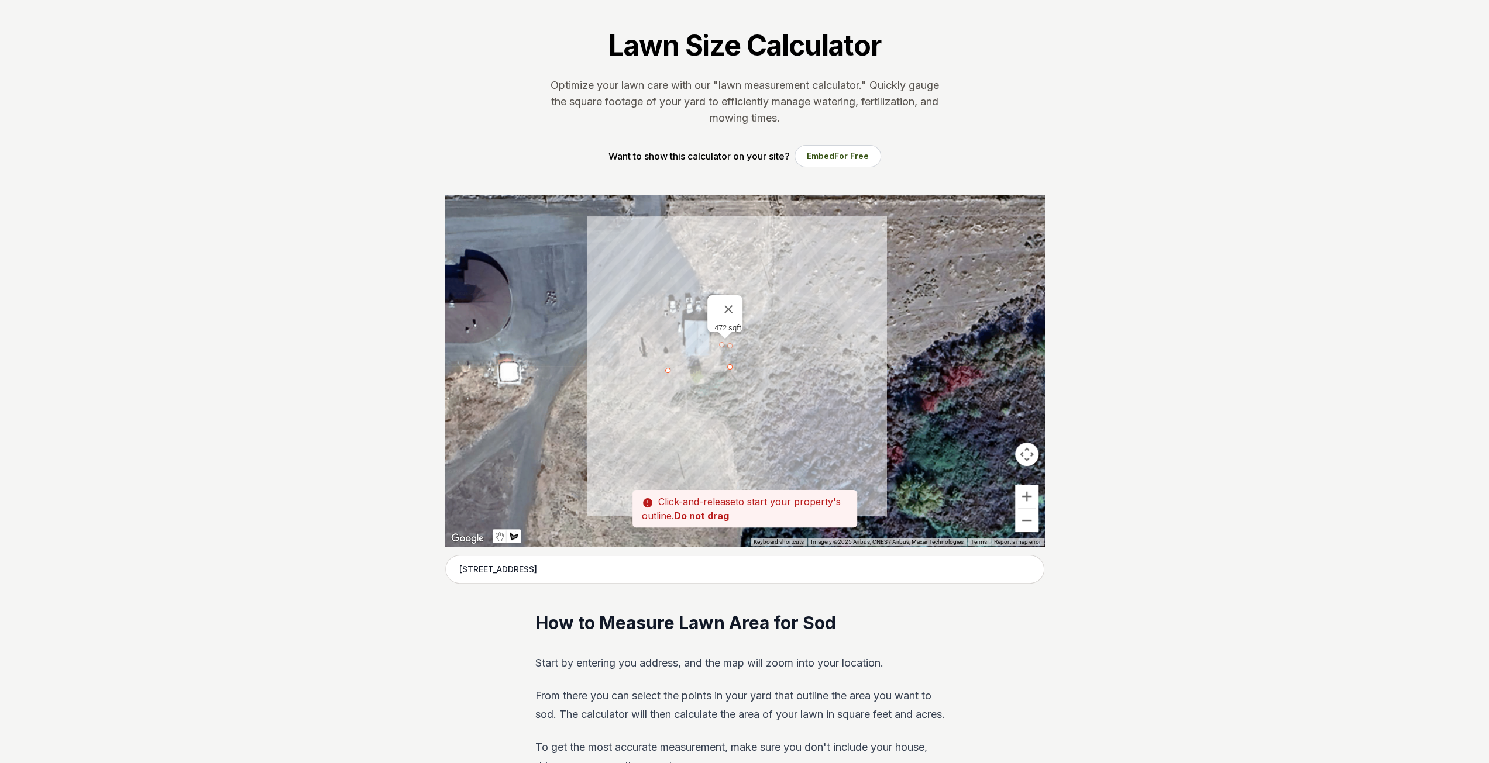
drag, startPoint x: 627, startPoint y: 363, endPoint x: 671, endPoint y: 371, distance: 44.5
click at [671, 371] on div at bounding box center [744, 370] width 599 height 351
click at [731, 370] on div at bounding box center [744, 370] width 599 height 351
click at [651, 369] on div at bounding box center [744, 370] width 599 height 351
click at [649, 369] on div at bounding box center [744, 370] width 599 height 351
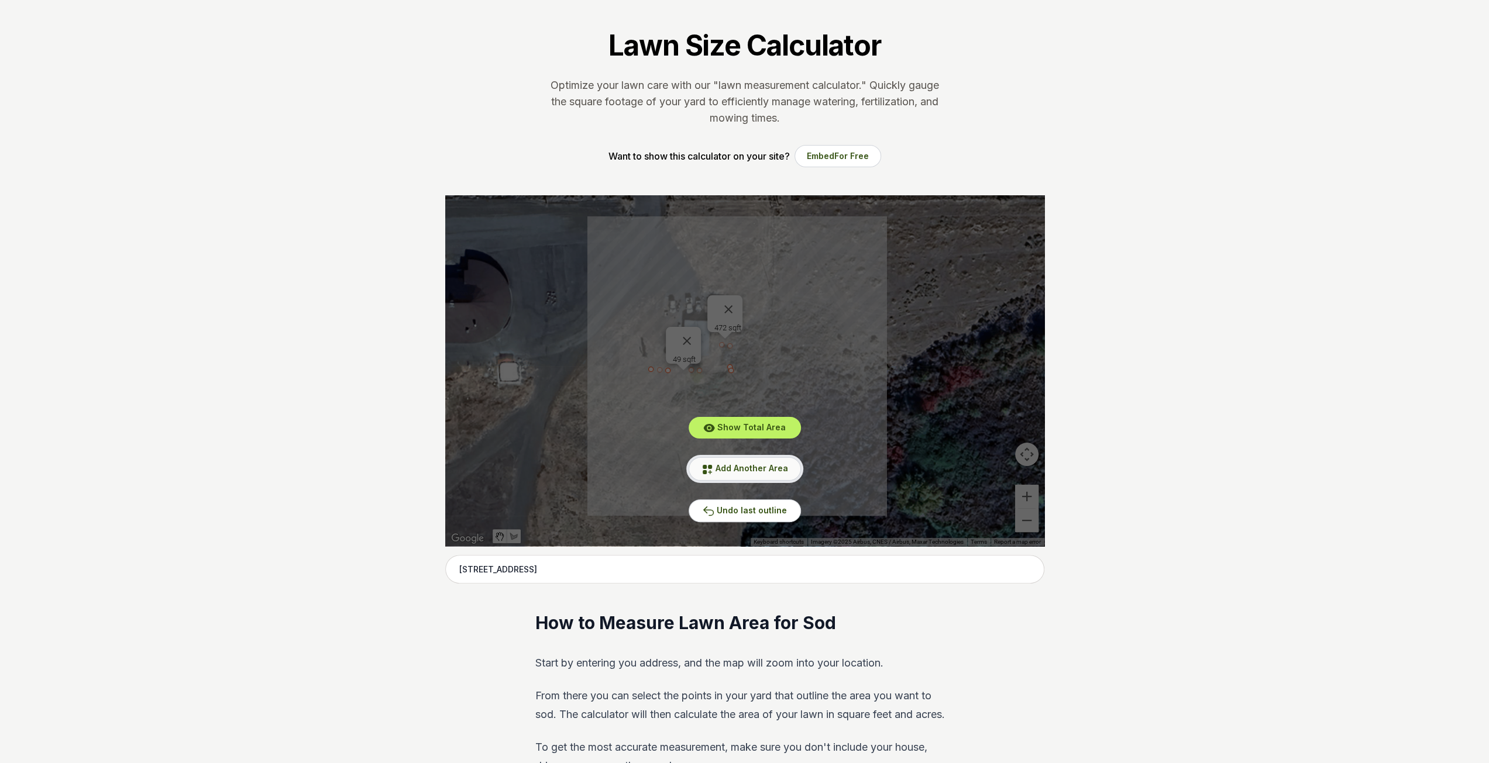
click at [722, 460] on button "Add Another Area" at bounding box center [745, 468] width 112 height 23
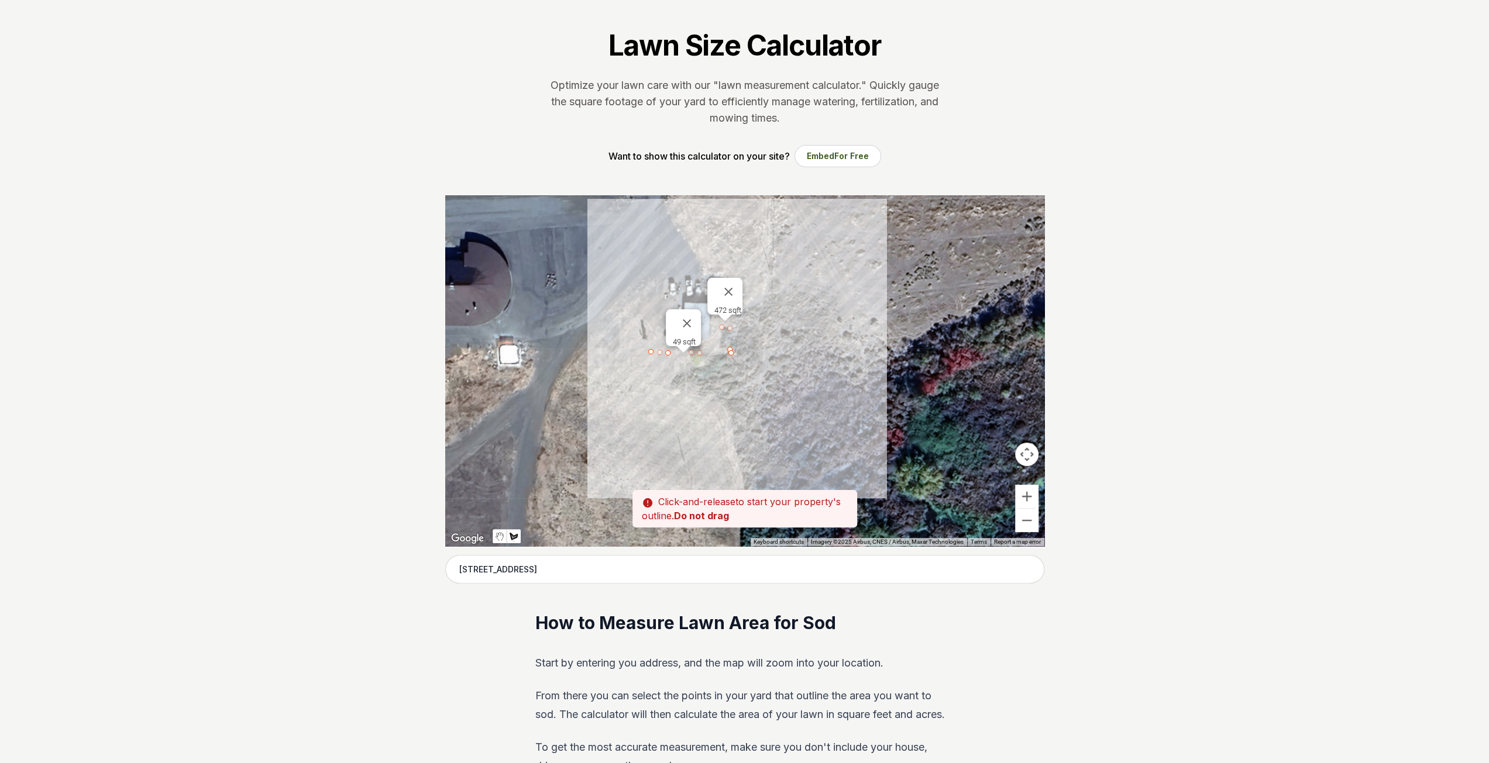
drag, startPoint x: 651, startPoint y: 366, endPoint x: 651, endPoint y: 348, distance: 17.6
click at [651, 348] on div at bounding box center [744, 370] width 599 height 351
click at [649, 345] on div at bounding box center [744, 370] width 599 height 351
click at [651, 297] on div at bounding box center [744, 370] width 599 height 351
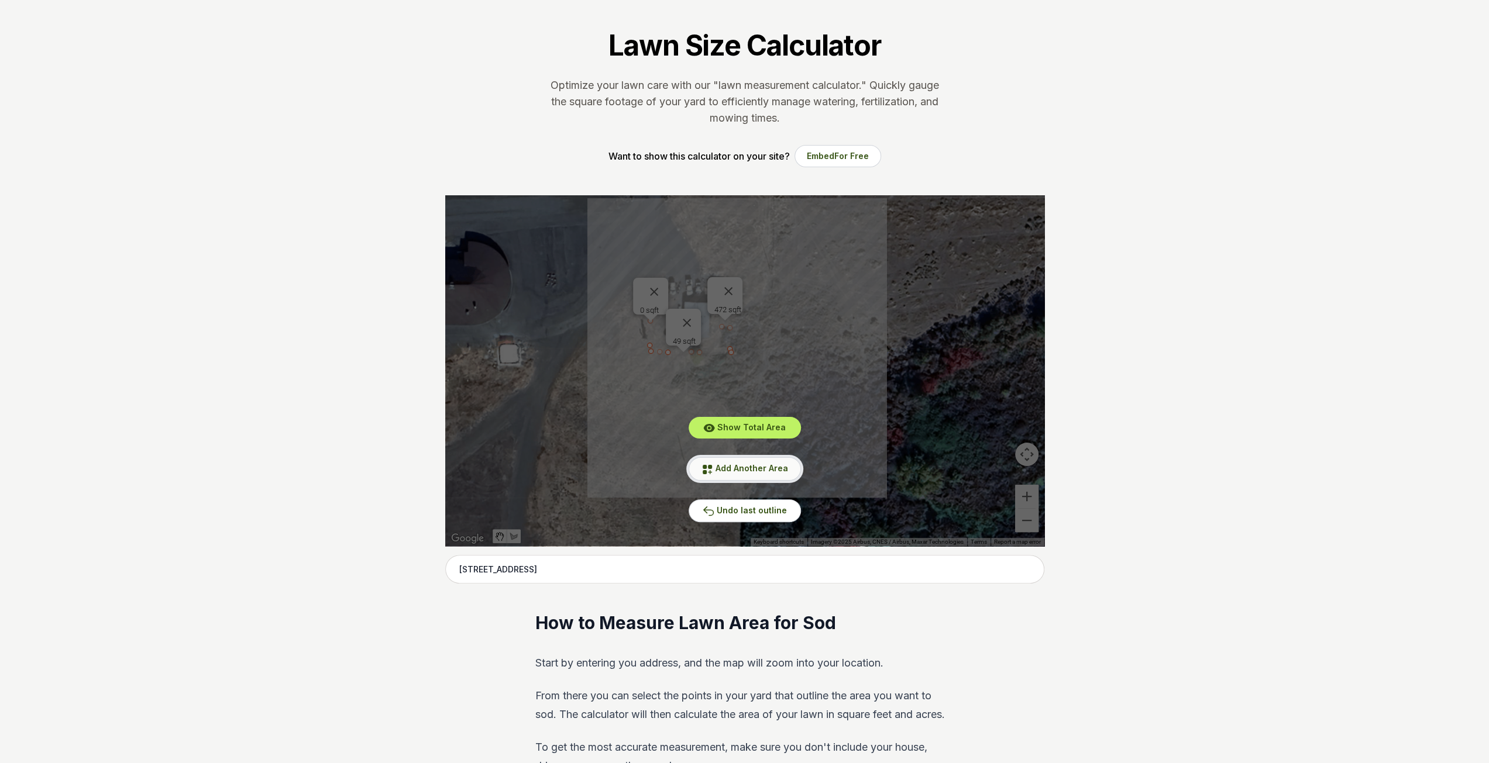
click at [729, 464] on span "Add Another Area" at bounding box center [751, 468] width 73 height 10
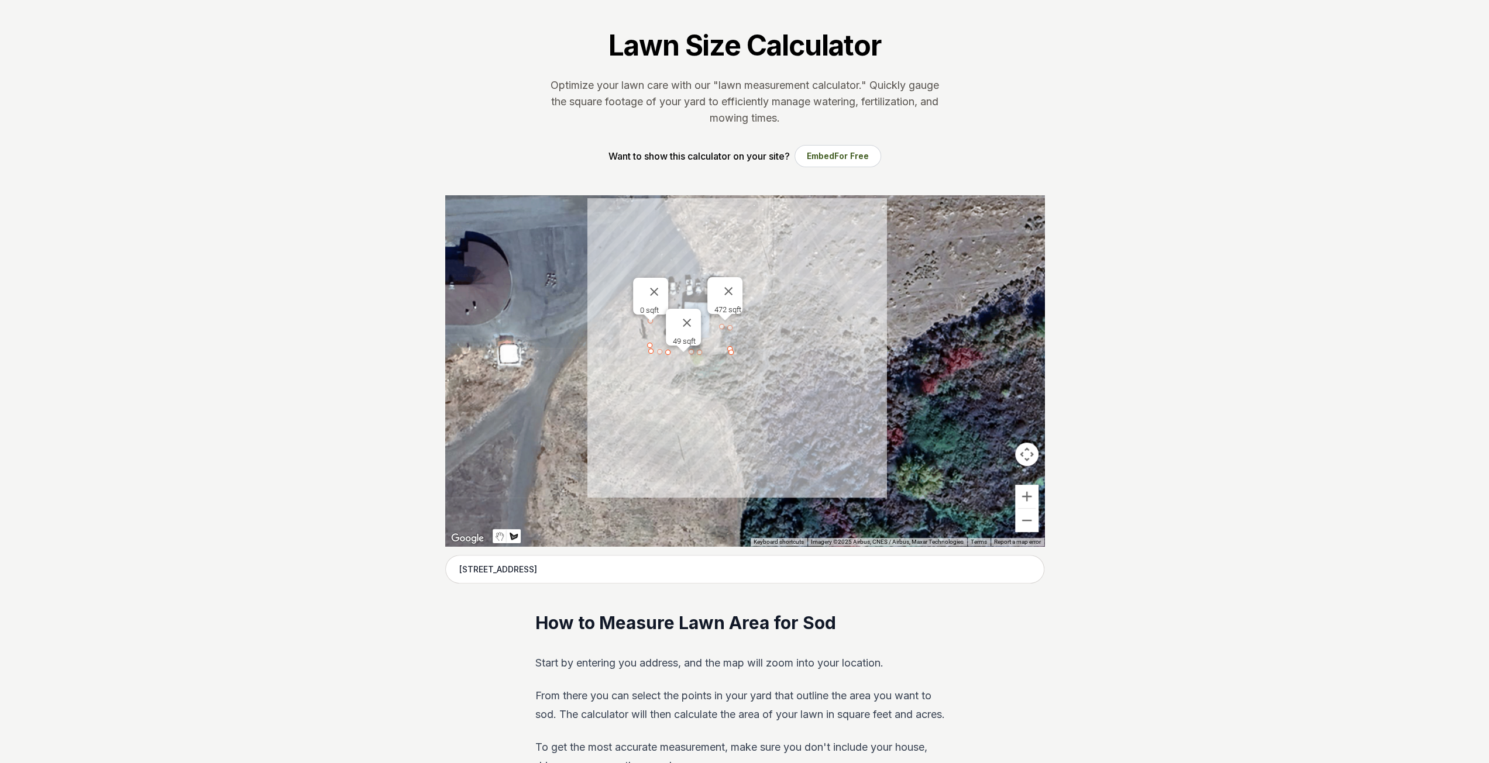
click at [745, 371] on div "472 sqft 49 sqft 0 sqft" at bounding box center [1044, 371] width 599 height 0
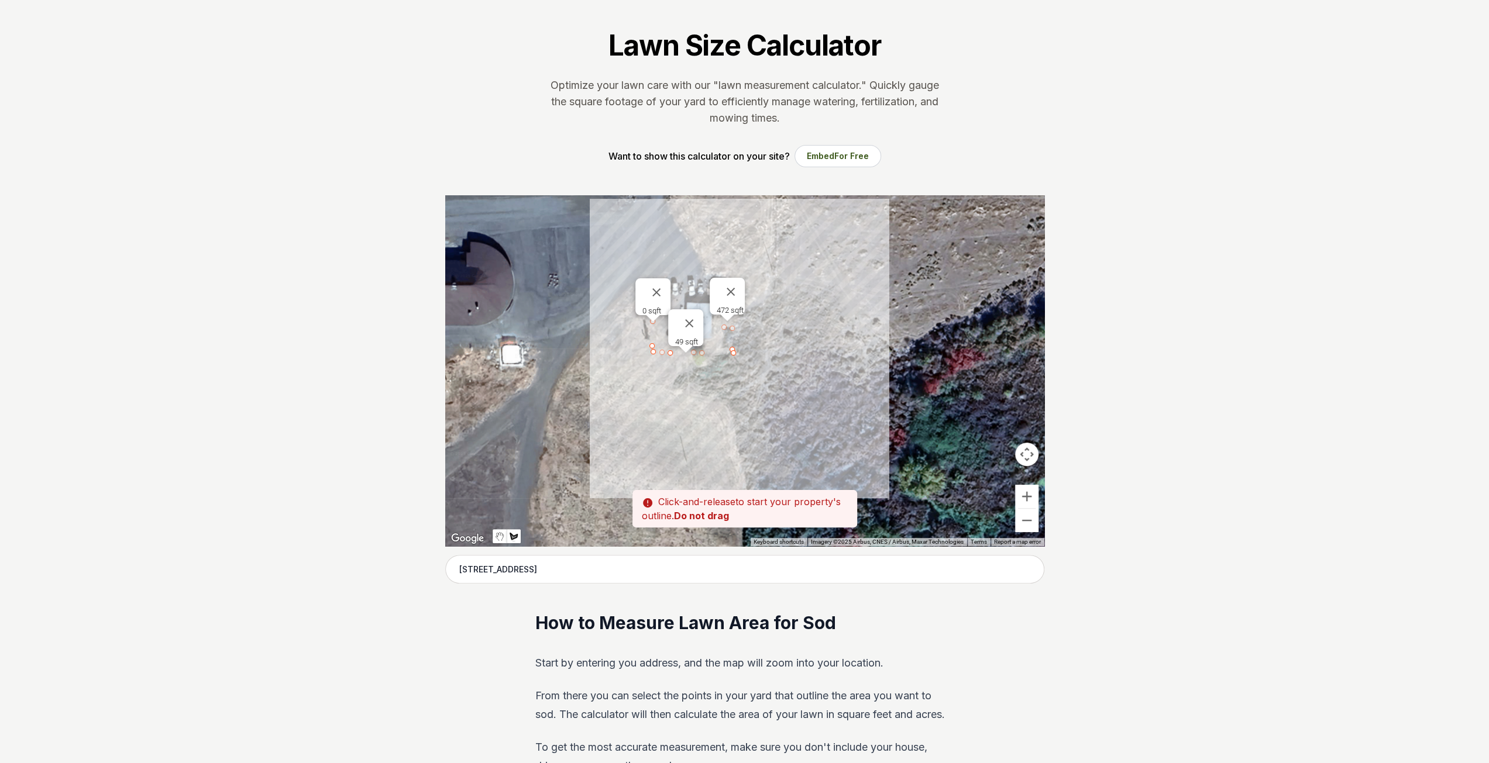
click at [668, 339] on div "49 sqft" at bounding box center [685, 327] width 35 height 37
click at [652, 318] on div at bounding box center [652, 318] width 15 height 7
click at [690, 314] on button "Close" at bounding box center [689, 323] width 28 height 28
click at [656, 284] on button "Close" at bounding box center [656, 292] width 28 height 28
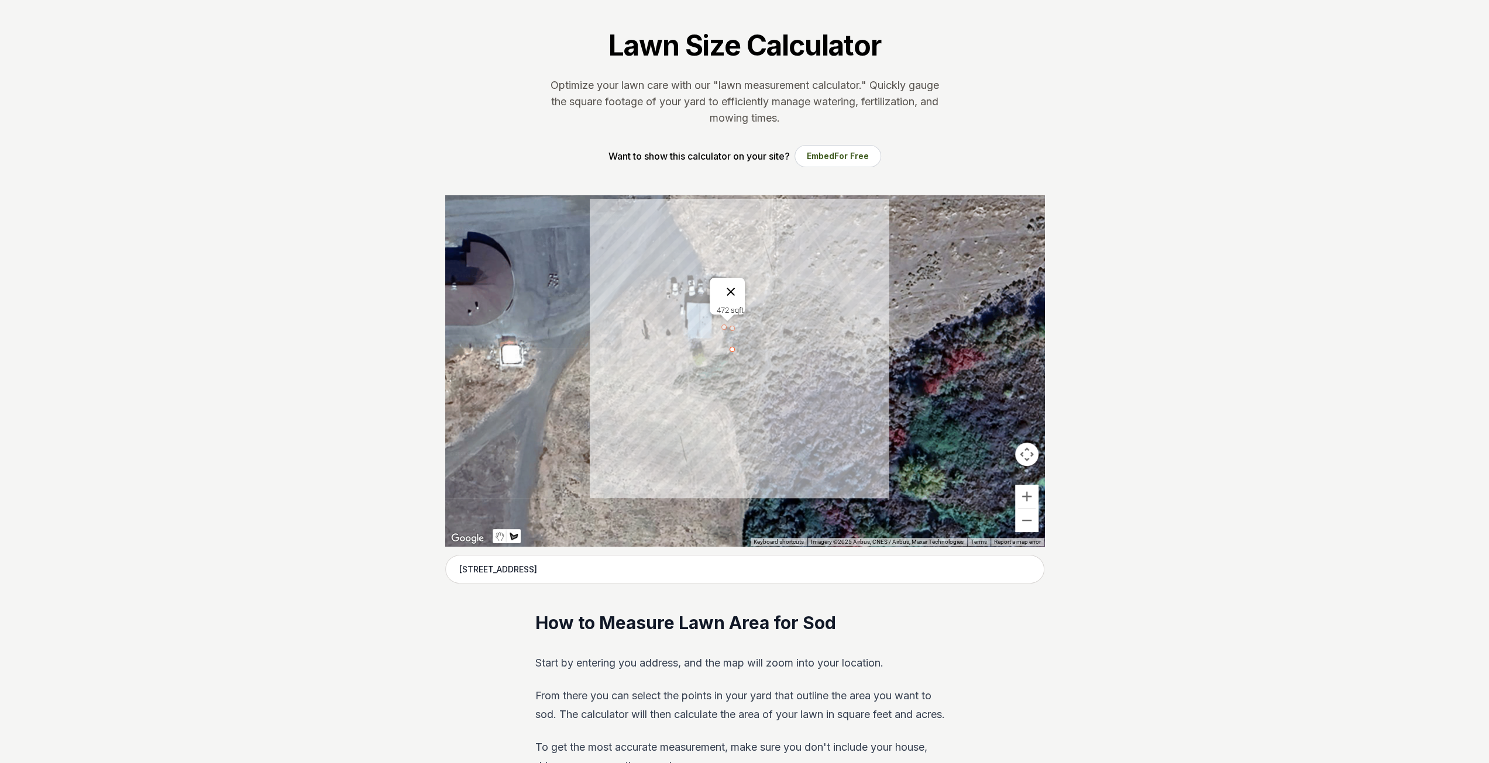
click at [738, 283] on button "Close" at bounding box center [731, 292] width 28 height 28
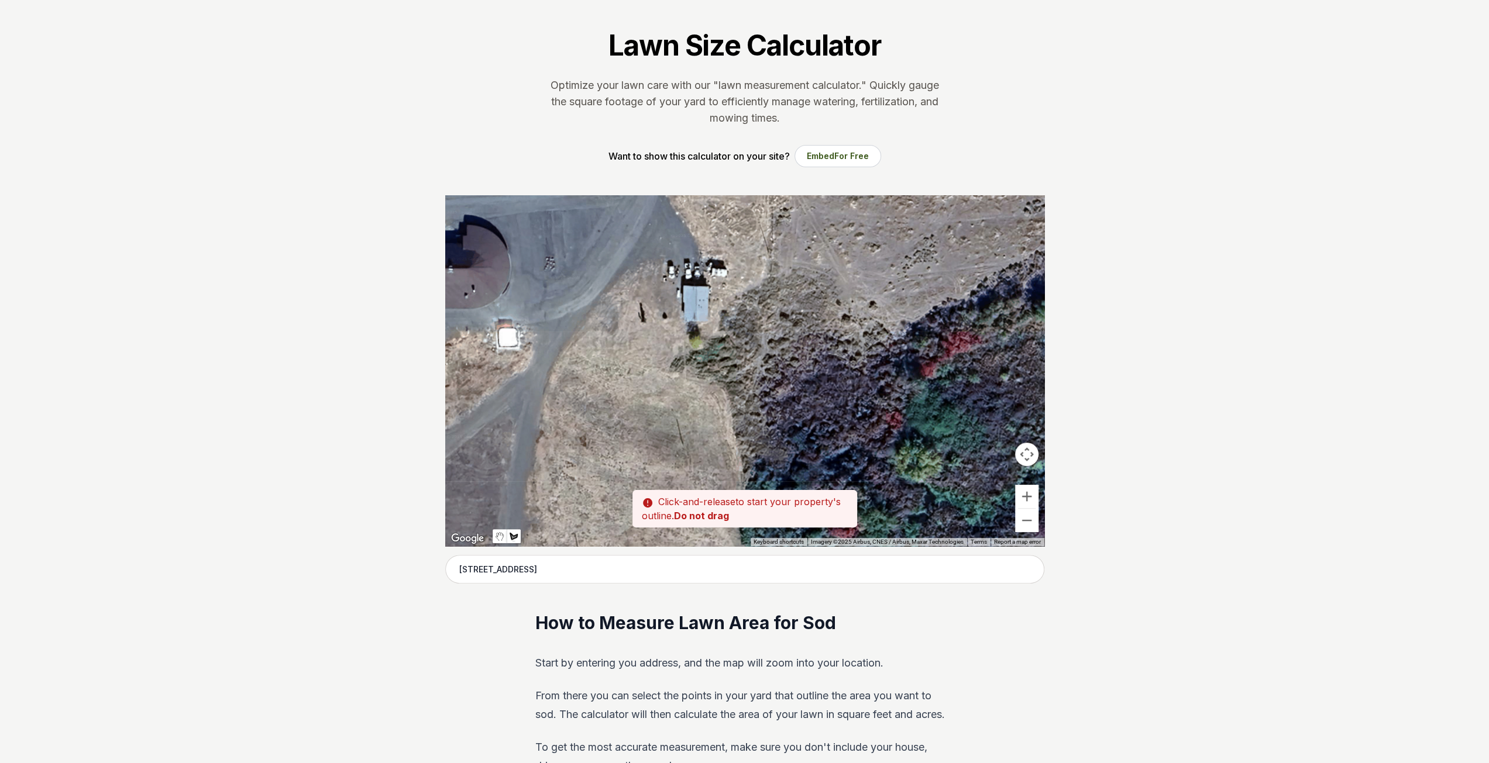
drag, startPoint x: 717, startPoint y: 308, endPoint x: 715, endPoint y: 293, distance: 15.4
click at [715, 293] on div at bounding box center [744, 370] width 599 height 351
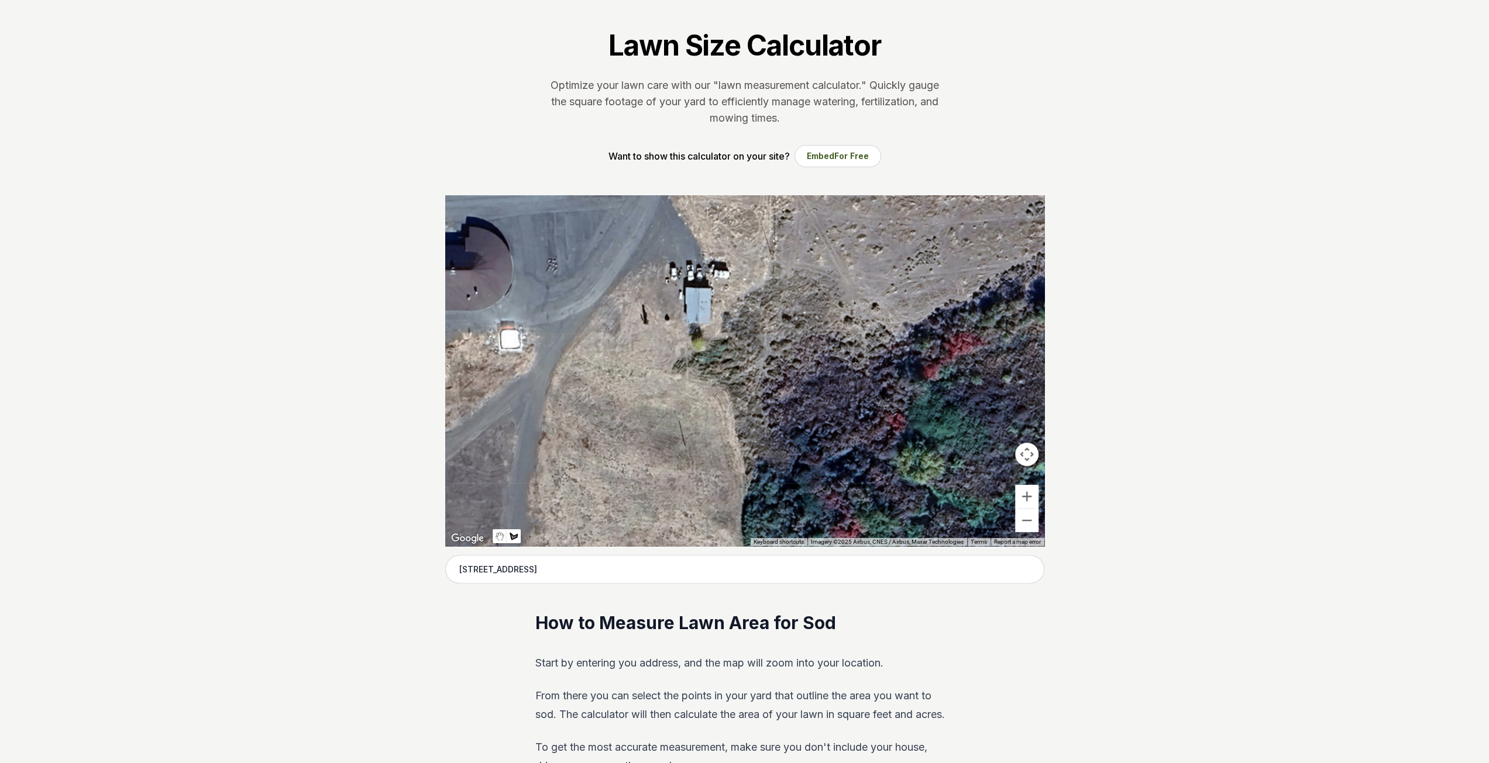
click at [723, 290] on div at bounding box center [744, 370] width 599 height 351
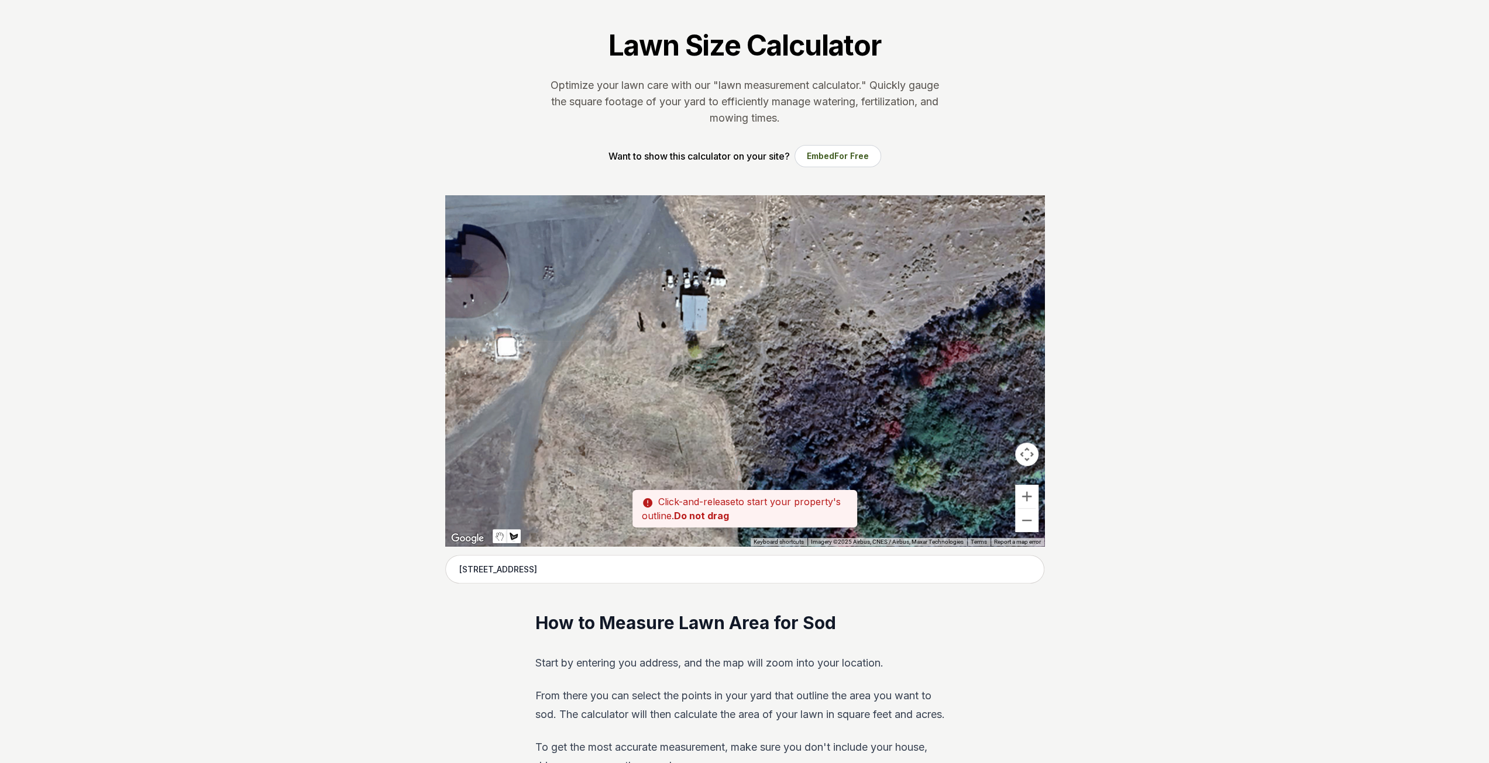
drag, startPoint x: 727, startPoint y: 290, endPoint x: 722, endPoint y: 299, distance: 10.5
click at [722, 299] on div at bounding box center [744, 370] width 599 height 351
click at [725, 297] on div at bounding box center [744, 370] width 599 height 351
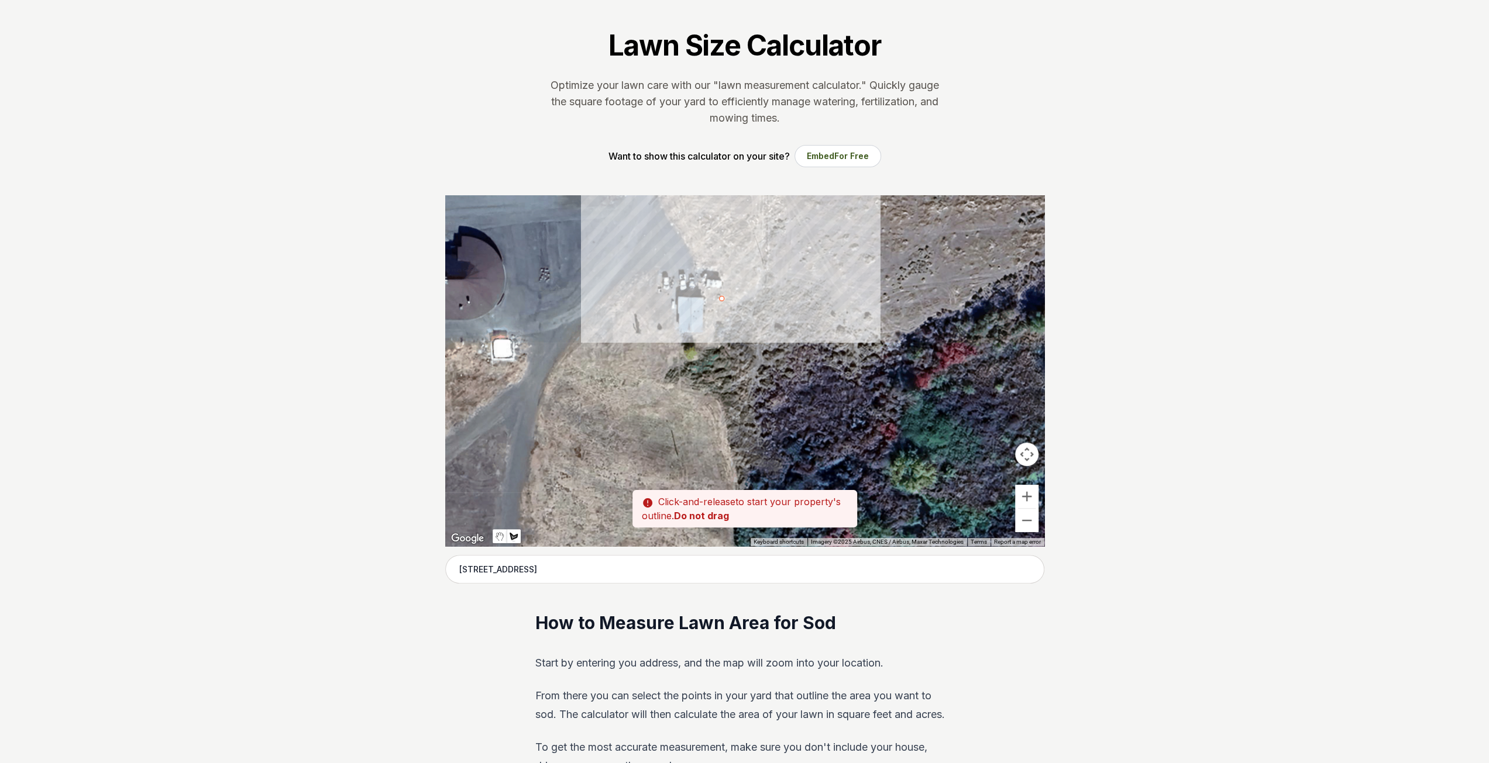
drag, startPoint x: 725, startPoint y: 297, endPoint x: 717, endPoint y: 300, distance: 8.7
click at [717, 300] on div at bounding box center [744, 370] width 599 height 351
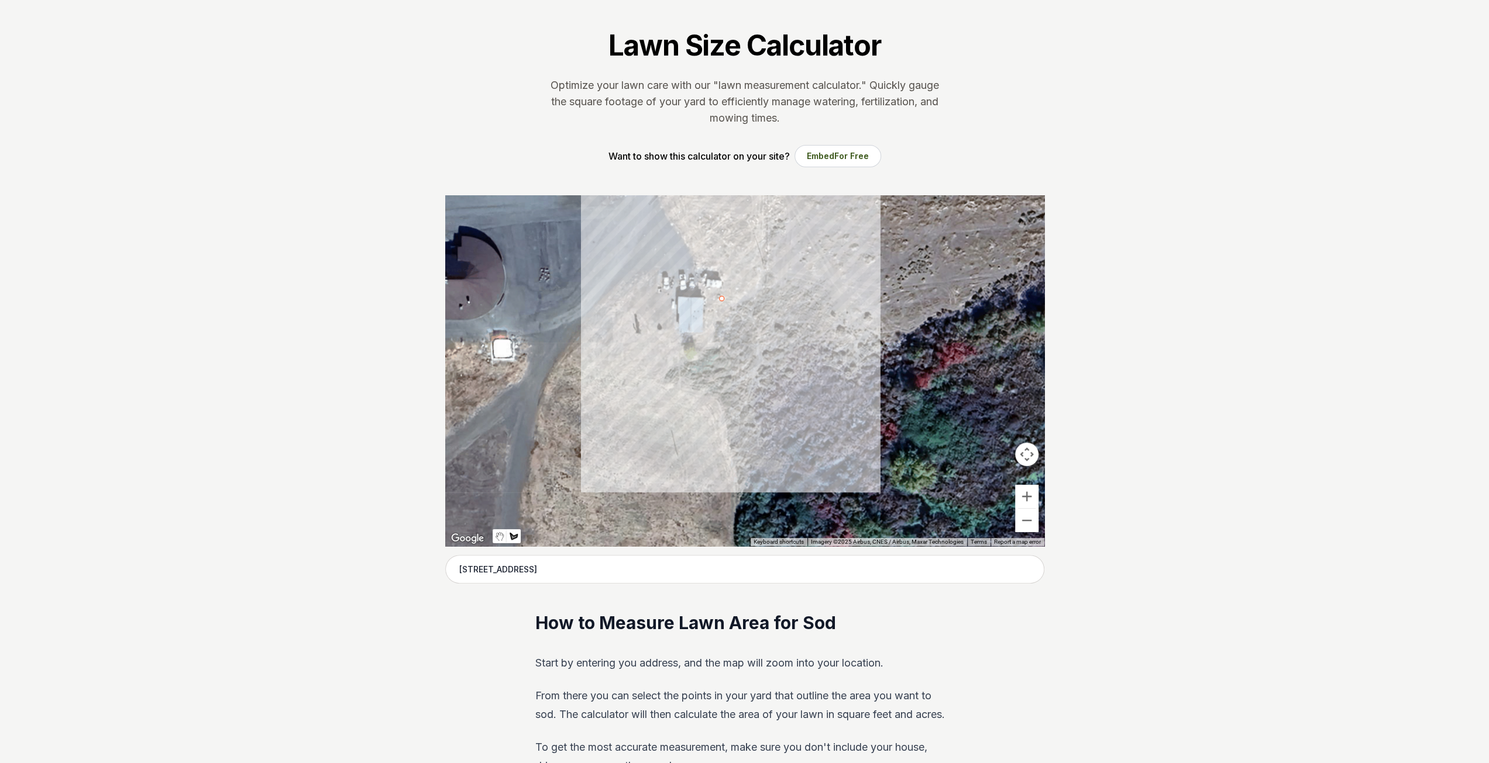
click at [721, 340] on div at bounding box center [744, 370] width 599 height 351
click at [721, 338] on div at bounding box center [744, 370] width 599 height 351
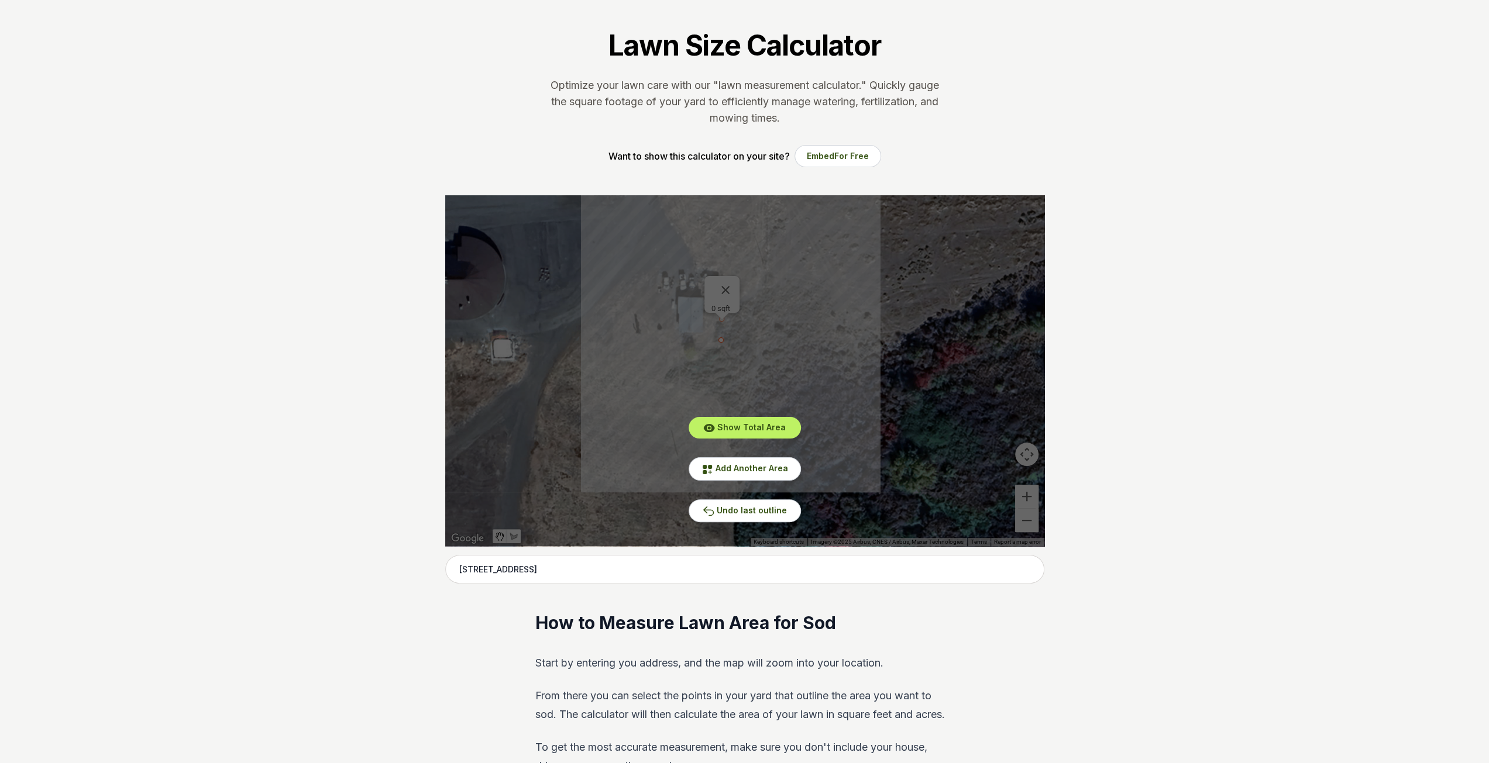
click at [725, 295] on div "Show Total Area Add Another Area Undo last outline" at bounding box center [744, 370] width 599 height 351
click at [743, 466] on span "Add Another Area" at bounding box center [751, 468] width 73 height 10
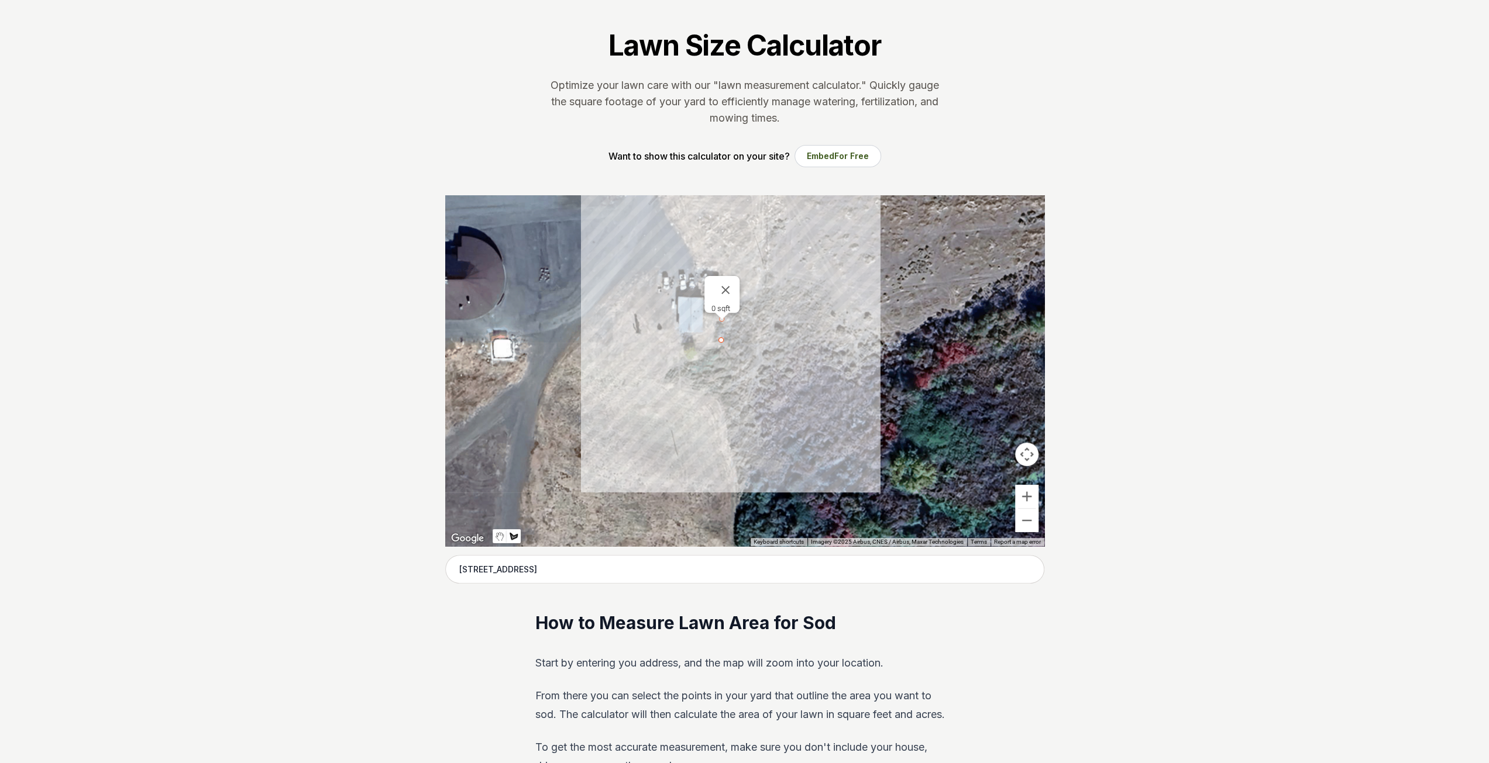
click at [715, 340] on div at bounding box center [744, 370] width 599 height 351
drag, startPoint x: 715, startPoint y: 340, endPoint x: 708, endPoint y: 342, distance: 6.7
click at [708, 342] on div at bounding box center [744, 370] width 599 height 351
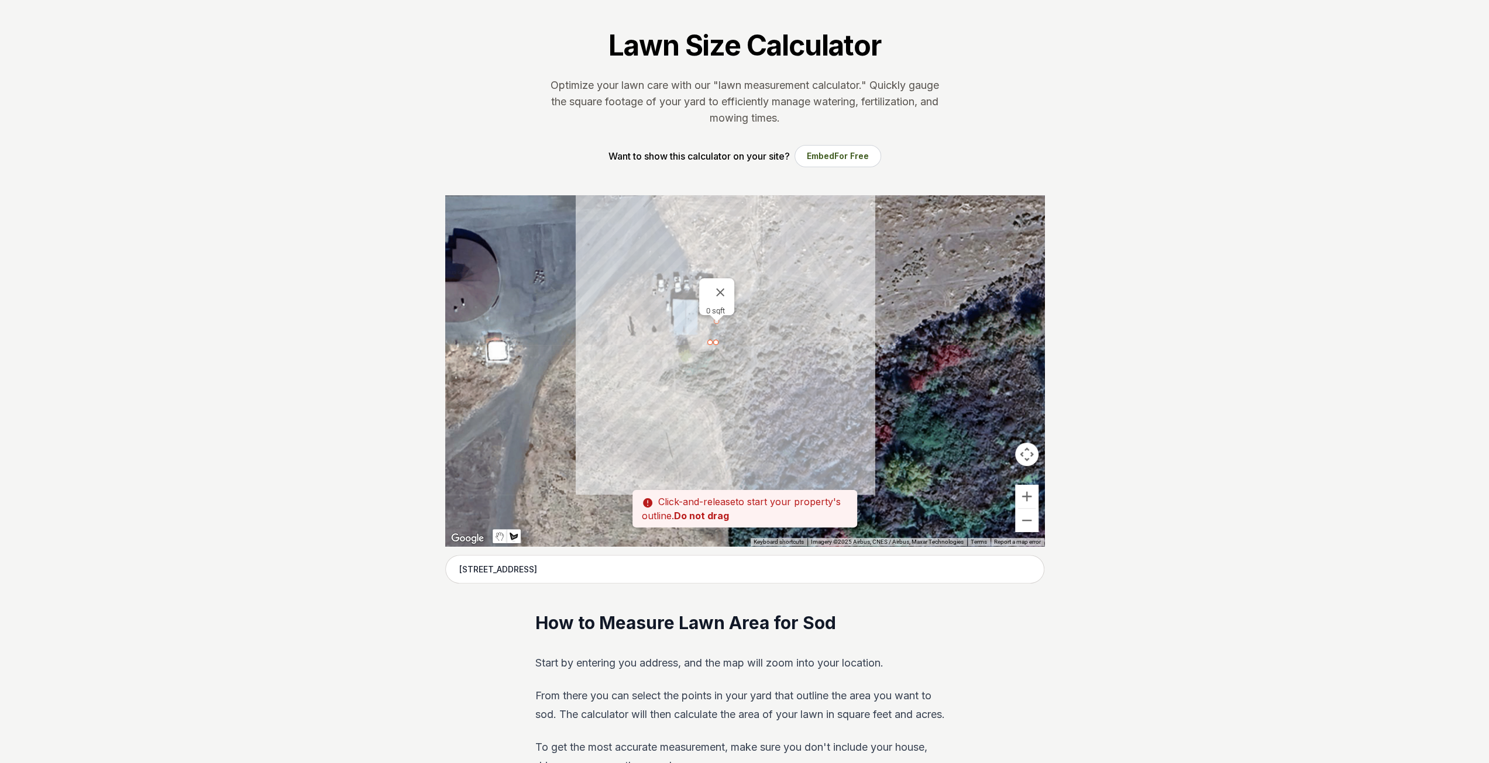
click at [706, 343] on div at bounding box center [744, 370] width 599 height 351
click at [641, 343] on div at bounding box center [744, 370] width 599 height 351
click at [640, 343] on div at bounding box center [744, 370] width 599 height 351
click at [640, 343] on div "Show Total Area Add Another Area Undo last outline" at bounding box center [744, 370] width 599 height 351
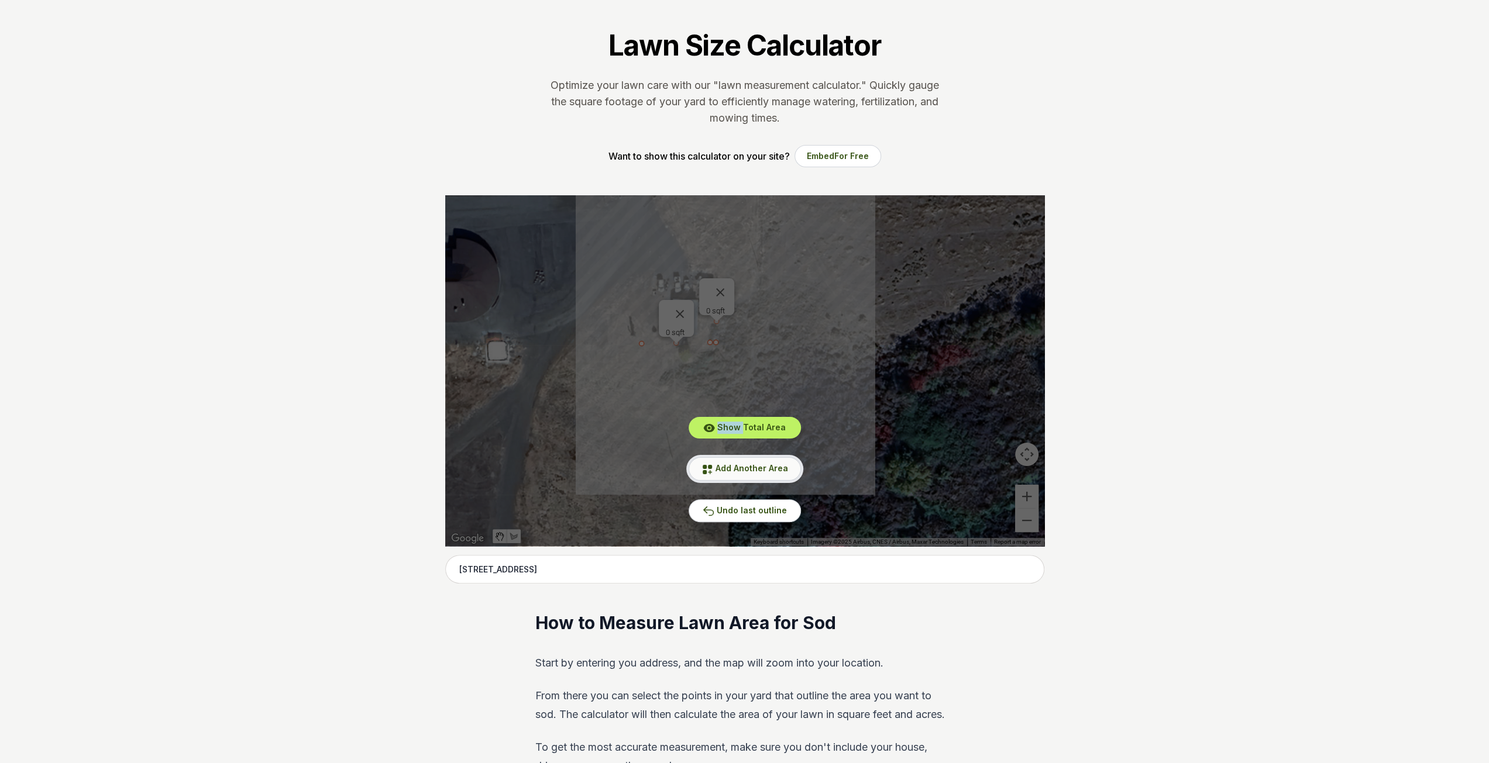
click at [717, 463] on span "Add Another Area" at bounding box center [751, 468] width 73 height 10
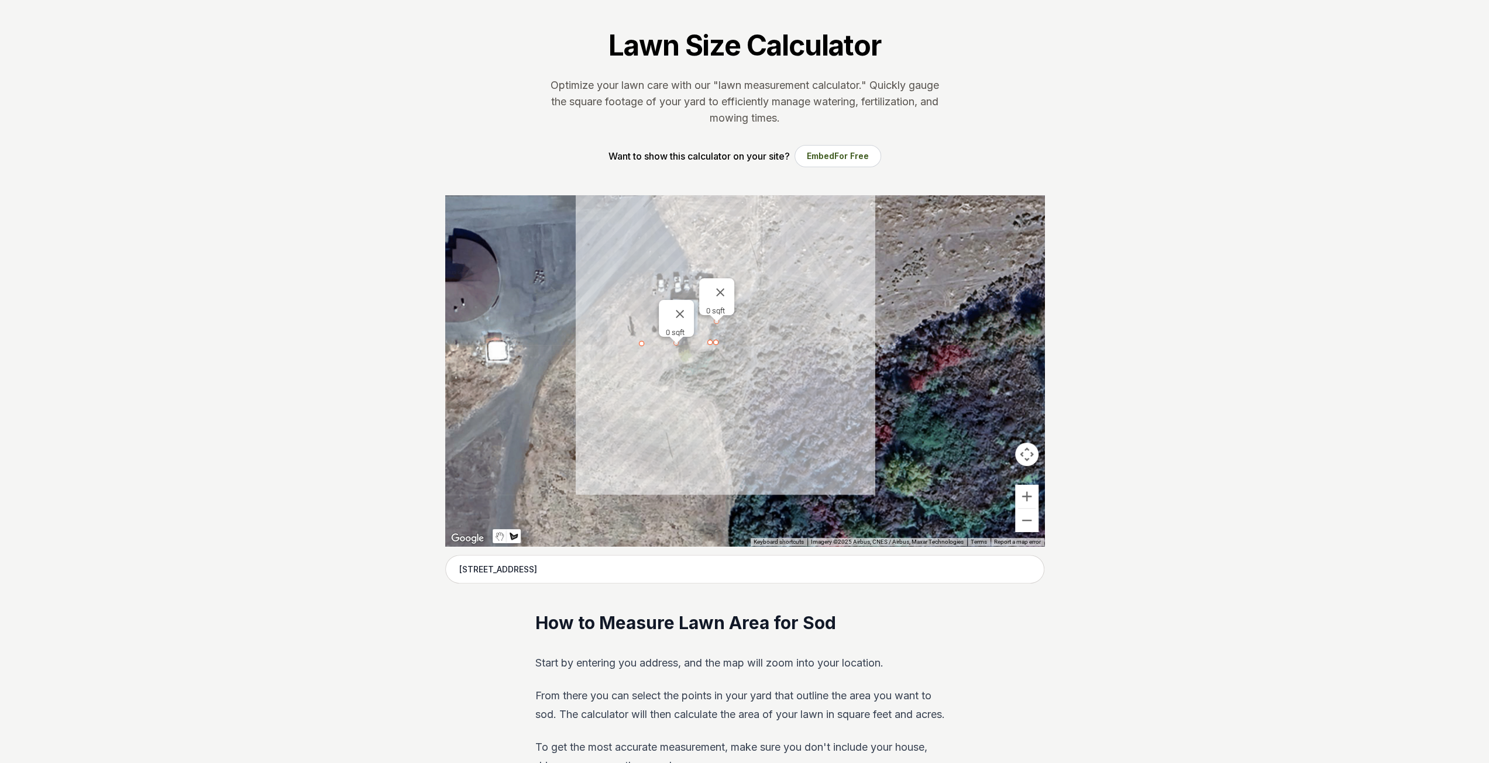
click at [636, 297] on div at bounding box center [744, 370] width 599 height 351
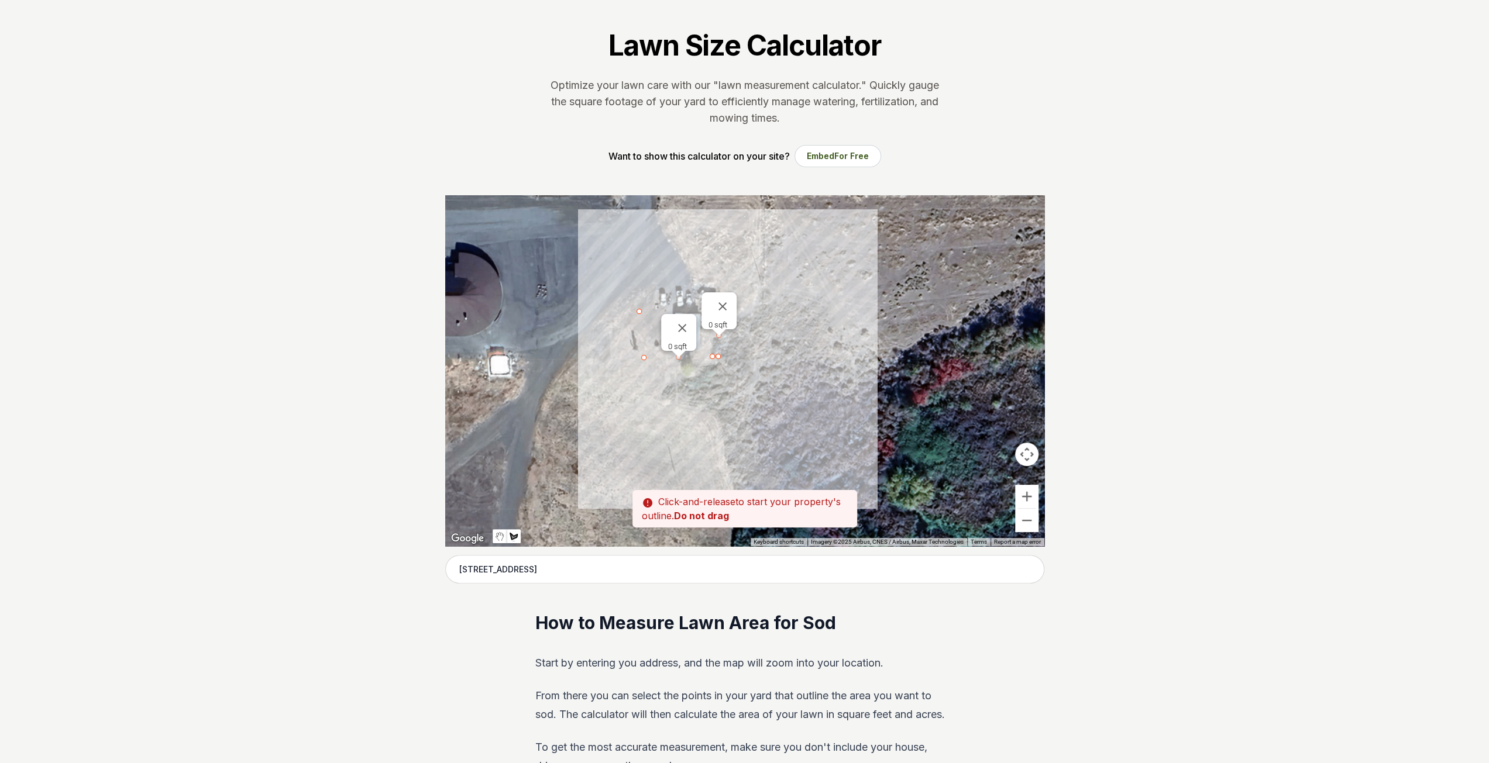
drag, startPoint x: 641, startPoint y: 298, endPoint x: 644, endPoint y: 313, distance: 15.4
click at [644, 313] on div at bounding box center [744, 370] width 599 height 351
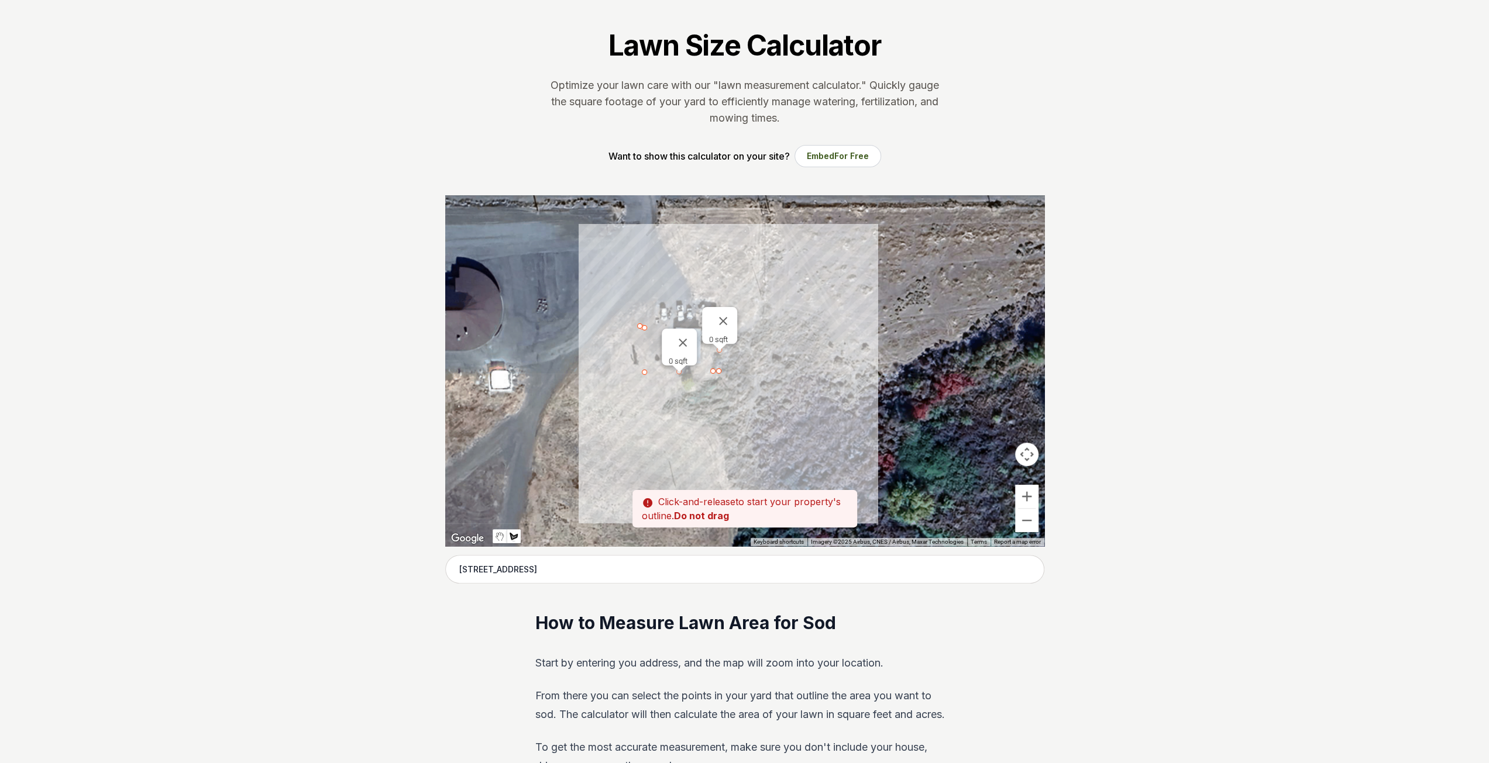
drag, startPoint x: 644, startPoint y: 313, endPoint x: 644, endPoint y: 331, distance: 17.6
click at [644, 331] on div at bounding box center [744, 370] width 599 height 351
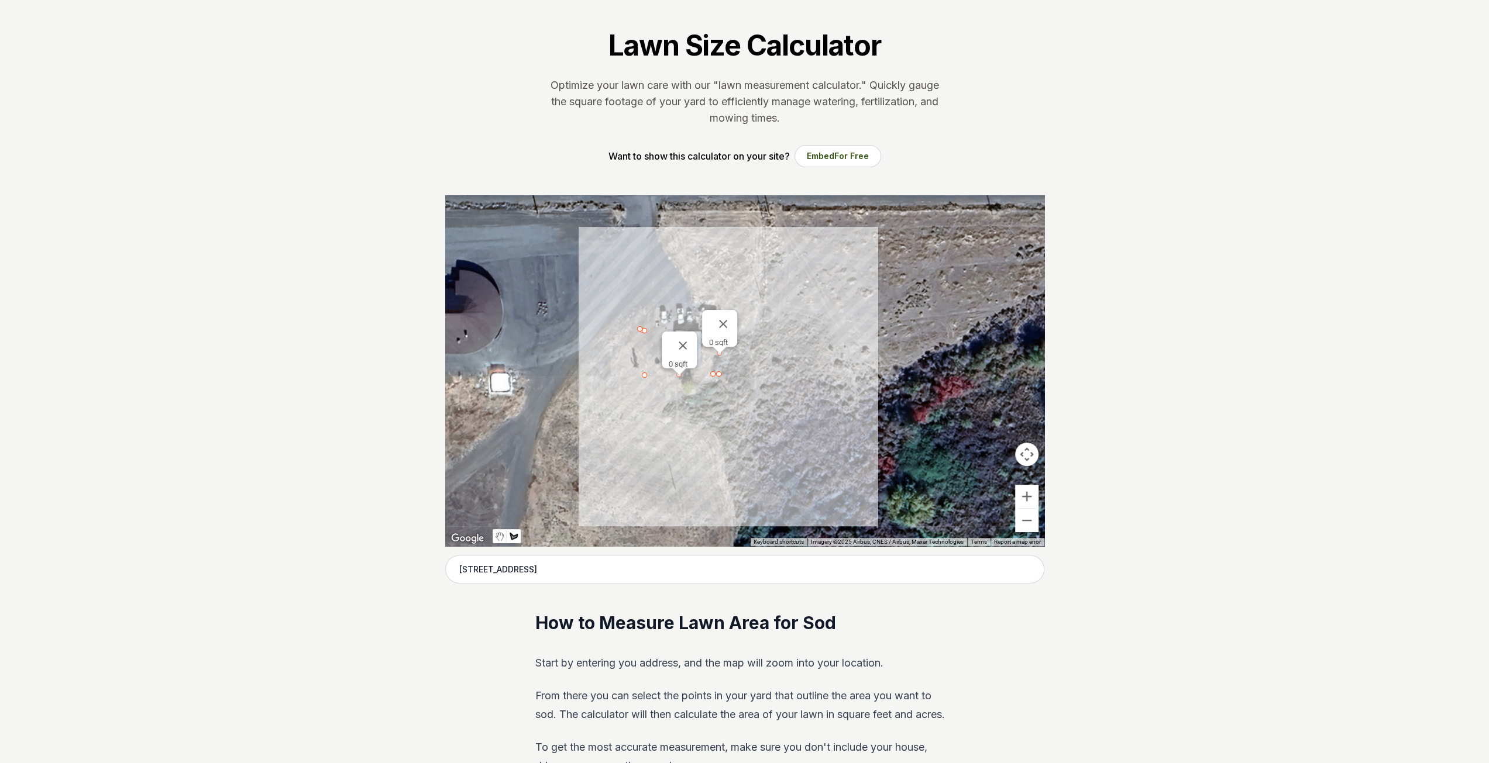
click at [644, 376] on div at bounding box center [744, 370] width 599 height 351
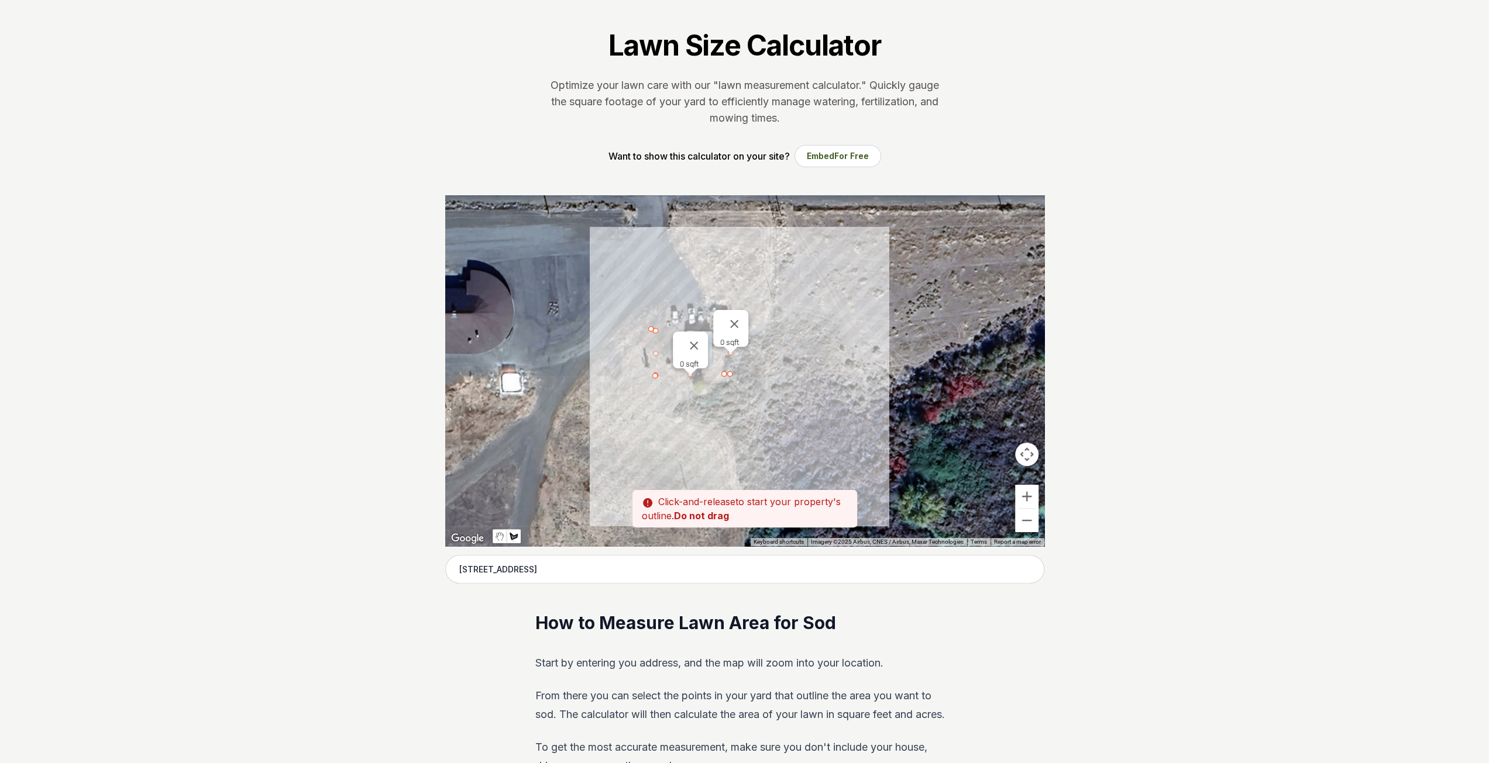
drag, startPoint x: 644, startPoint y: 325, endPoint x: 656, endPoint y: 325, distance: 12.9
click at [656, 325] on div at bounding box center [744, 370] width 599 height 351
click at [655, 329] on div at bounding box center [744, 370] width 599 height 351
click at [671, 331] on div at bounding box center [744, 370] width 599 height 351
click at [655, 328] on div at bounding box center [744, 370] width 599 height 351
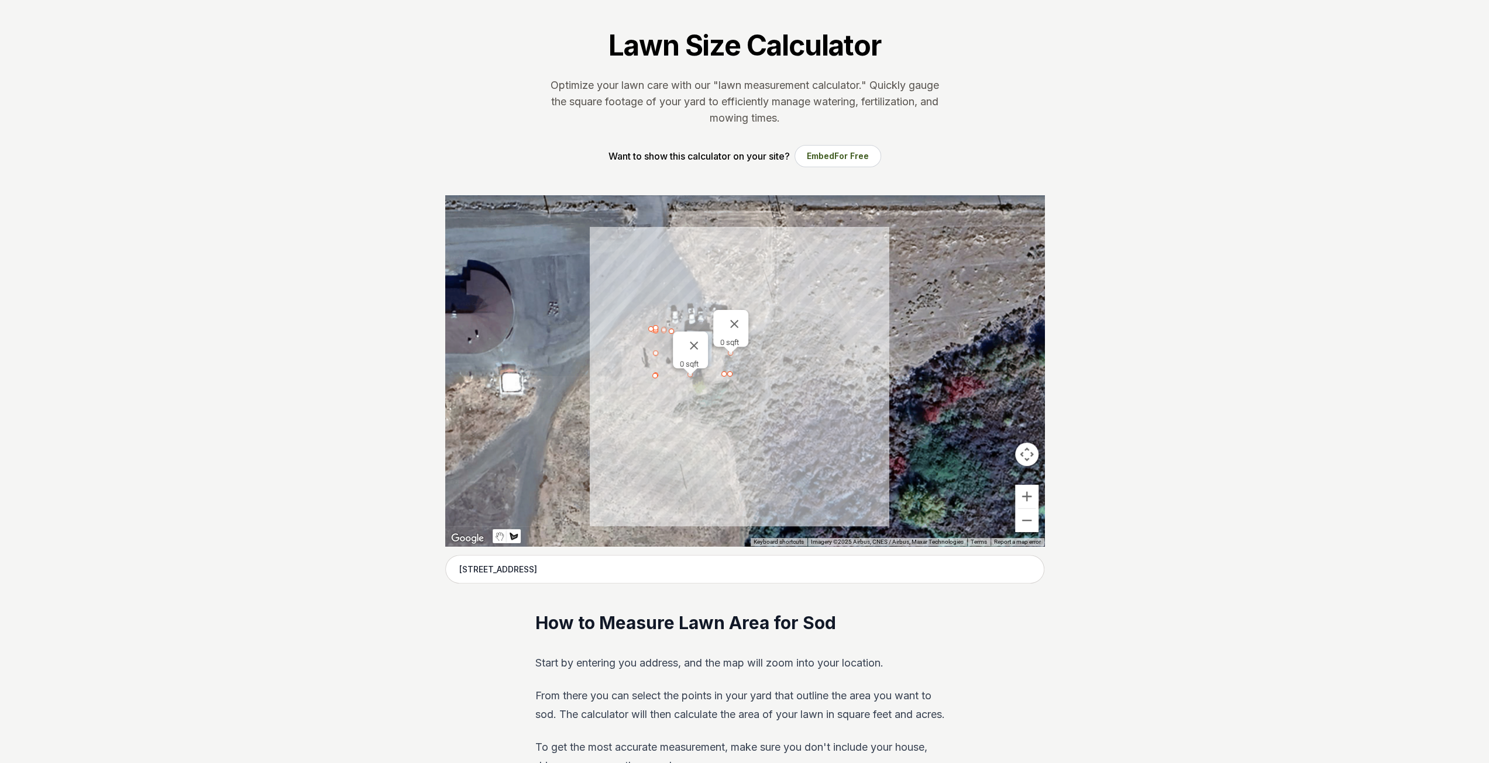
click at [653, 379] on div at bounding box center [744, 370] width 599 height 351
drag, startPoint x: 694, startPoint y: 336, endPoint x: 703, endPoint y: 334, distance: 9.5
click at [694, 335] on button "Close" at bounding box center [694, 346] width 28 height 28
click at [735, 314] on button "Close" at bounding box center [734, 324] width 28 height 28
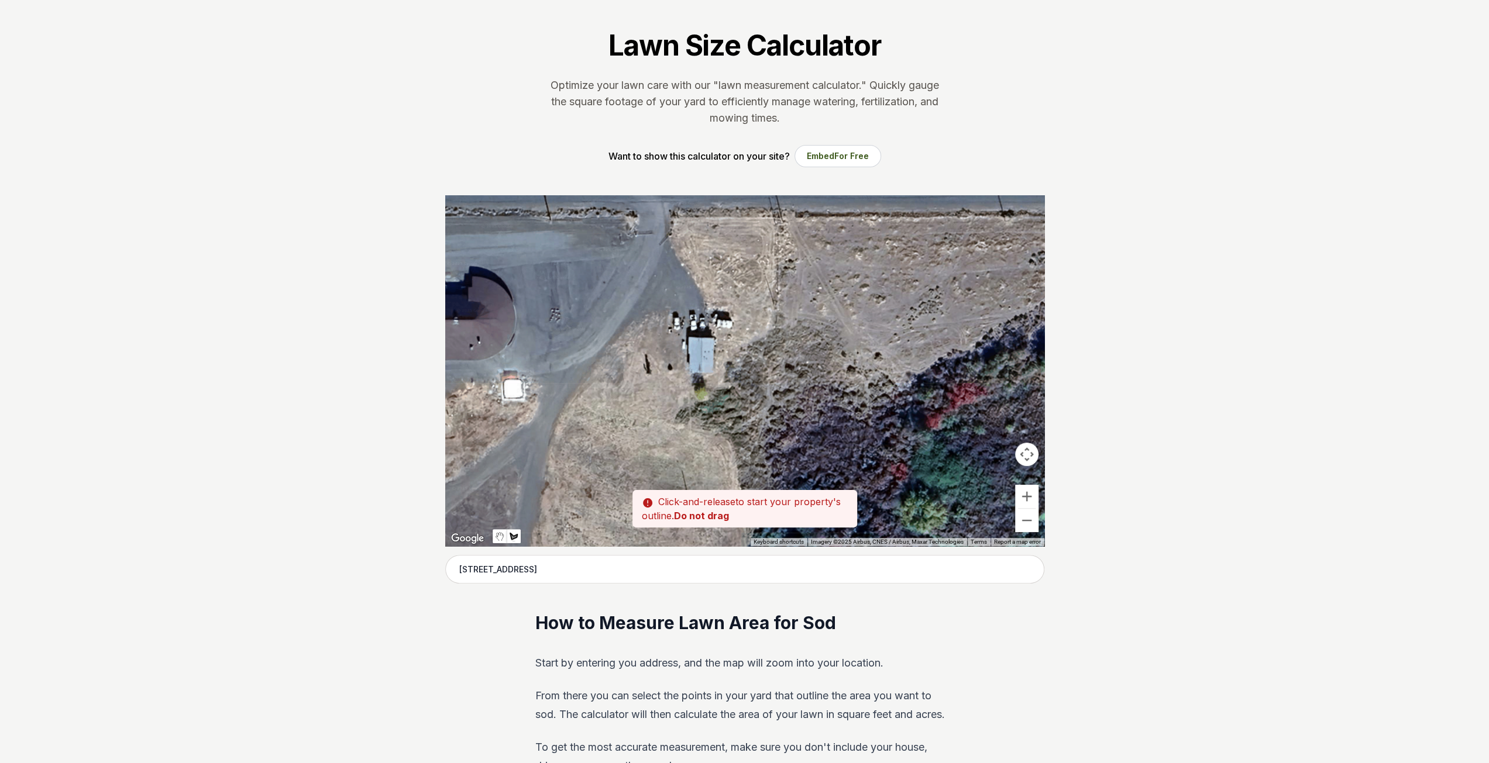
drag, startPoint x: 728, startPoint y: 333, endPoint x: 731, endPoint y: 340, distance: 7.8
click at [731, 340] on div at bounding box center [744, 370] width 599 height 351
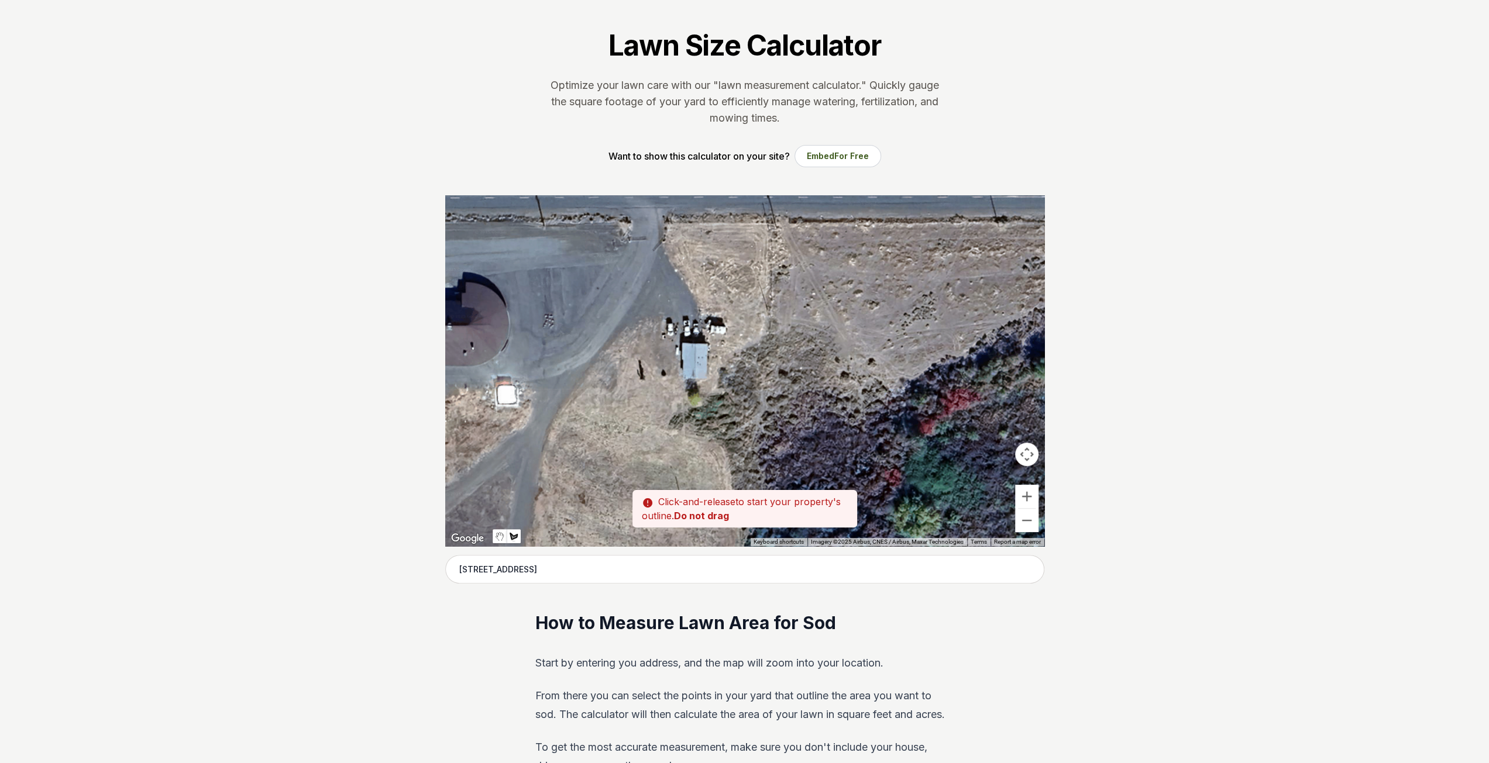
drag, startPoint x: 731, startPoint y: 340, endPoint x: 723, endPoint y: 347, distance: 10.8
click at [723, 347] on div at bounding box center [744, 370] width 599 height 351
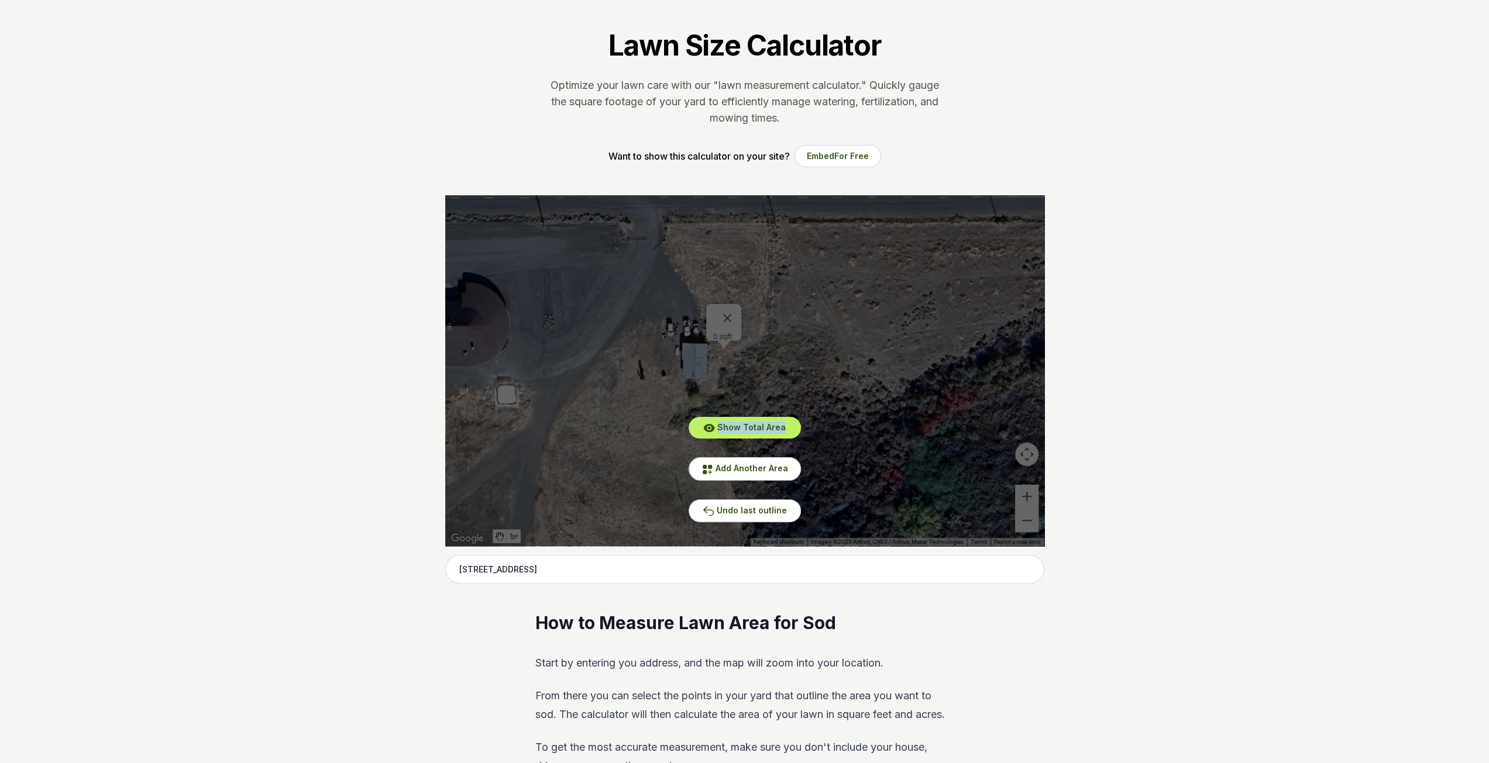
click at [723, 347] on div "Show Total Area Add Another Area Undo last outline" at bounding box center [744, 370] width 599 height 351
click at [736, 469] on span "Add Another Area" at bounding box center [751, 468] width 73 height 10
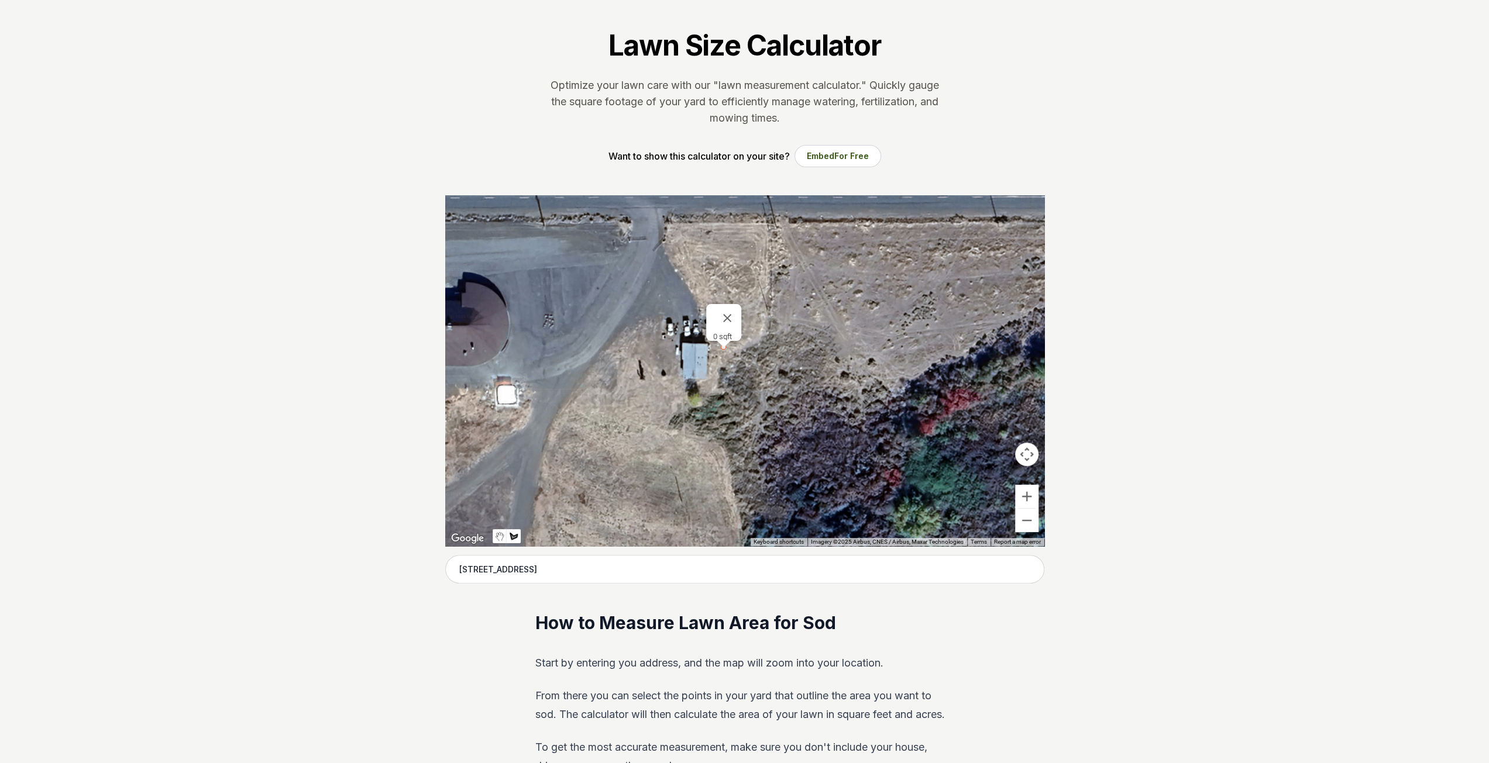
click at [722, 349] on div at bounding box center [744, 370] width 599 height 351
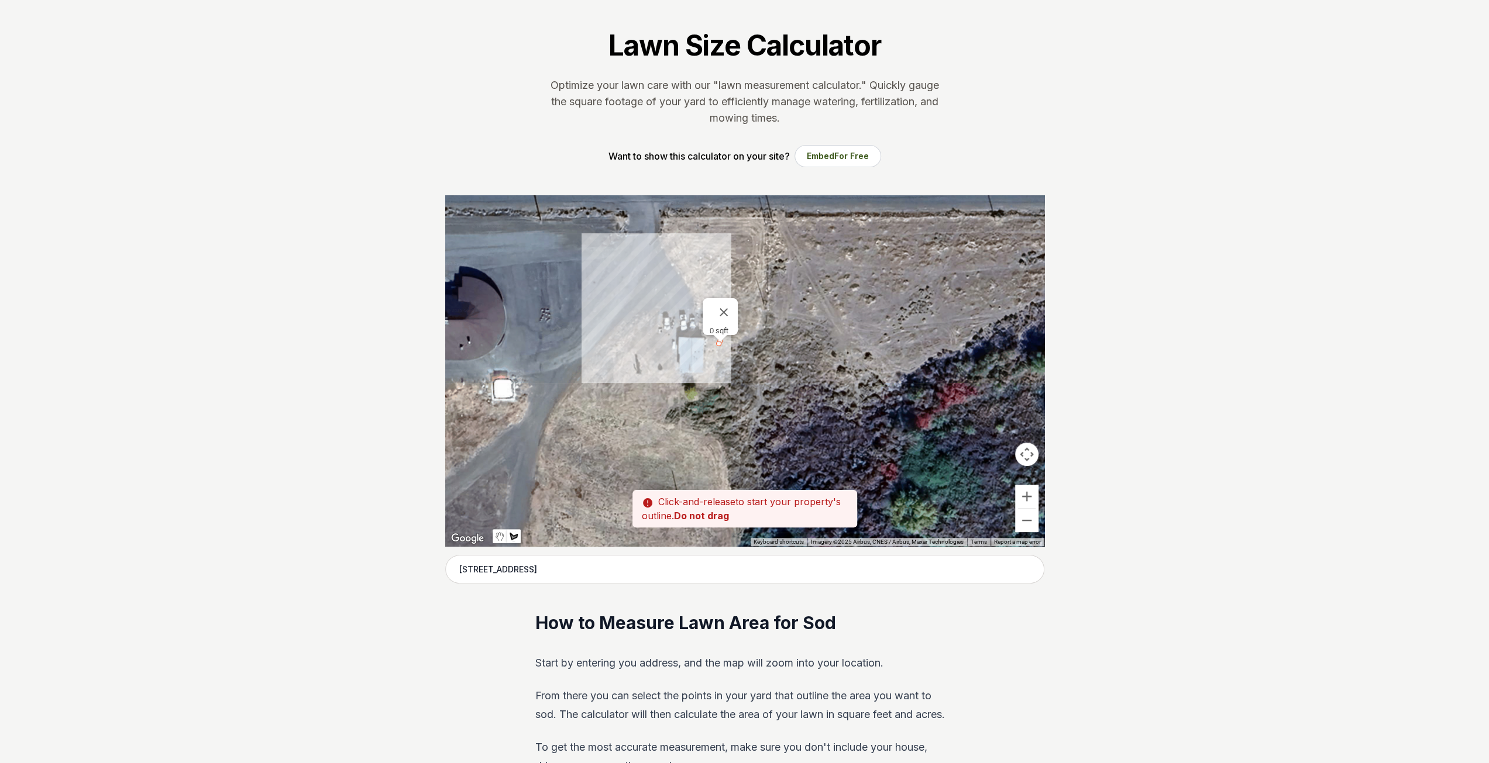
click at [718, 343] on div at bounding box center [744, 370] width 599 height 351
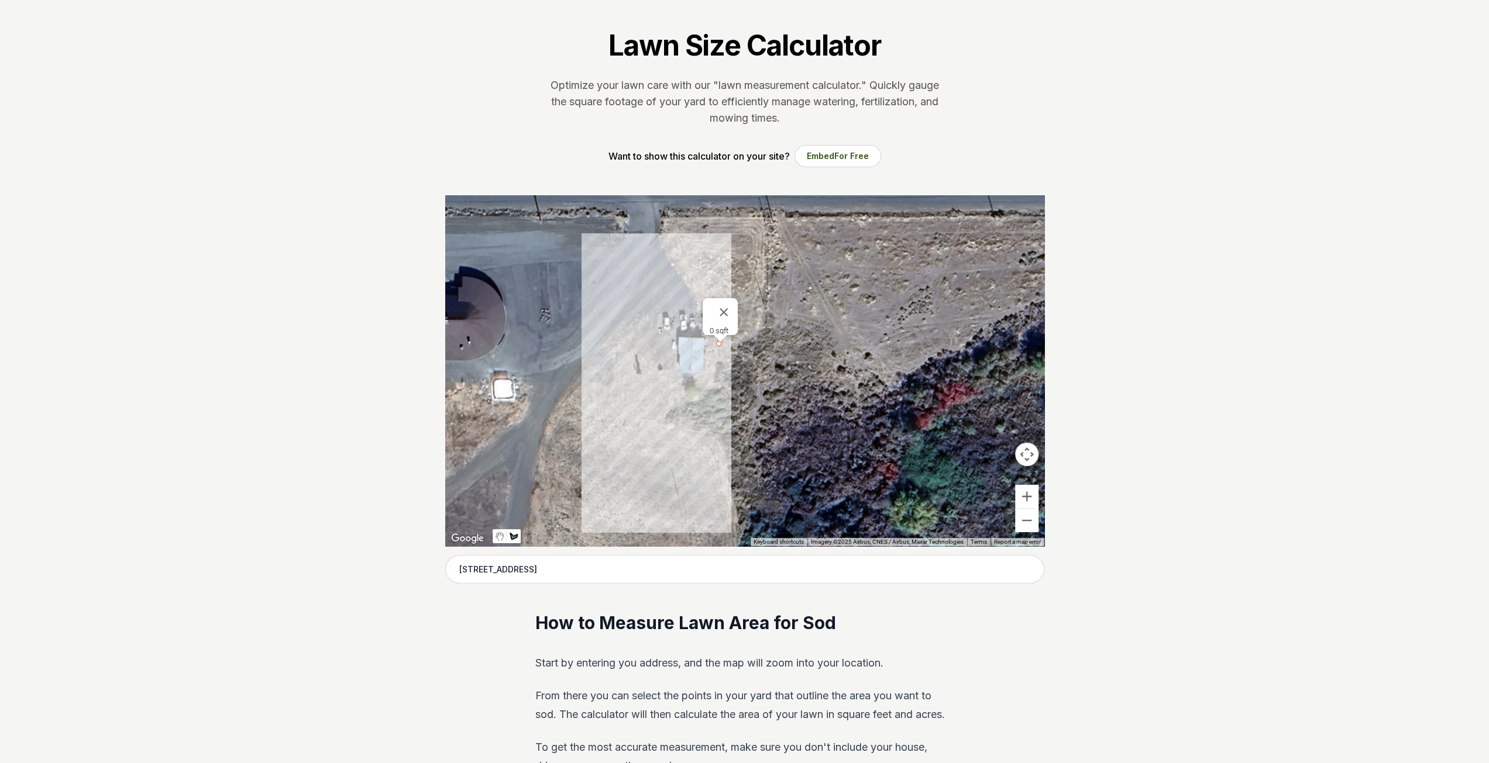
click at [716, 382] on div at bounding box center [744, 370] width 599 height 351
click at [716, 381] on div at bounding box center [744, 370] width 599 height 351
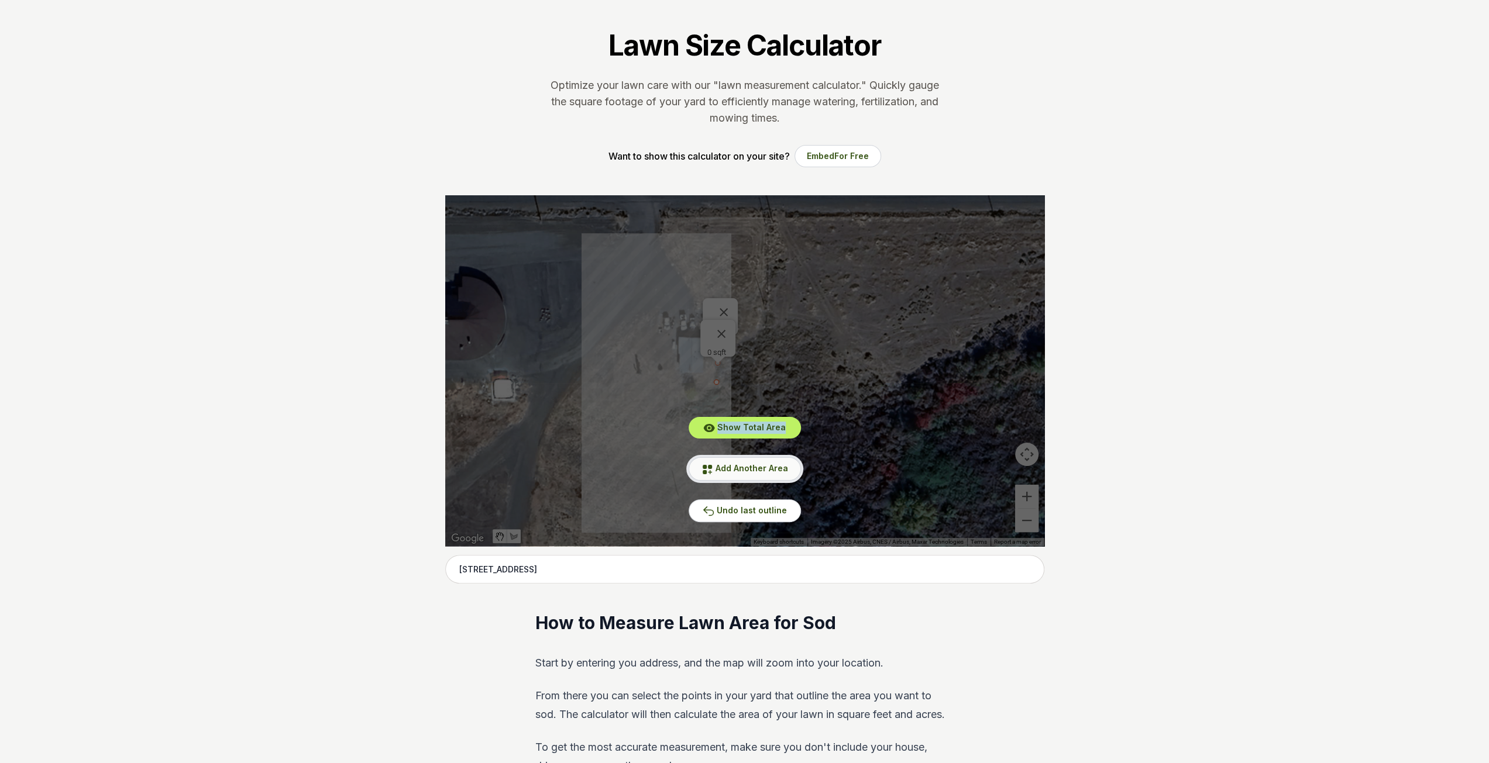
click at [713, 464] on icon at bounding box center [707, 470] width 12 height 12
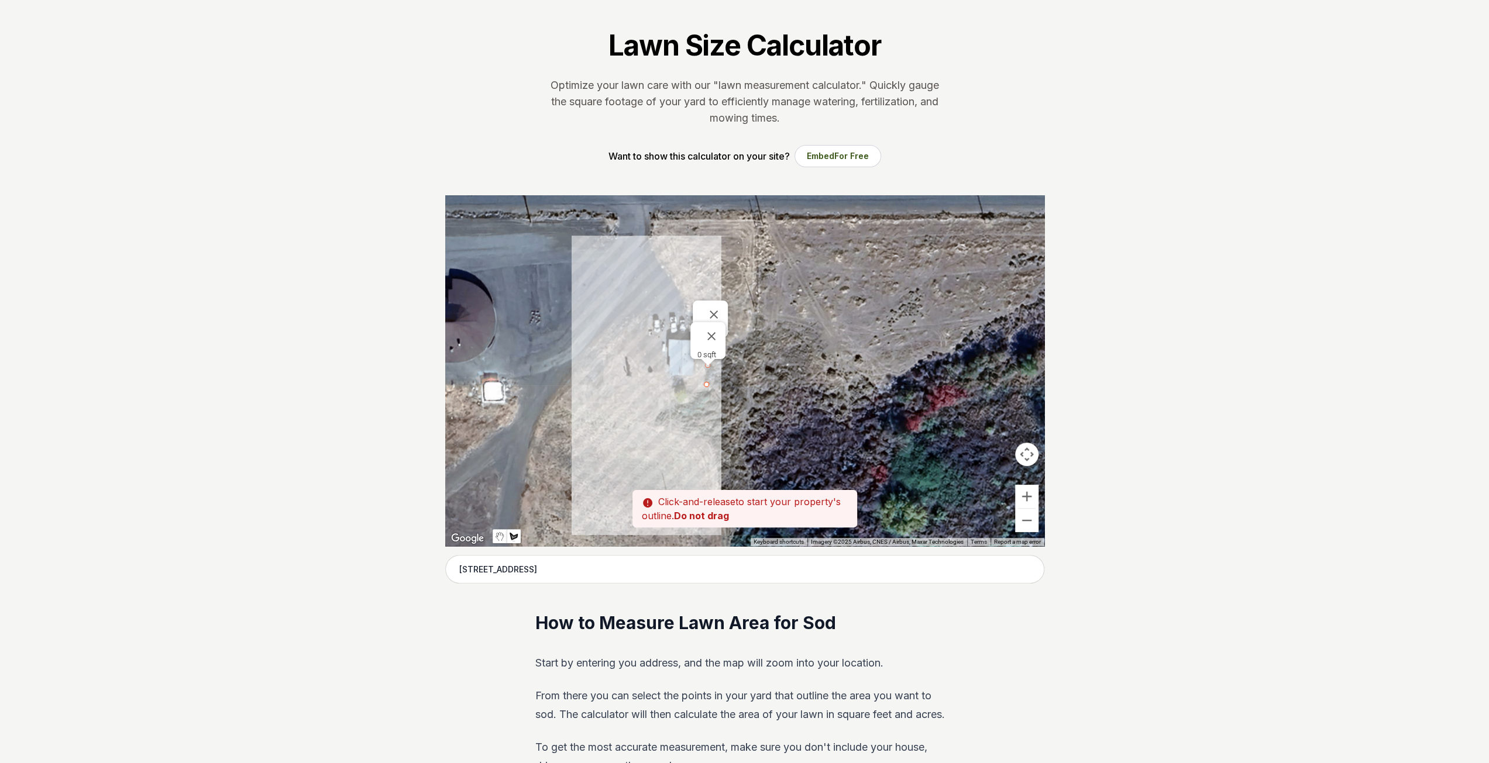
drag, startPoint x: 710, startPoint y: 381, endPoint x: 680, endPoint y: 383, distance: 29.9
click at [680, 383] on div at bounding box center [744, 370] width 599 height 351
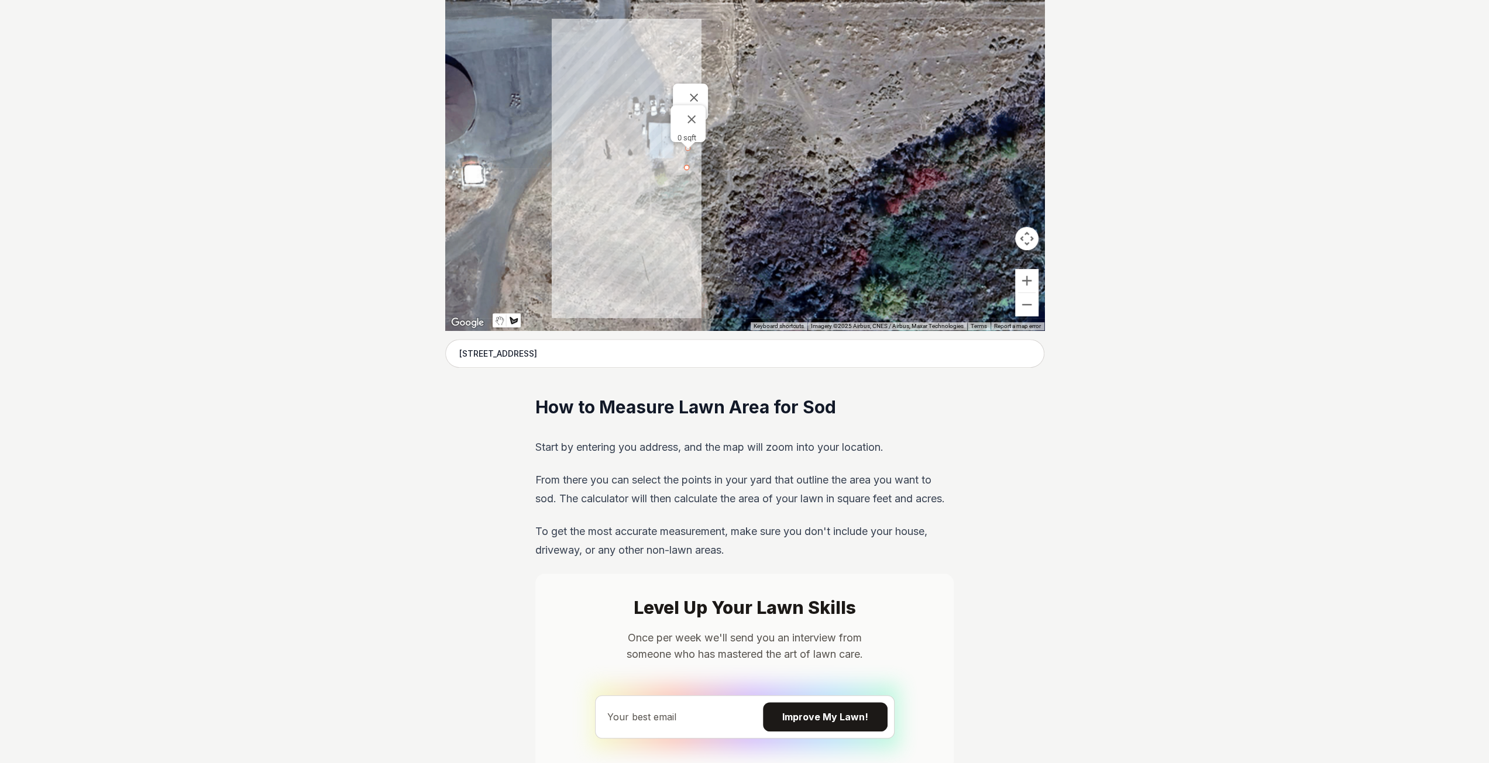
scroll to position [293, 0]
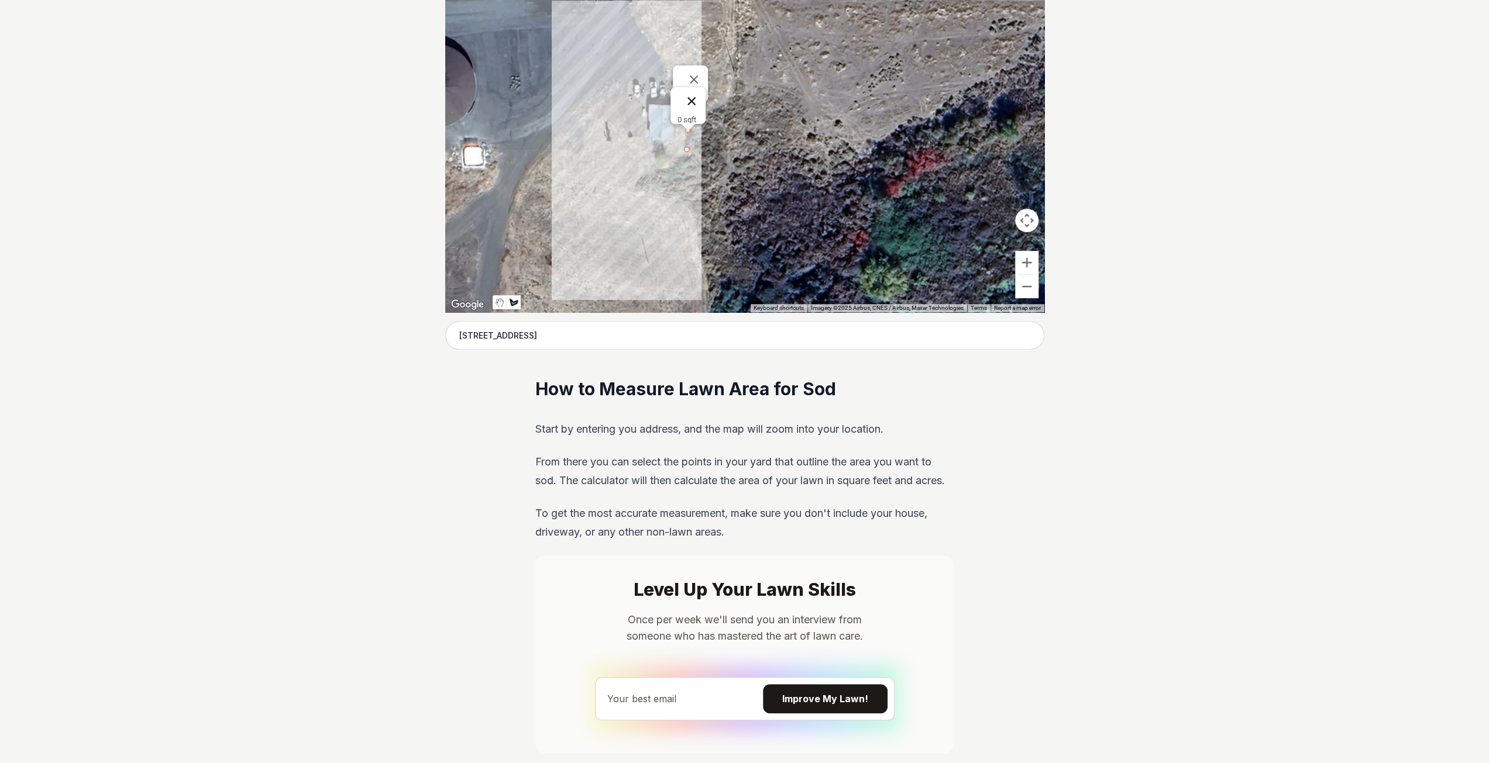
click at [696, 99] on button "Close" at bounding box center [691, 101] width 28 height 28
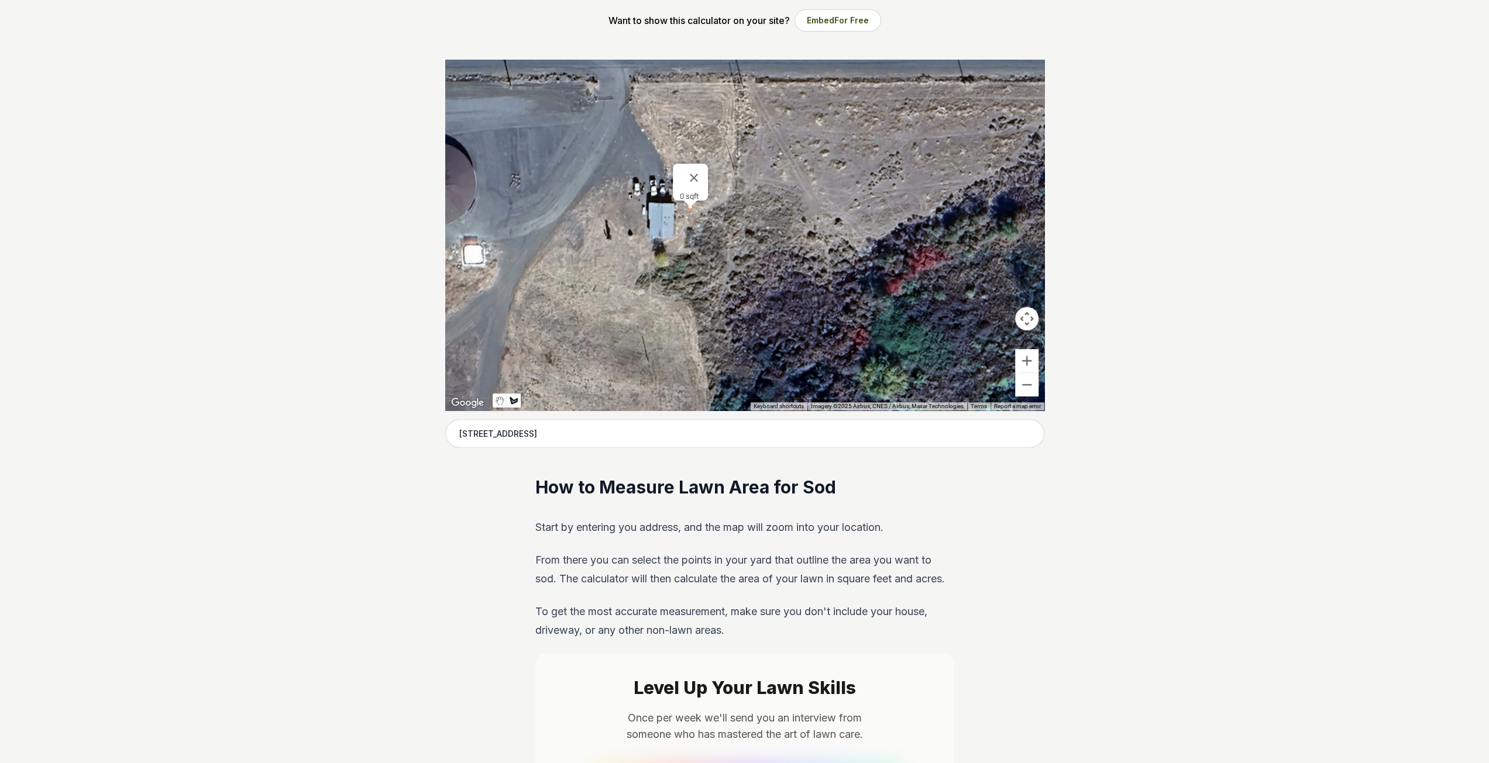
scroll to position [59, 0]
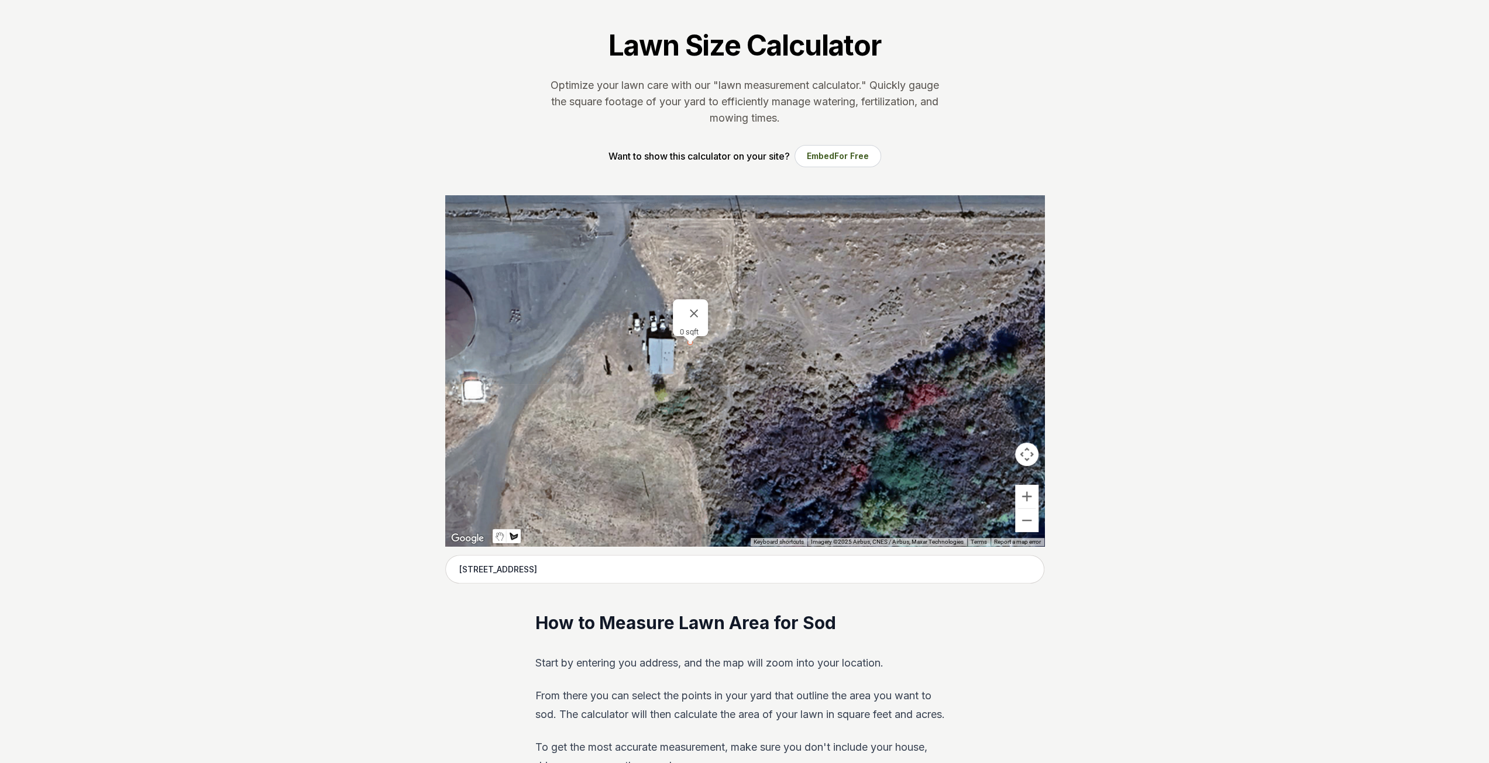
click at [691, 346] on div at bounding box center [744, 370] width 599 height 351
drag, startPoint x: 690, startPoint y: 341, endPoint x: 694, endPoint y: 368, distance: 27.1
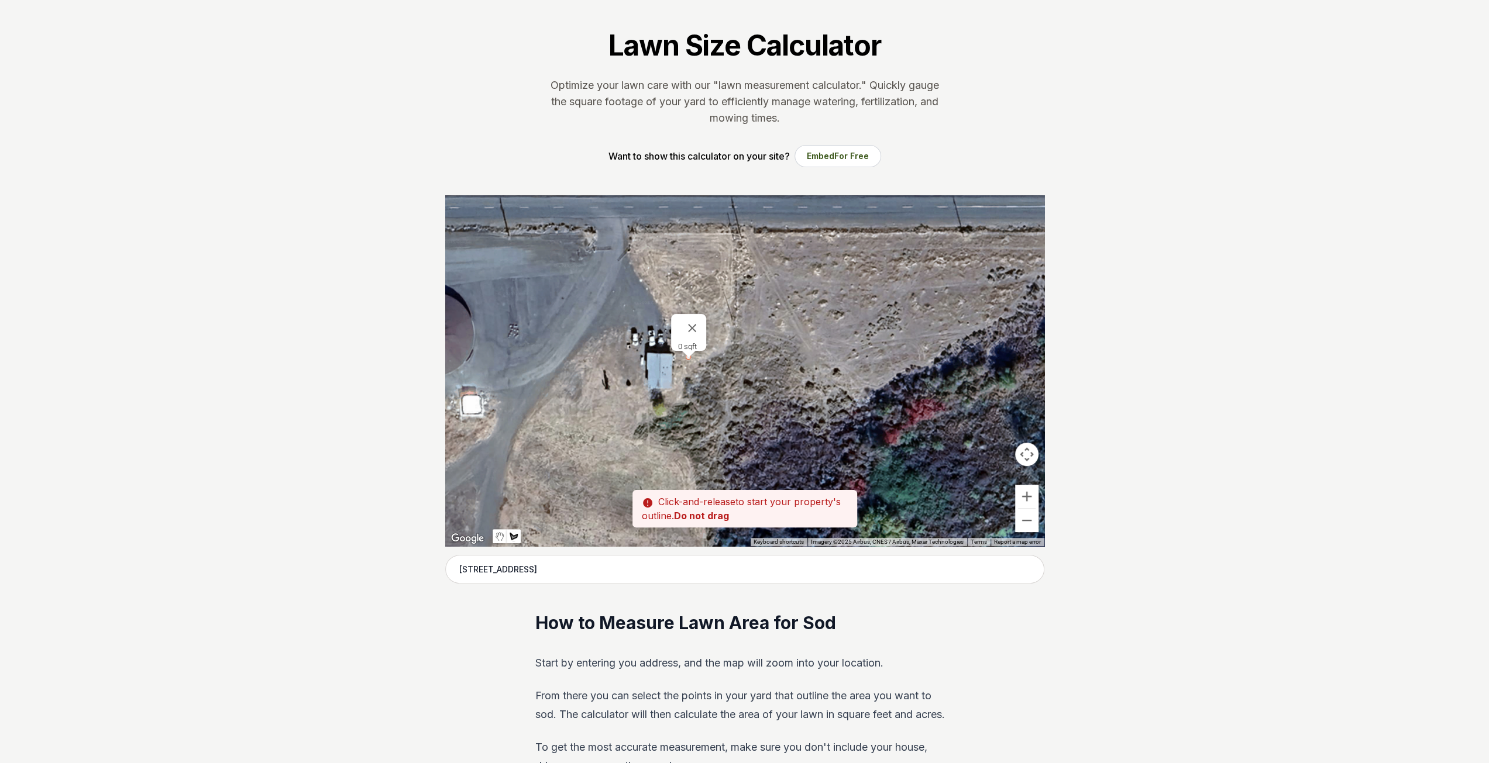
drag, startPoint x: 692, startPoint y: 343, endPoint x: 689, endPoint y: 359, distance: 15.5
click at [689, 359] on div at bounding box center [744, 370] width 599 height 351
click at [686, 368] on div at bounding box center [744, 370] width 599 height 351
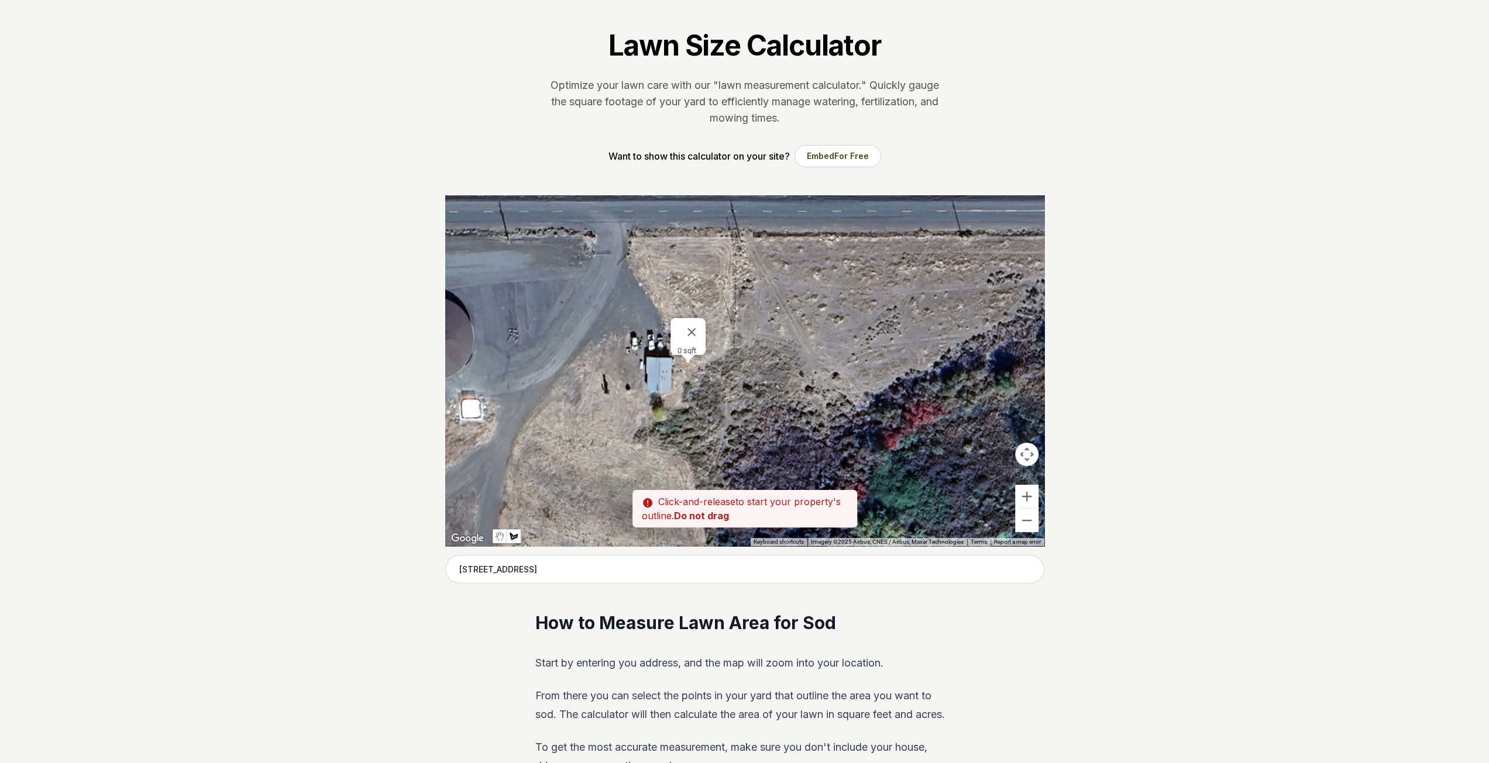
click at [687, 368] on div at bounding box center [744, 370] width 599 height 351
click at [689, 397] on div at bounding box center [744, 370] width 599 height 351
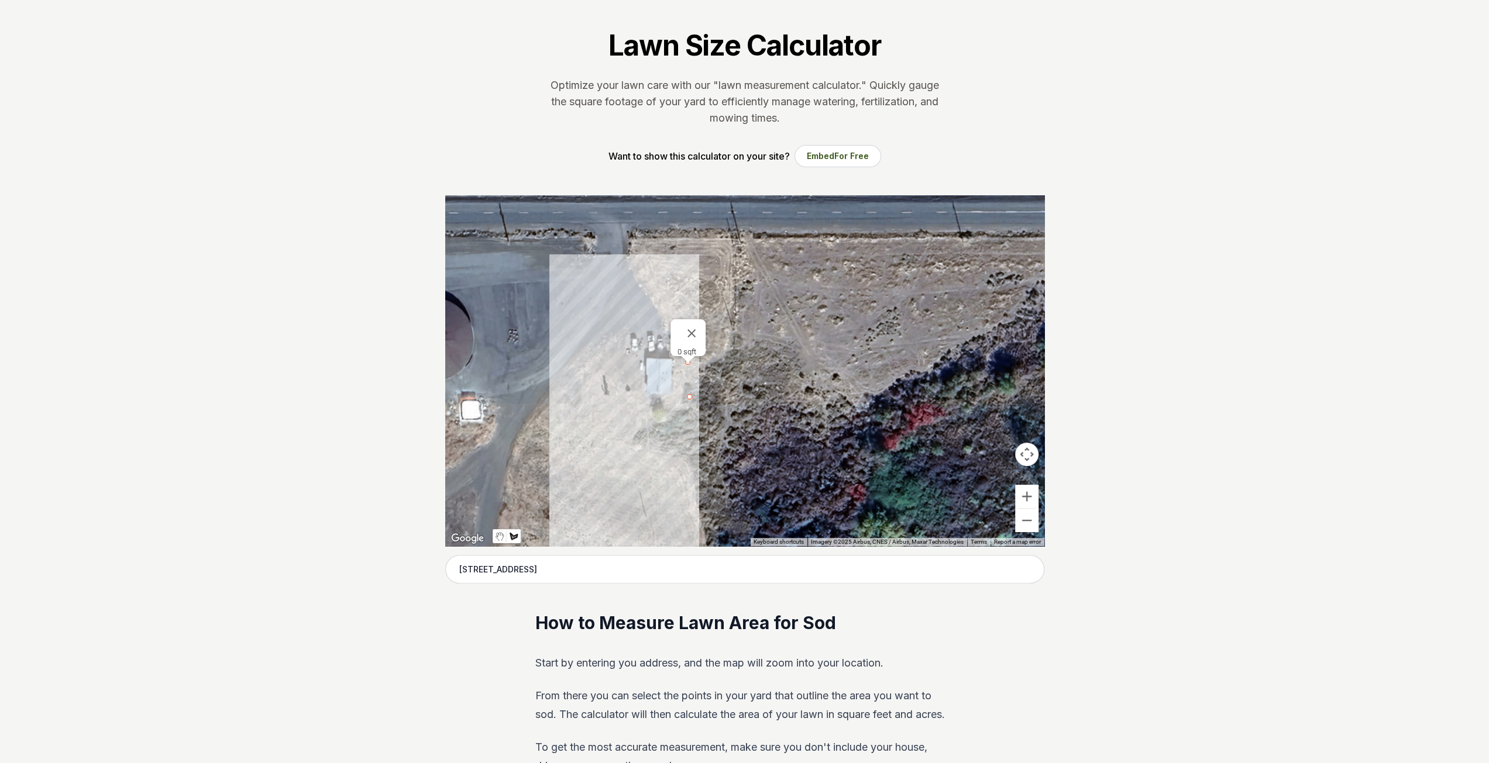
click at [688, 363] on div at bounding box center [744, 370] width 599 height 351
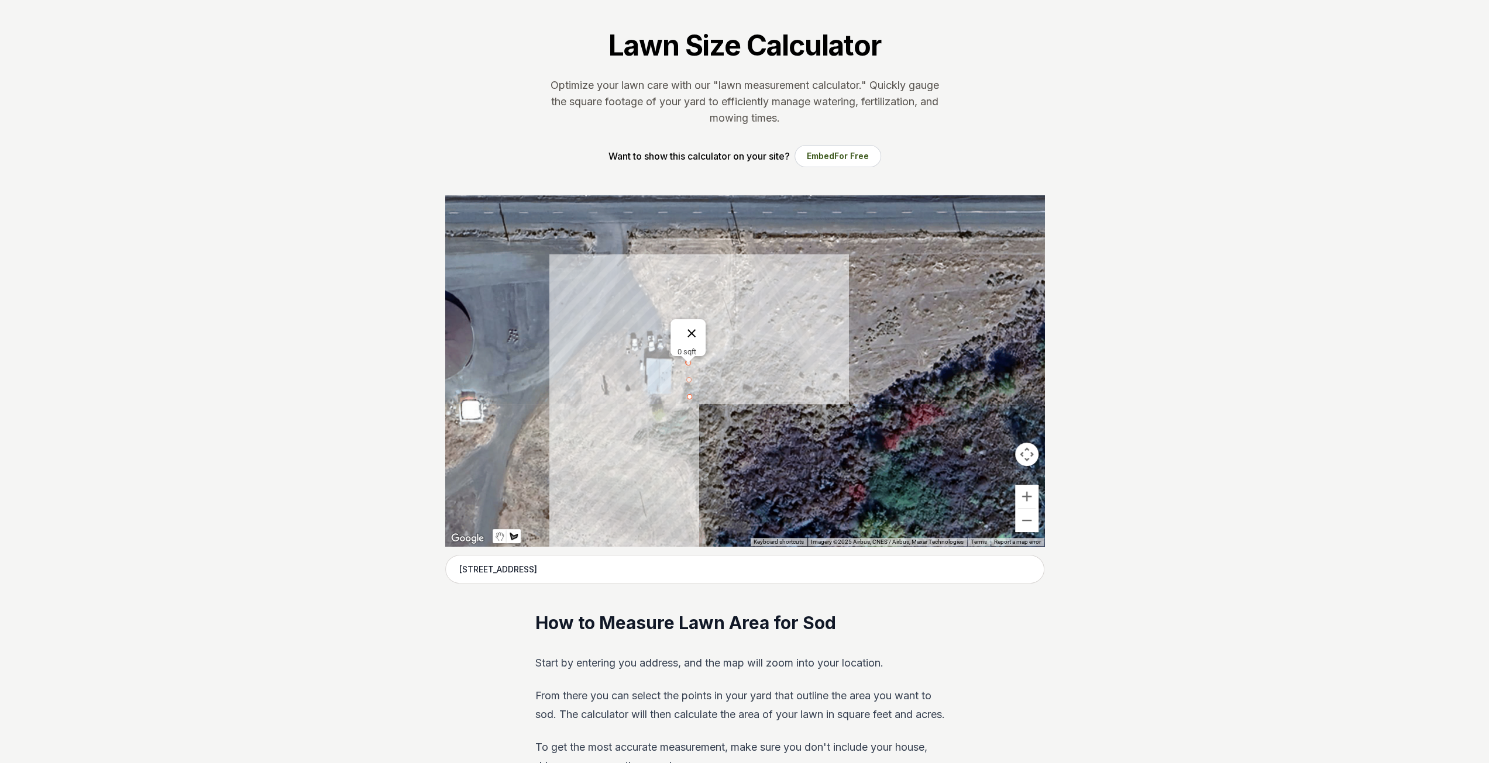
click at [694, 325] on button "Close" at bounding box center [691, 333] width 28 height 28
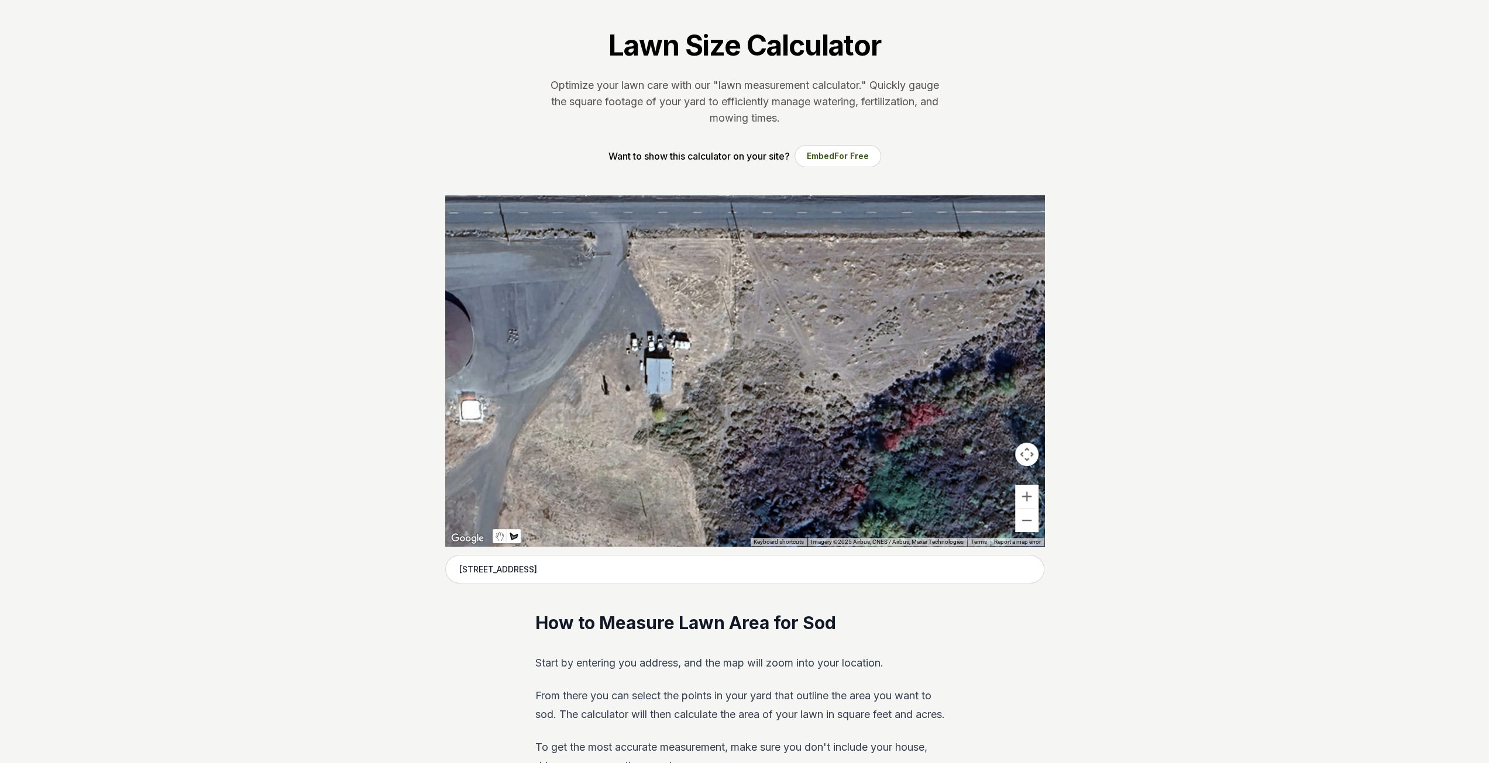
click at [673, 362] on div at bounding box center [744, 370] width 599 height 351
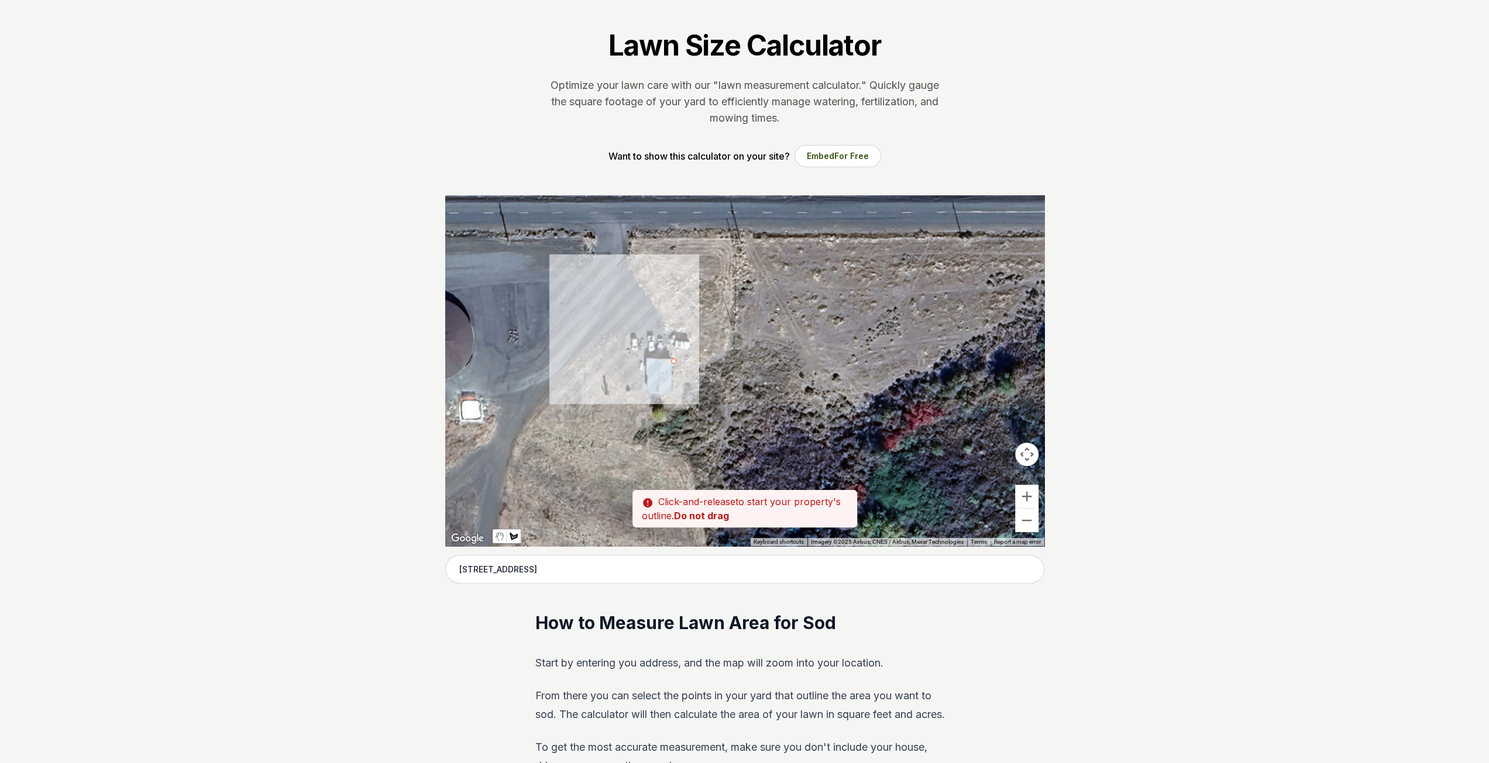
click at [689, 361] on div at bounding box center [744, 370] width 599 height 351
drag, startPoint x: 689, startPoint y: 362, endPoint x: 689, endPoint y: 371, distance: 9.4
click at [689, 371] on div at bounding box center [744, 370] width 599 height 351
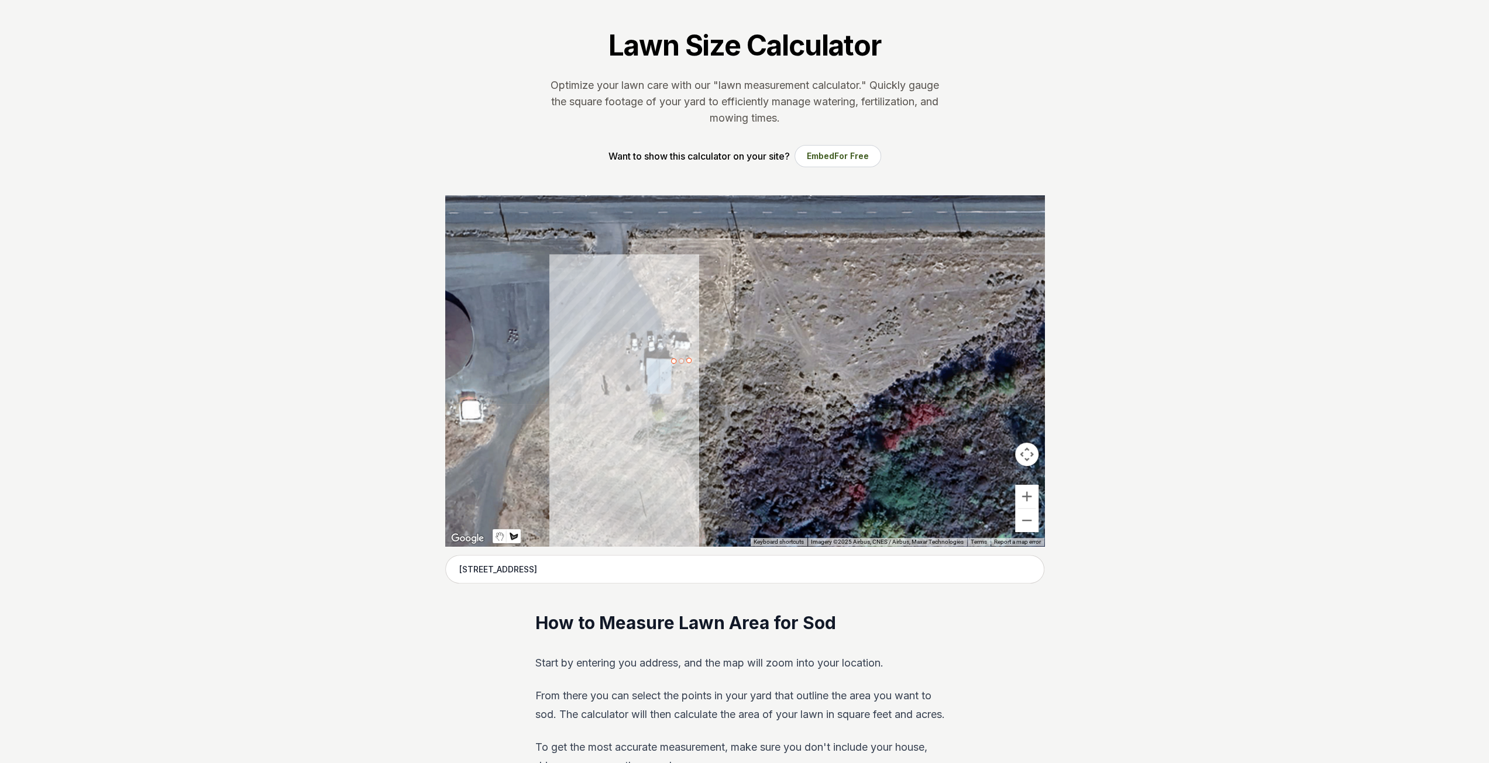
click at [688, 402] on div at bounding box center [744, 370] width 599 height 351
click at [617, 404] on div at bounding box center [744, 370] width 599 height 351
click at [618, 360] on div at bounding box center [744, 370] width 599 height 351
click at [647, 361] on div at bounding box center [744, 370] width 599 height 351
click at [617, 361] on div at bounding box center [744, 370] width 599 height 351
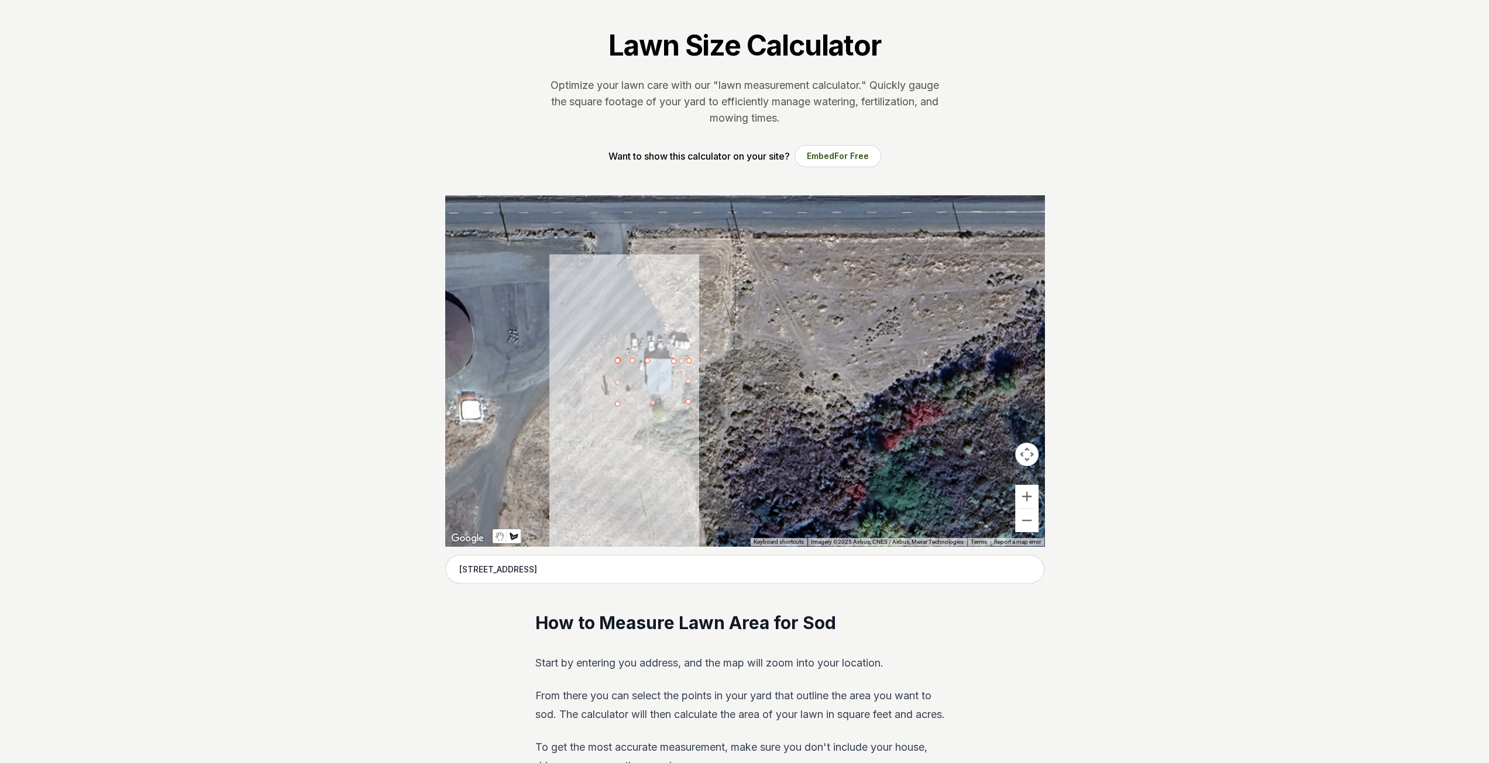
click at [618, 361] on div at bounding box center [744, 370] width 599 height 351
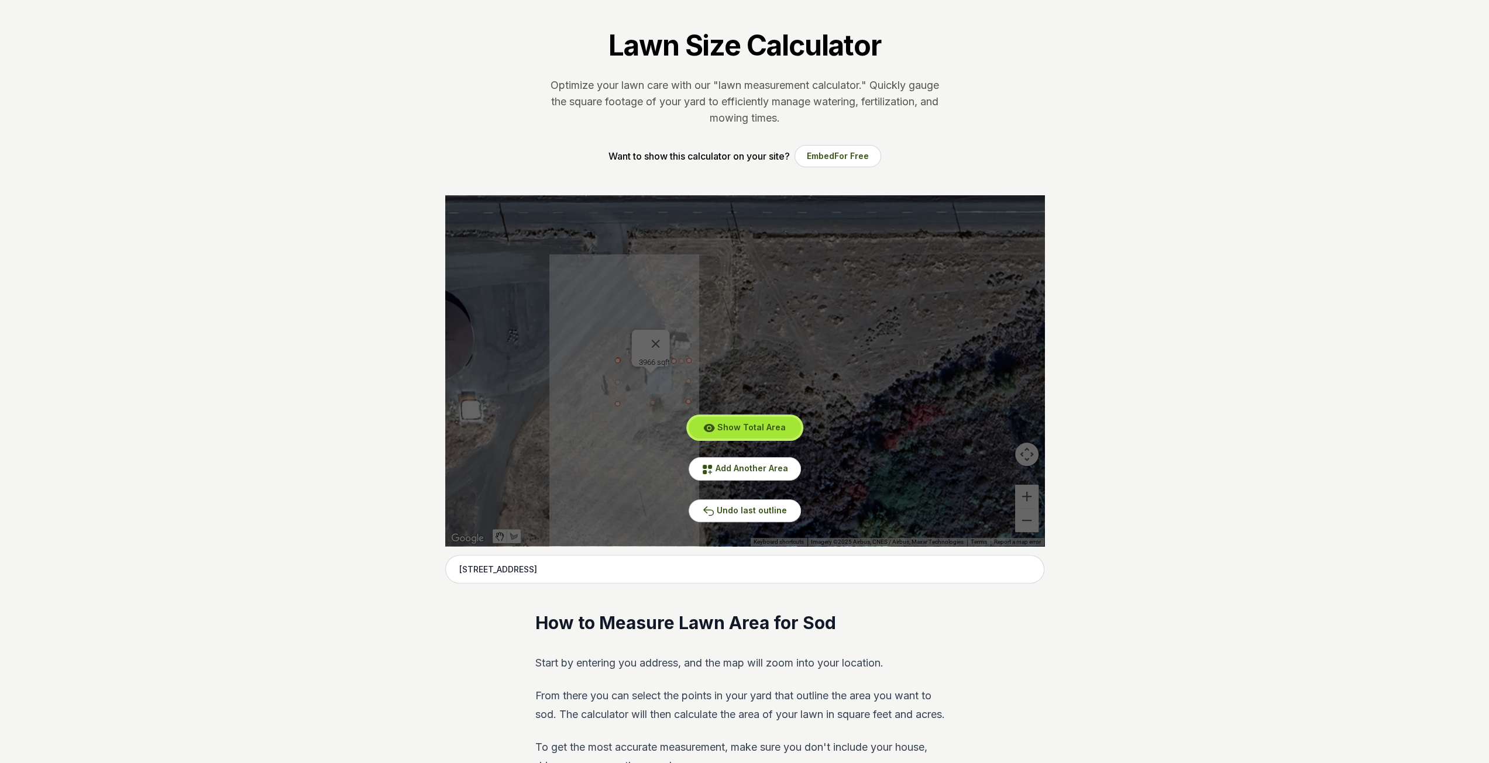
click at [763, 426] on span "Show Total Area" at bounding box center [751, 427] width 68 height 10
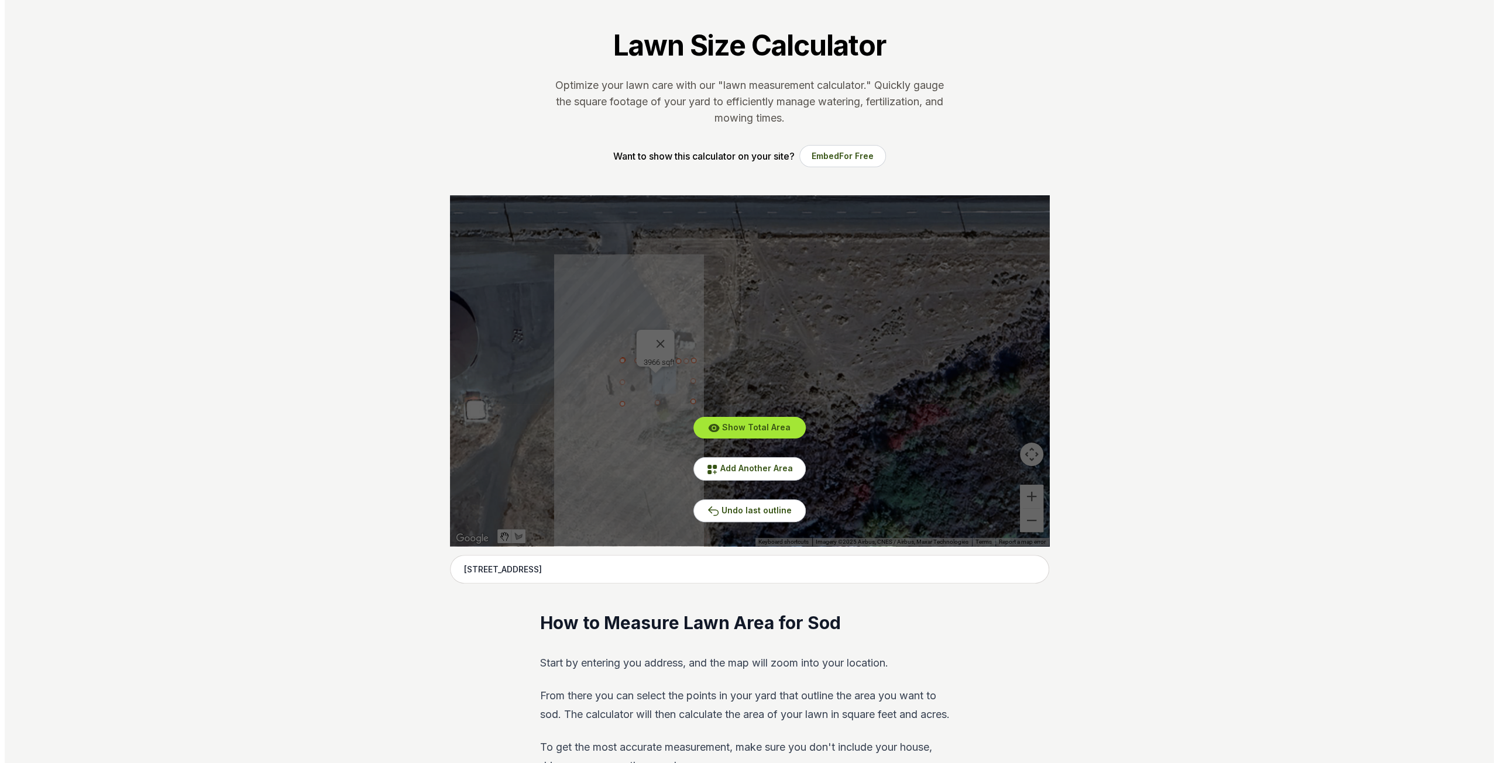
scroll to position [0, 0]
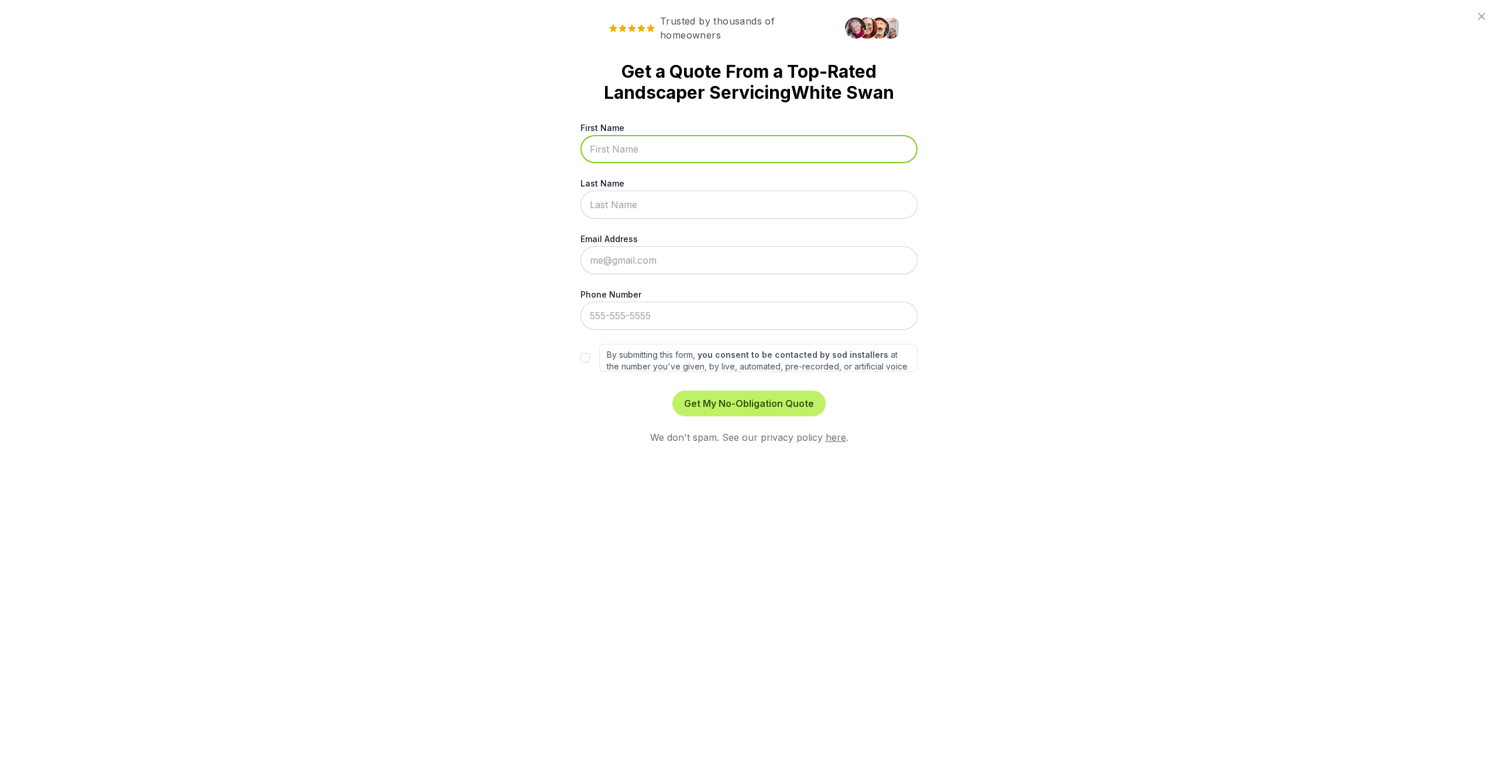
click at [645, 152] on input "First Name" at bounding box center [748, 149] width 337 height 28
type input "[PERSON_NAME]"
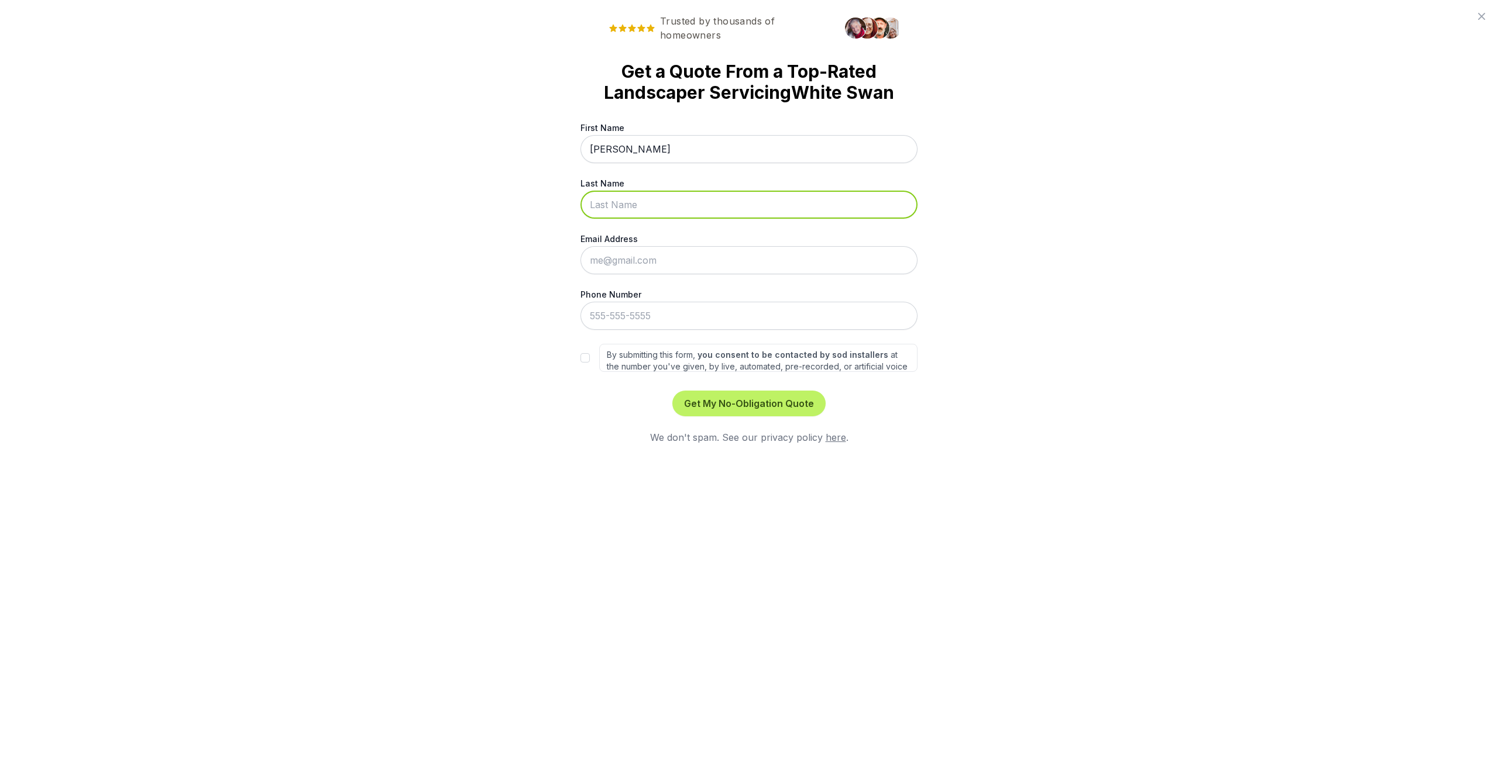
click at [638, 208] on input "Last Name" at bounding box center [748, 205] width 337 height 28
type input "DeMontiney"
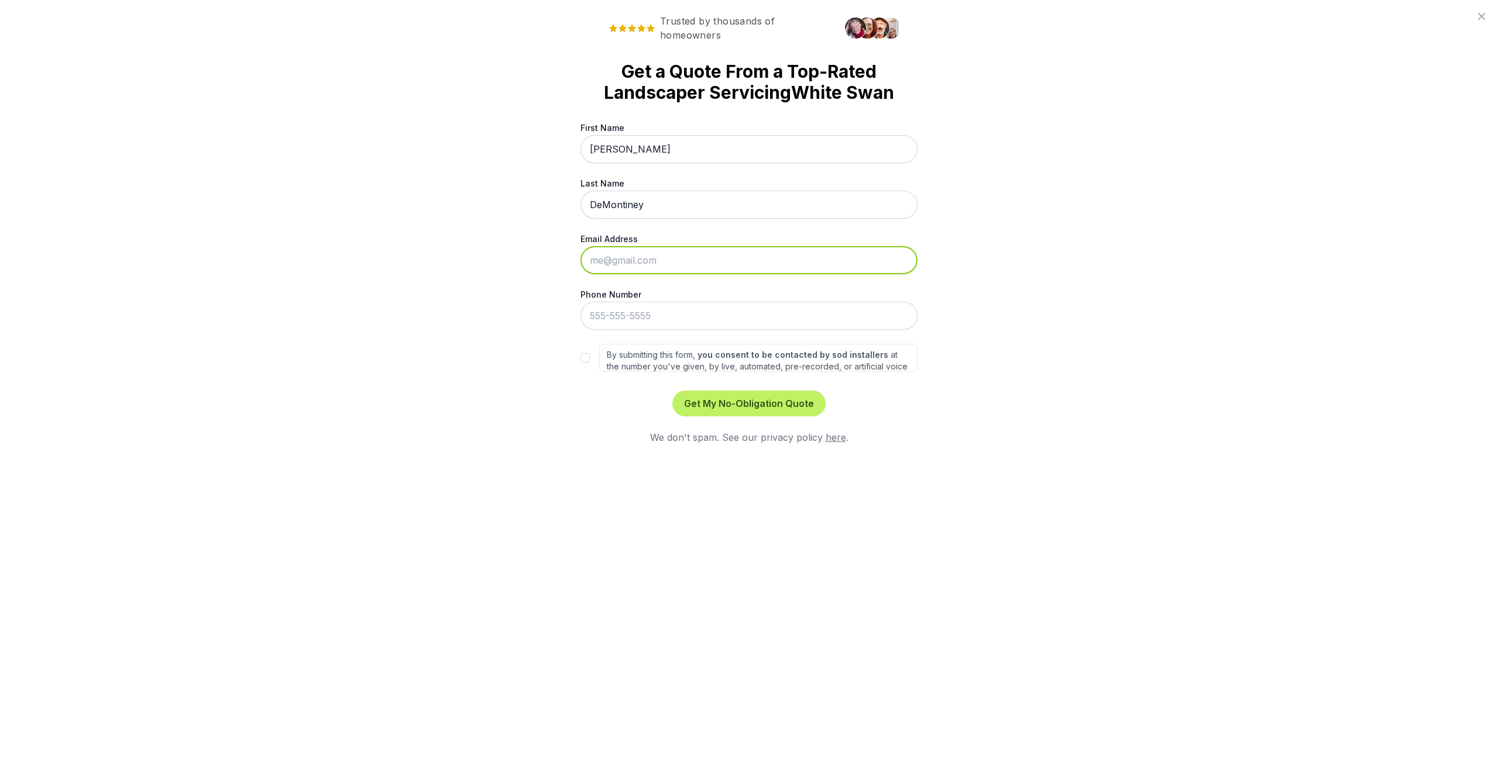
click at [632, 266] on input "Email Address" at bounding box center [748, 260] width 337 height 28
type input "[PERSON_NAME][EMAIL_ADDRESS][DOMAIN_NAME]"
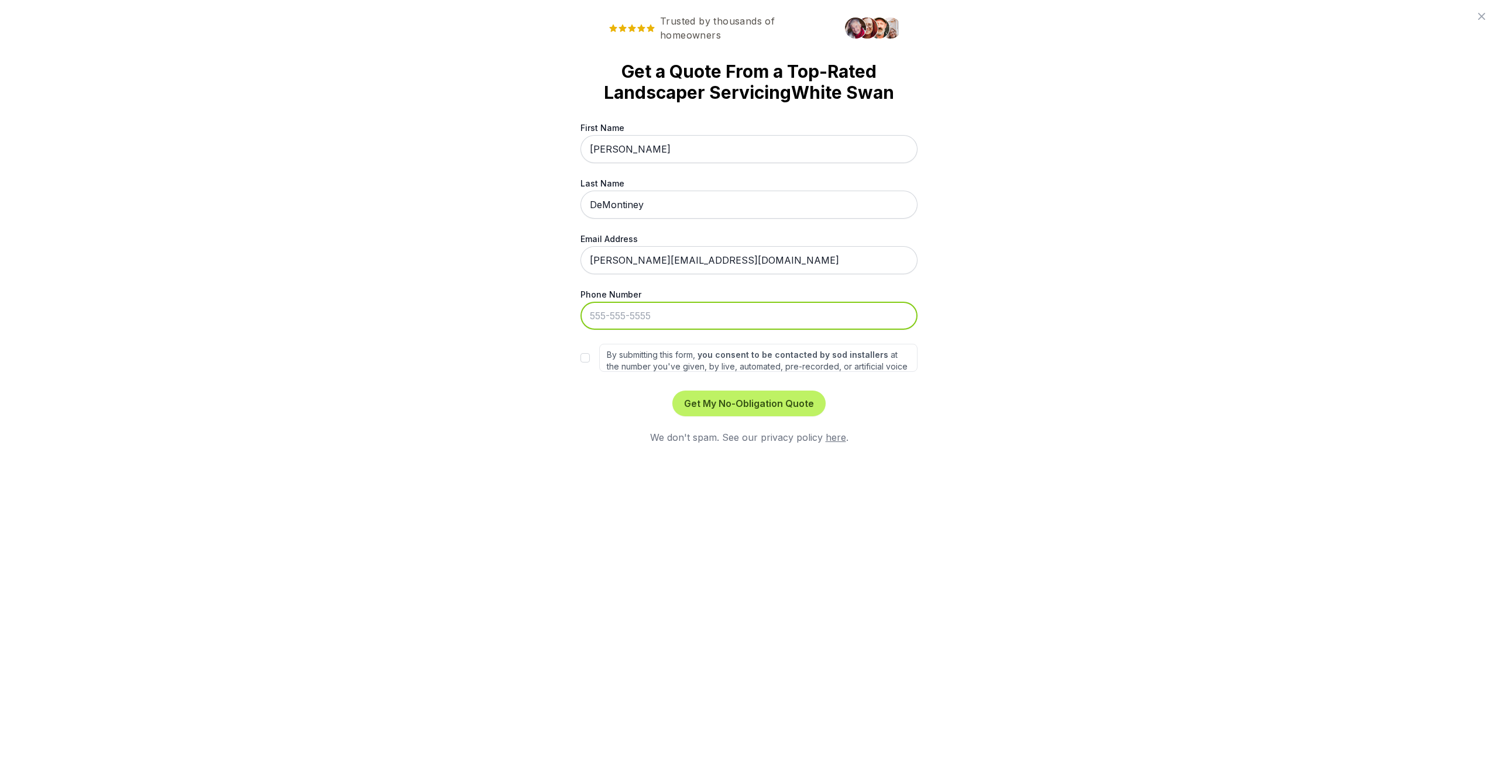
click at [655, 318] on input "Phone Number" at bounding box center [748, 316] width 337 height 28
type input "%"
type input "[PHONE_NUMBER]"
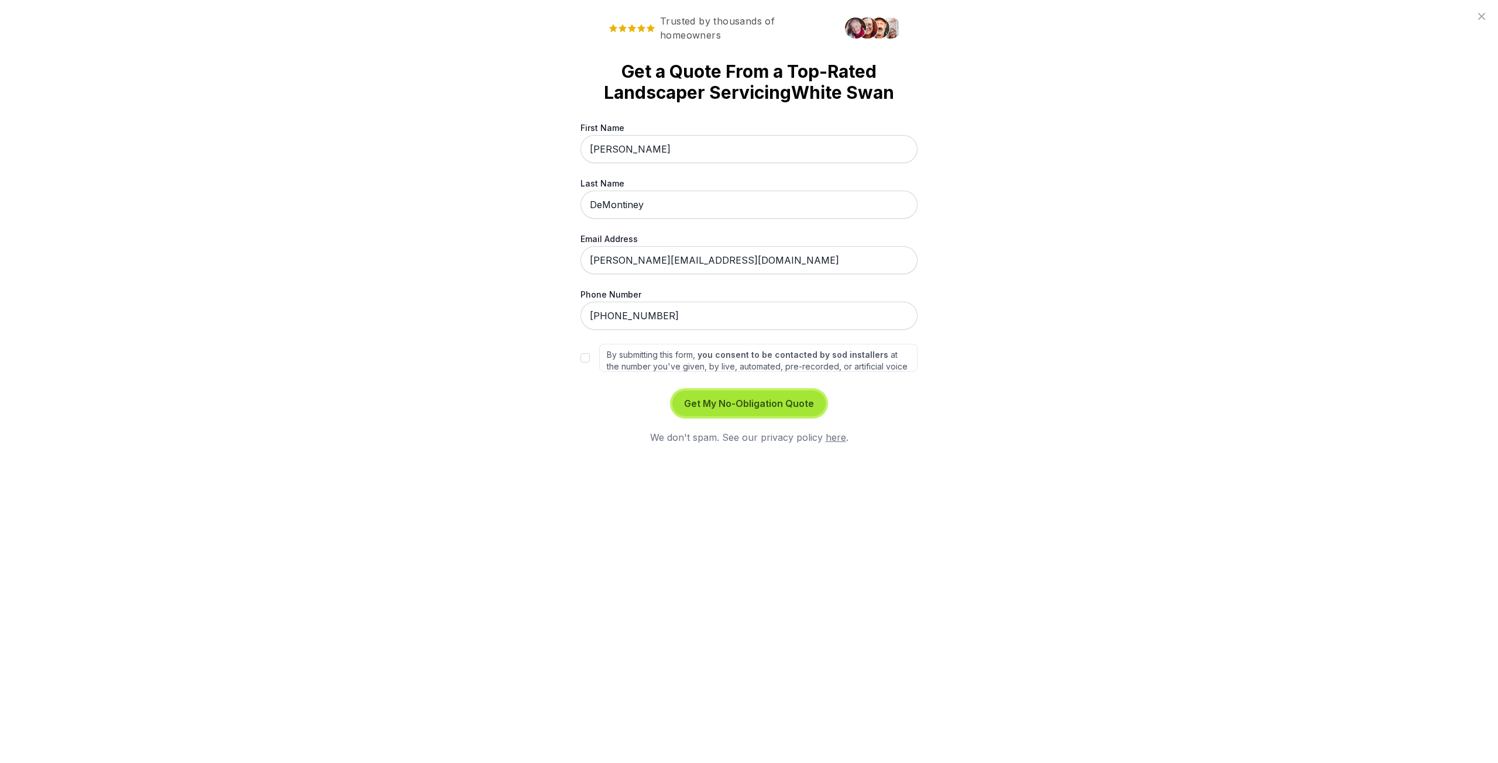
click at [778, 405] on button "Get My No-Obligation Quote" at bounding box center [748, 404] width 153 height 26
click at [779, 404] on button "Get My No-Obligation Quote" at bounding box center [748, 404] width 153 height 26
drag, startPoint x: 779, startPoint y: 403, endPoint x: 761, endPoint y: 402, distance: 18.1
click at [761, 402] on button "Get My No-Obligation Quote" at bounding box center [748, 404] width 153 height 26
click at [836, 436] on link "here" at bounding box center [835, 438] width 20 height 12
